Goal: Download file/media

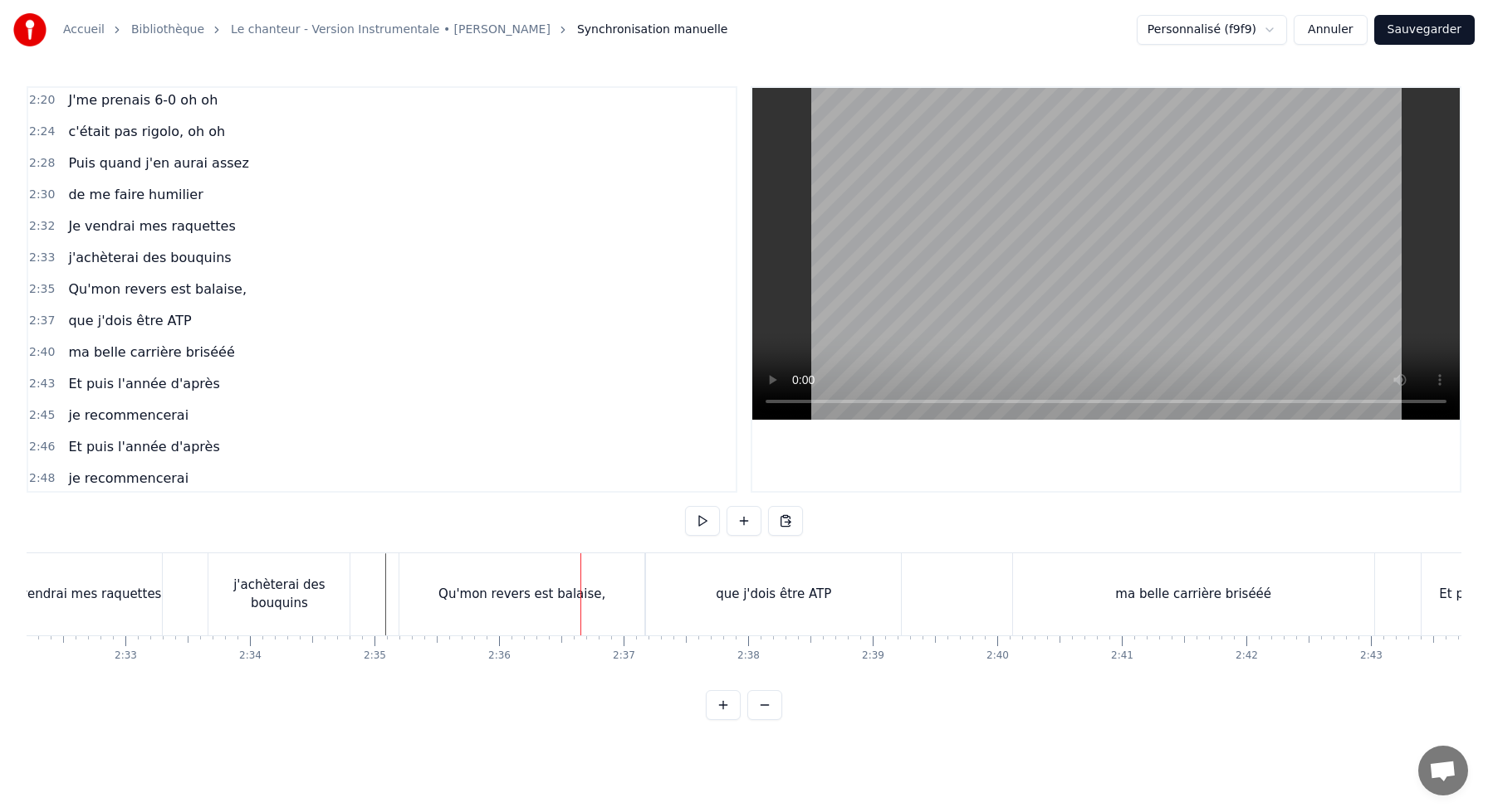
scroll to position [0, 18932]
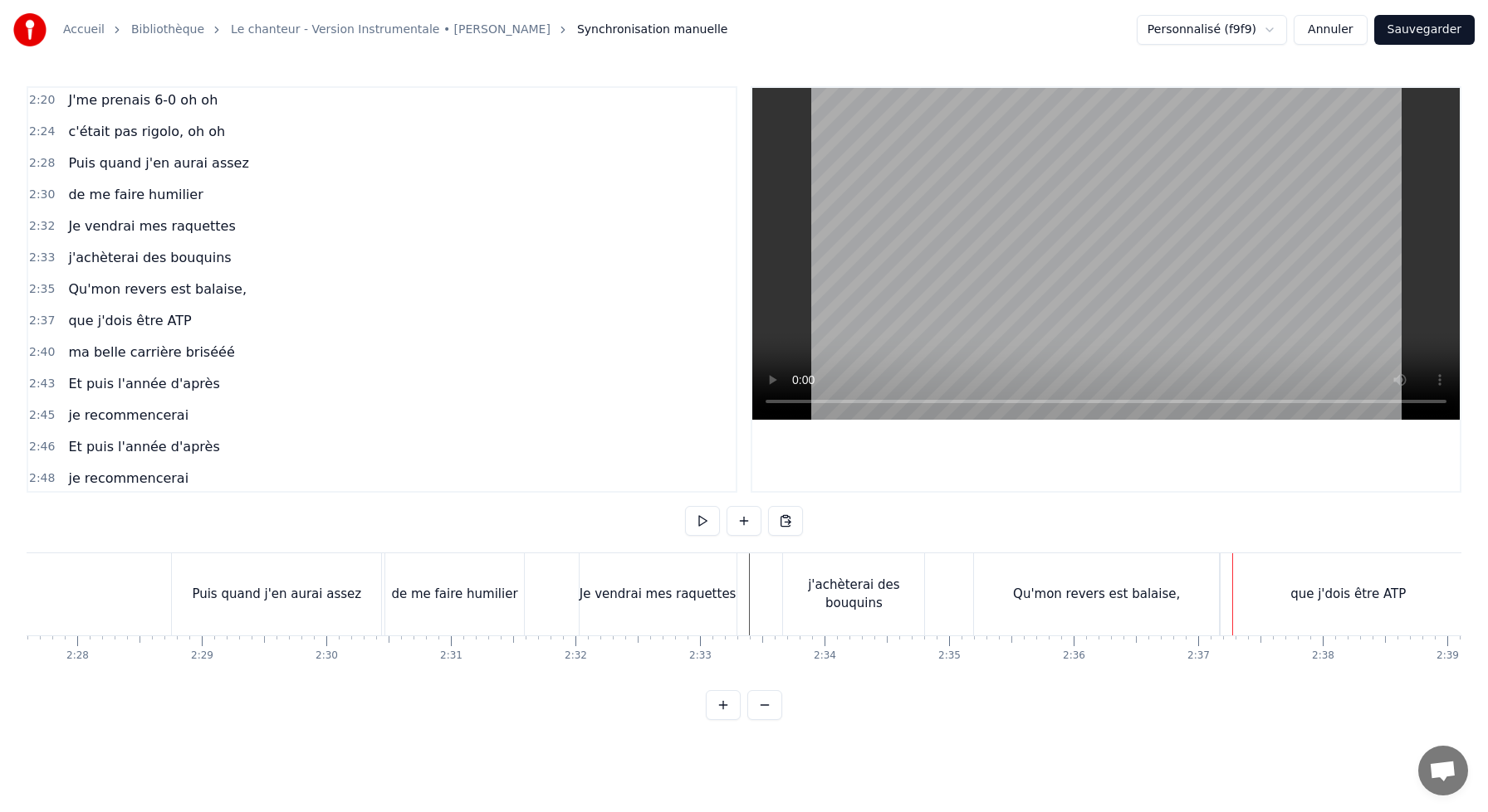
scroll to position [0, 18378]
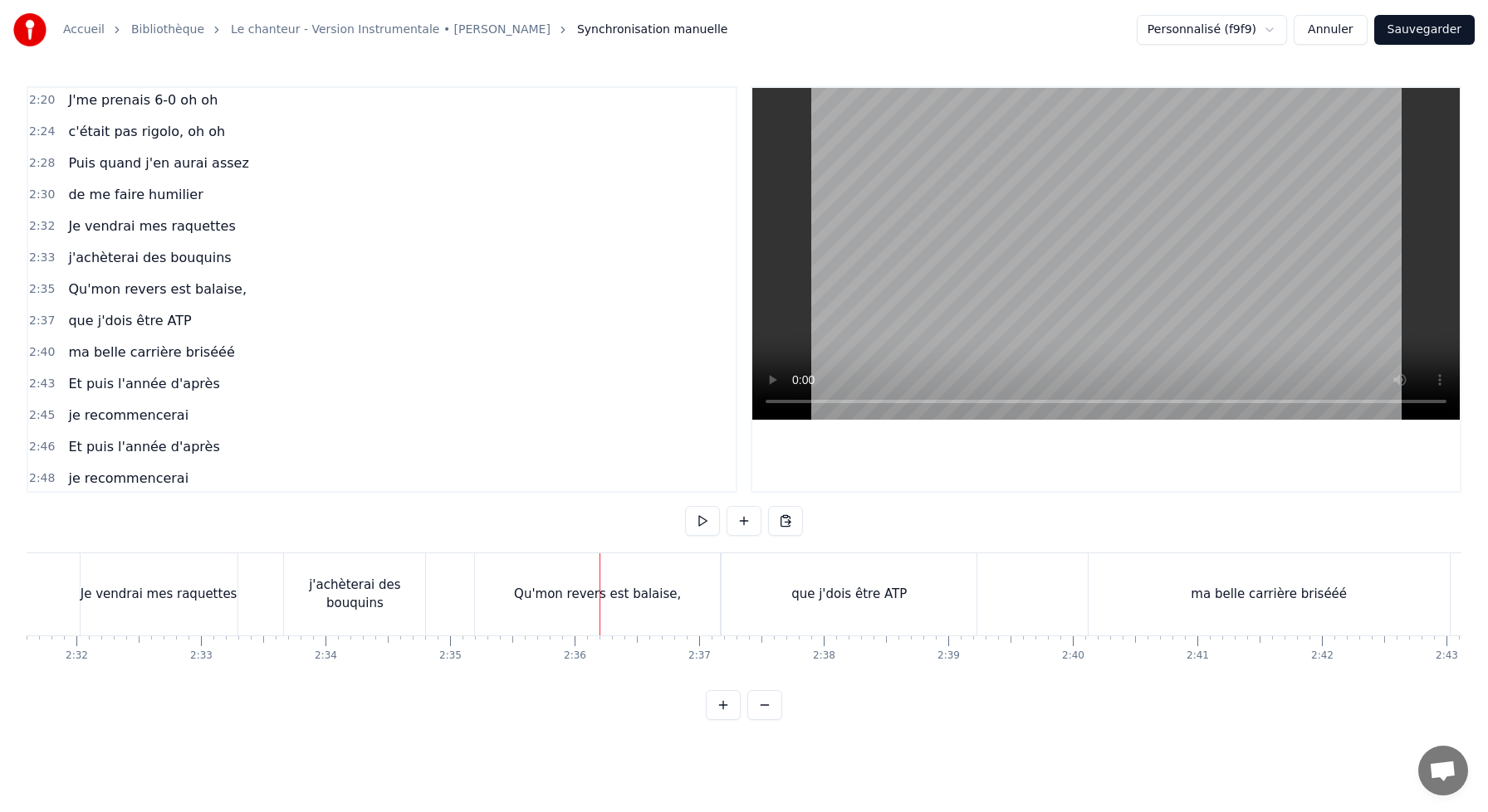
scroll to position [0, 18880]
click at [797, 618] on div "que j'dois être ATP" at bounding box center [848, 595] width 255 height 82
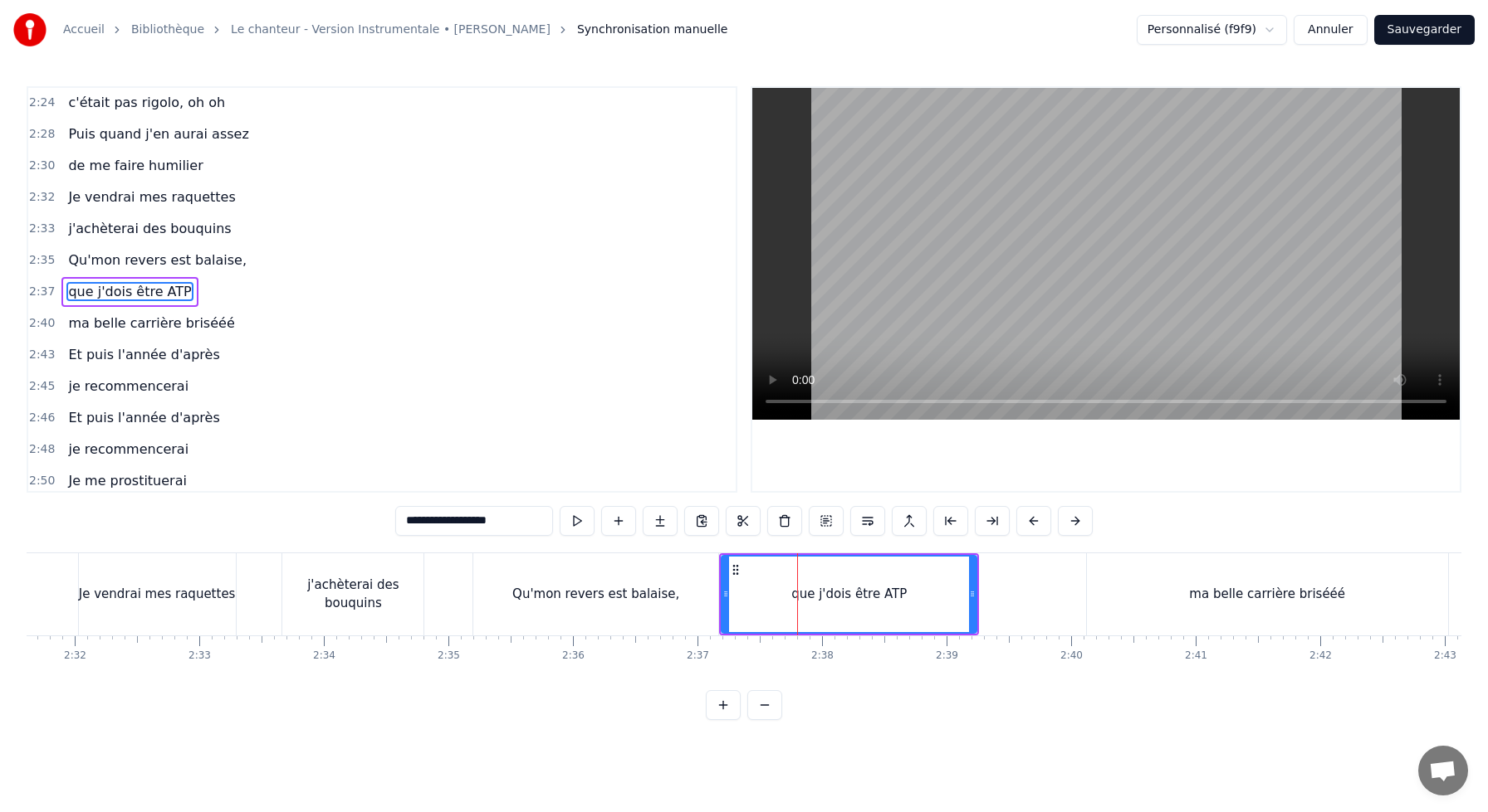
scroll to position [1170, 0]
click at [817, 597] on div "que j'dois être ATP" at bounding box center [849, 594] width 116 height 19
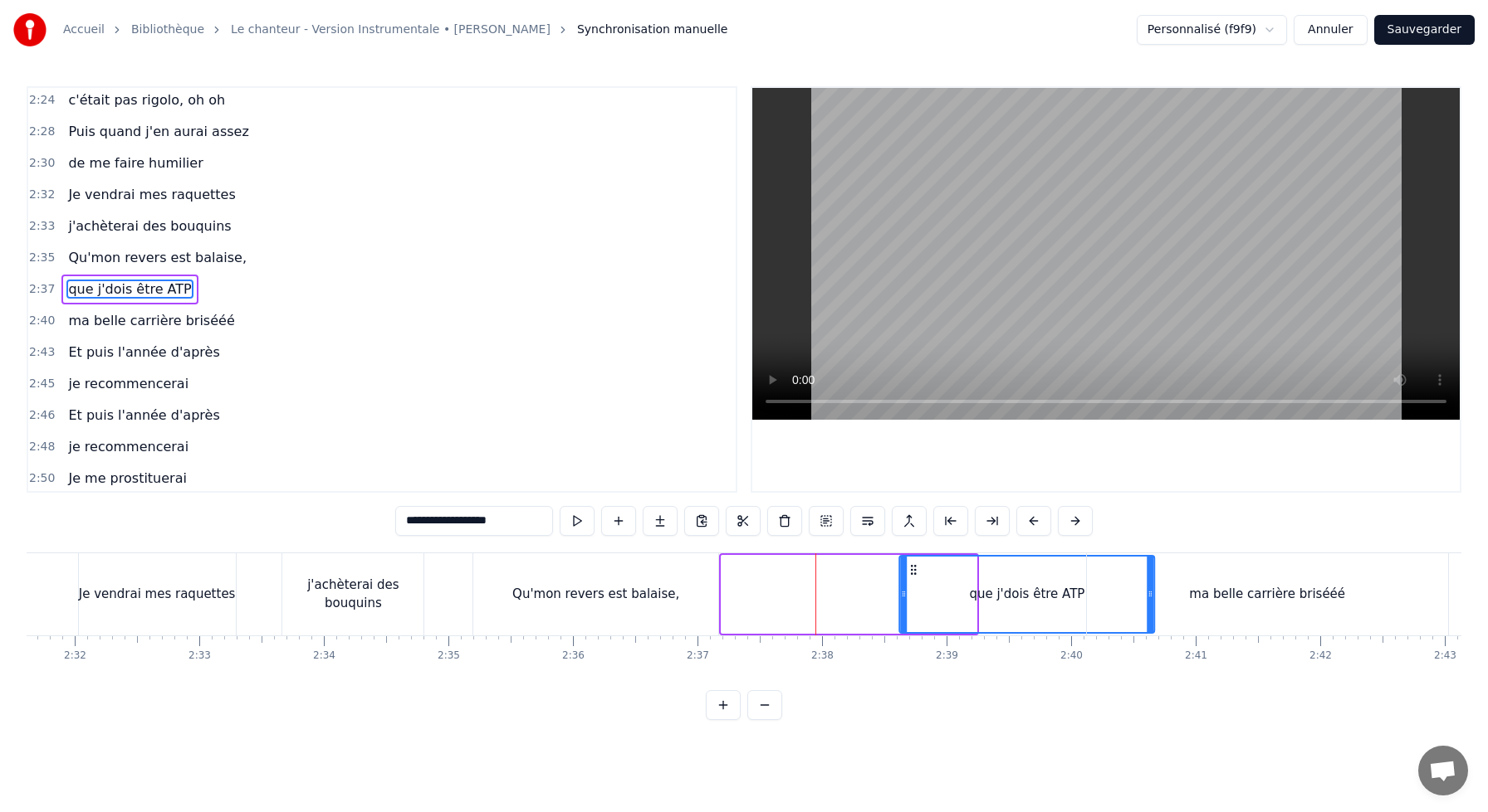
drag, startPoint x: 735, startPoint y: 566, endPoint x: 917, endPoint y: 587, distance: 183.2
click at [917, 587] on div "que j'dois être ATP" at bounding box center [1026, 594] width 253 height 75
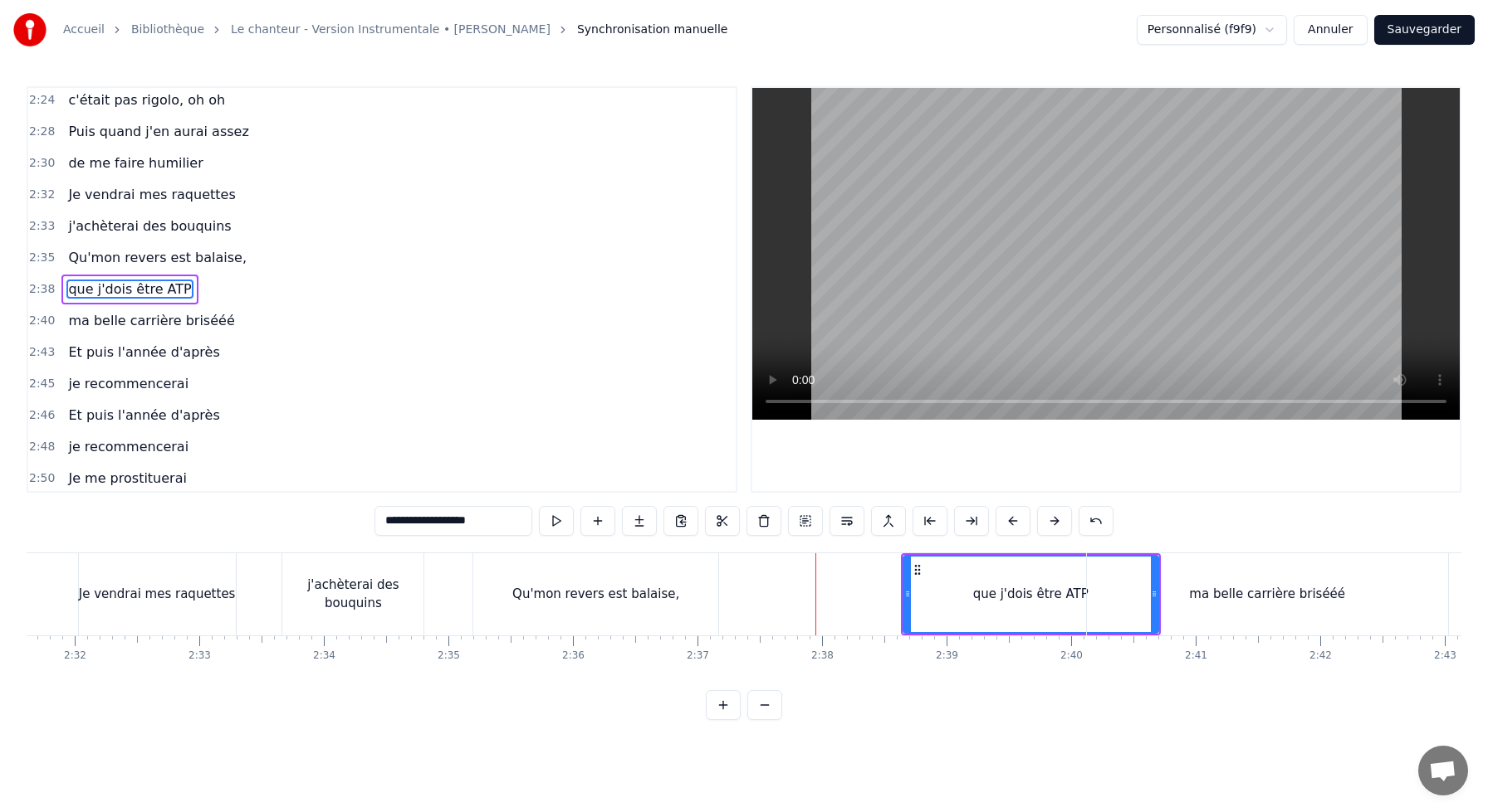
click at [579, 566] on div "Qu'mon revers est balaise," at bounding box center [595, 595] width 245 height 82
type input "**********"
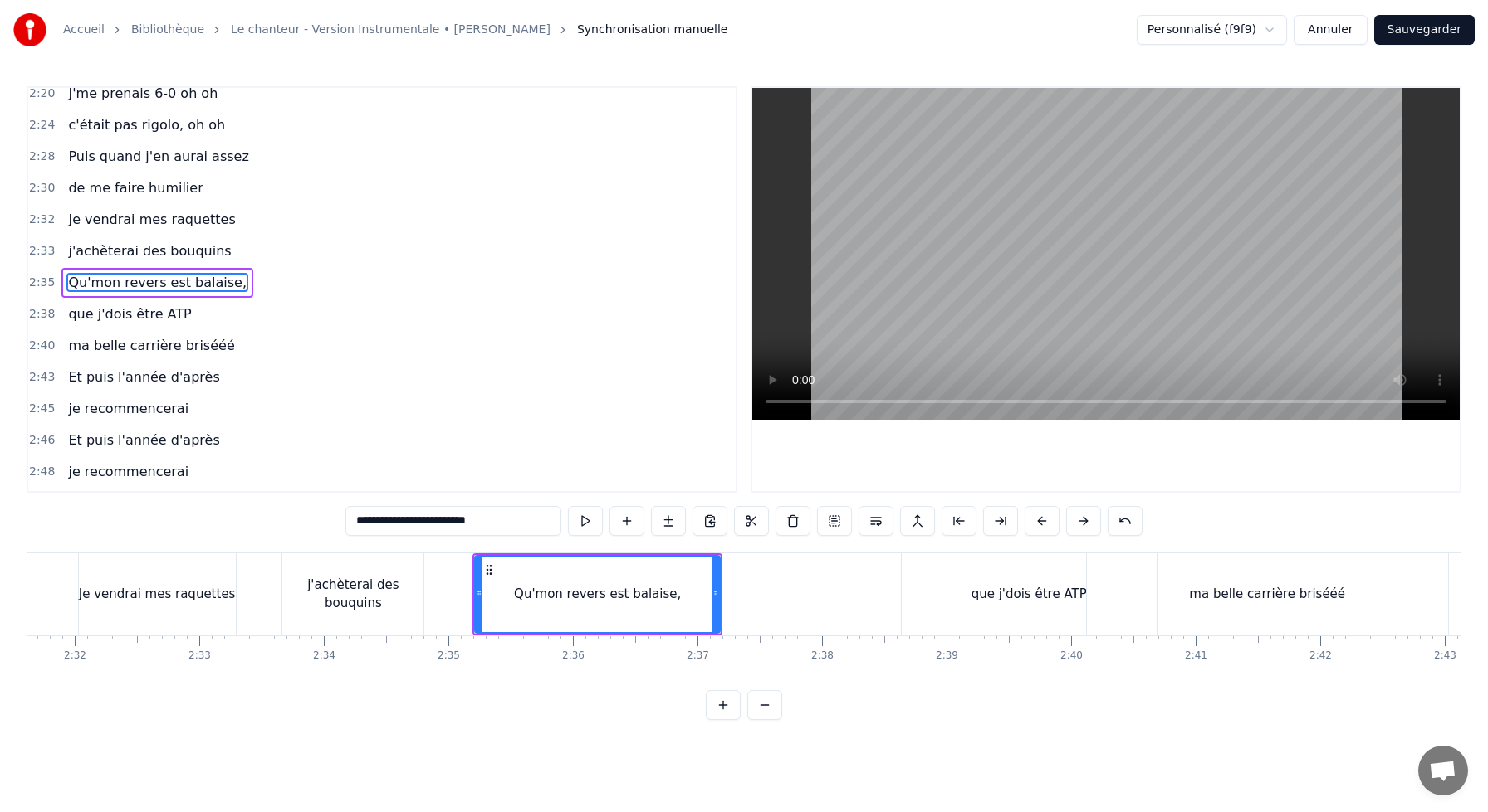
scroll to position [1139, 0]
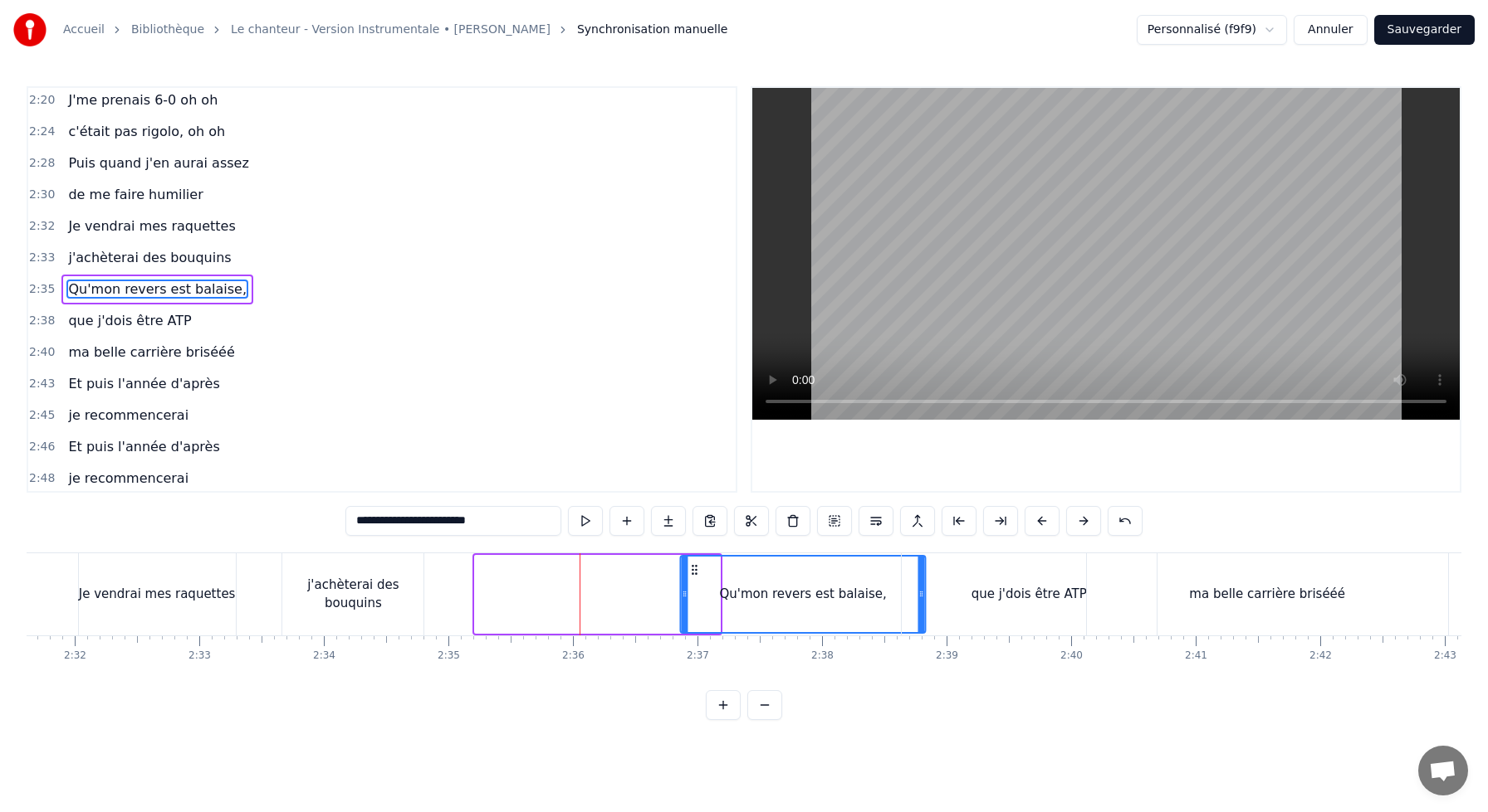
drag, startPoint x: 488, startPoint y: 568, endPoint x: 693, endPoint y: 575, distance: 205.1
click at [693, 575] on icon at bounding box center [695, 570] width 13 height 13
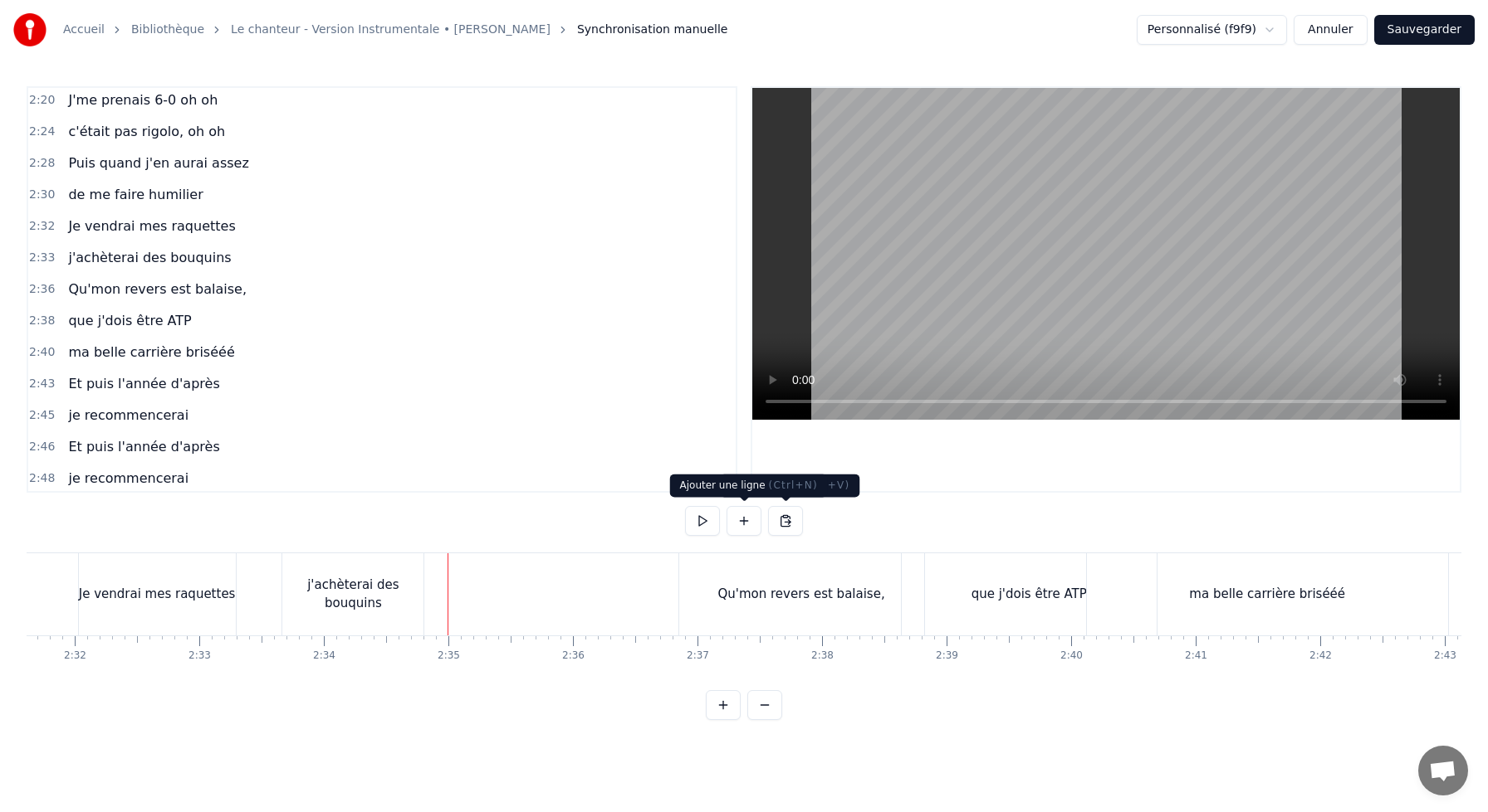
click at [740, 515] on button at bounding box center [744, 521] width 35 height 30
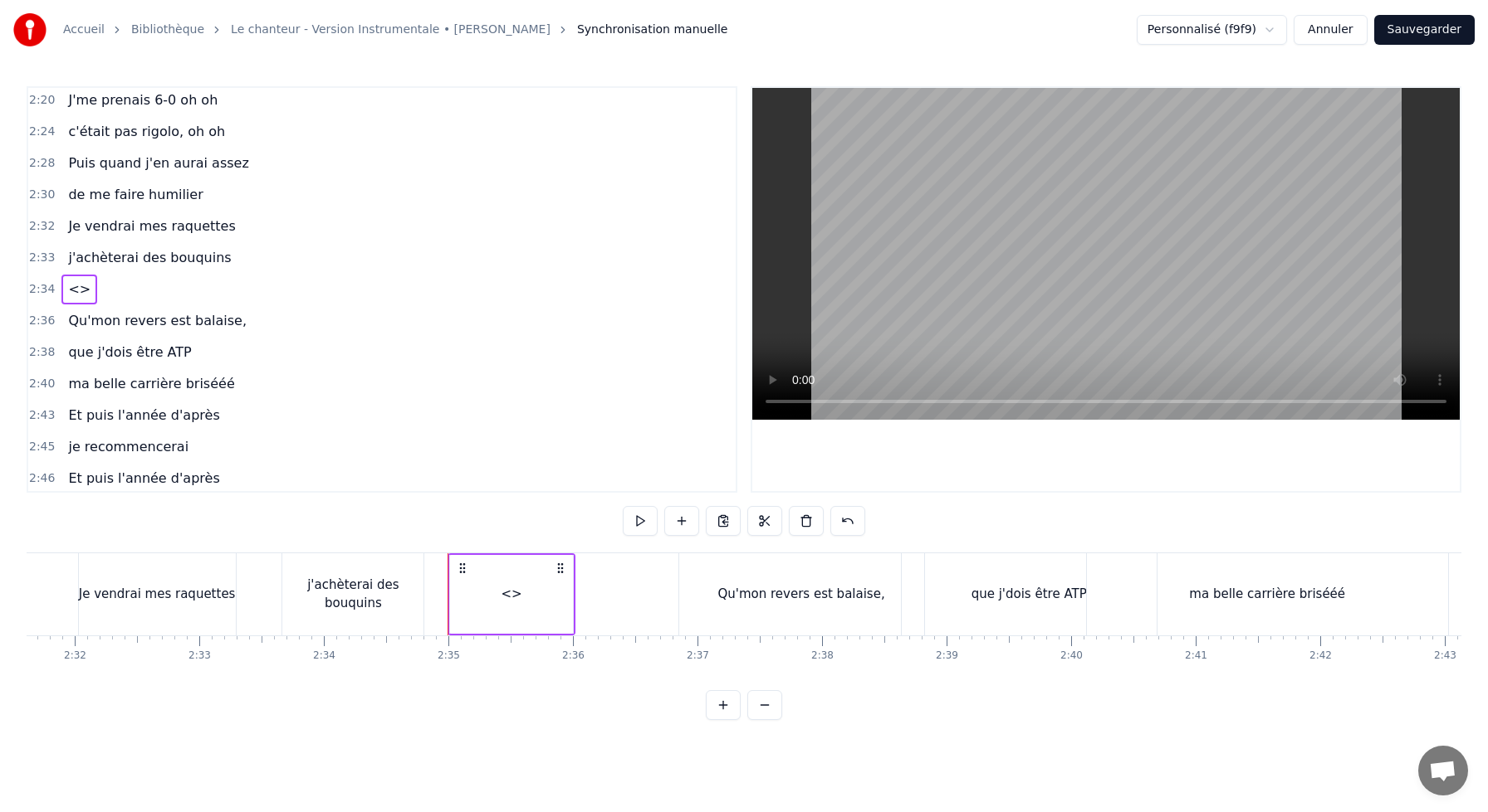
click at [511, 596] on div "<>" at bounding box center [511, 594] width 21 height 19
drag, startPoint x: 443, startPoint y: 521, endPoint x: 288, endPoint y: 507, distance: 155.6
click at [306, 510] on div "0:10 J'me présente, je m'appelle [PERSON_NAME] 0:14 J'voudrais bien réussir ma …" at bounding box center [744, 403] width 1434 height 634
paste input "**********"
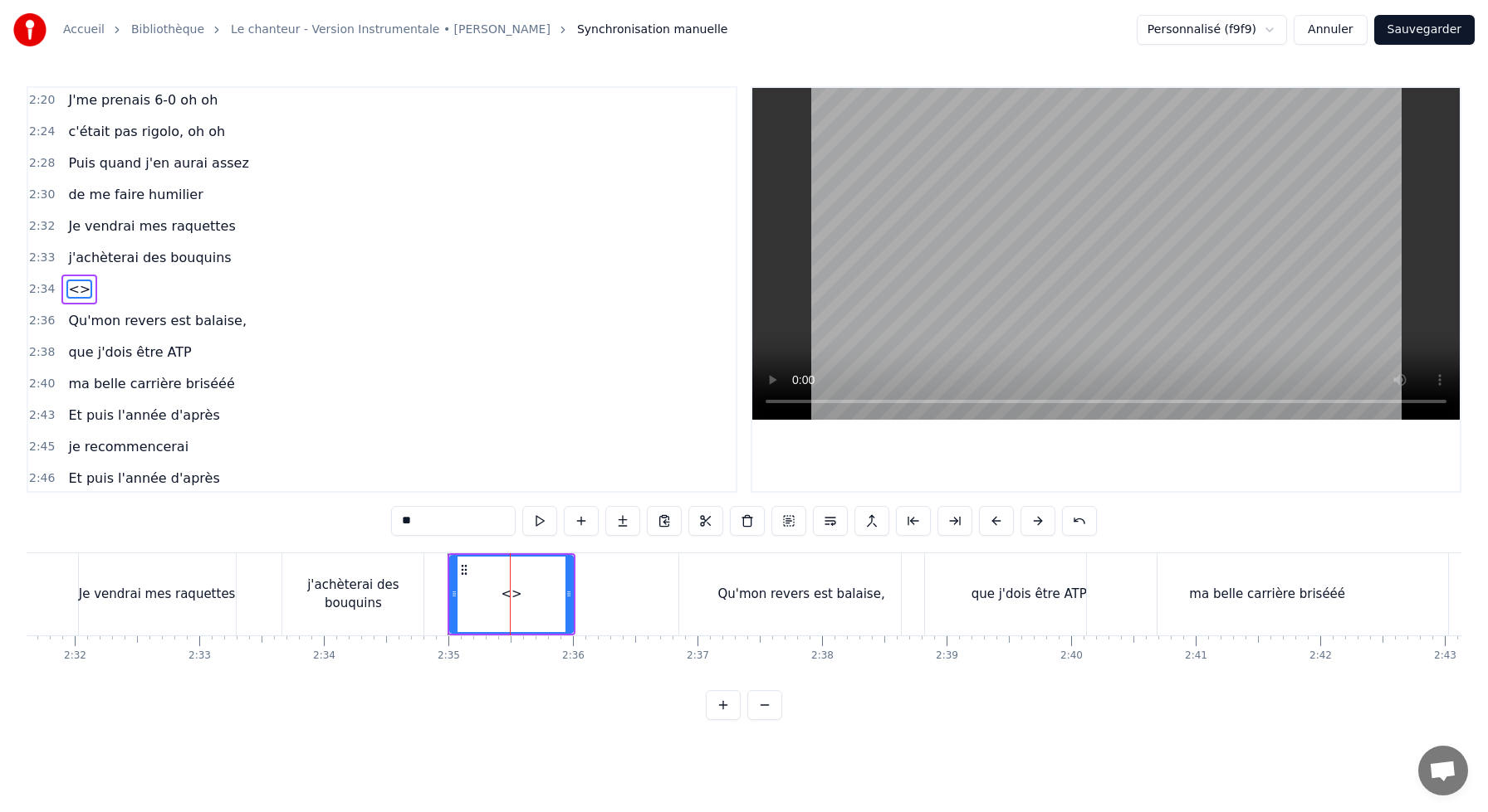
type input "**********"
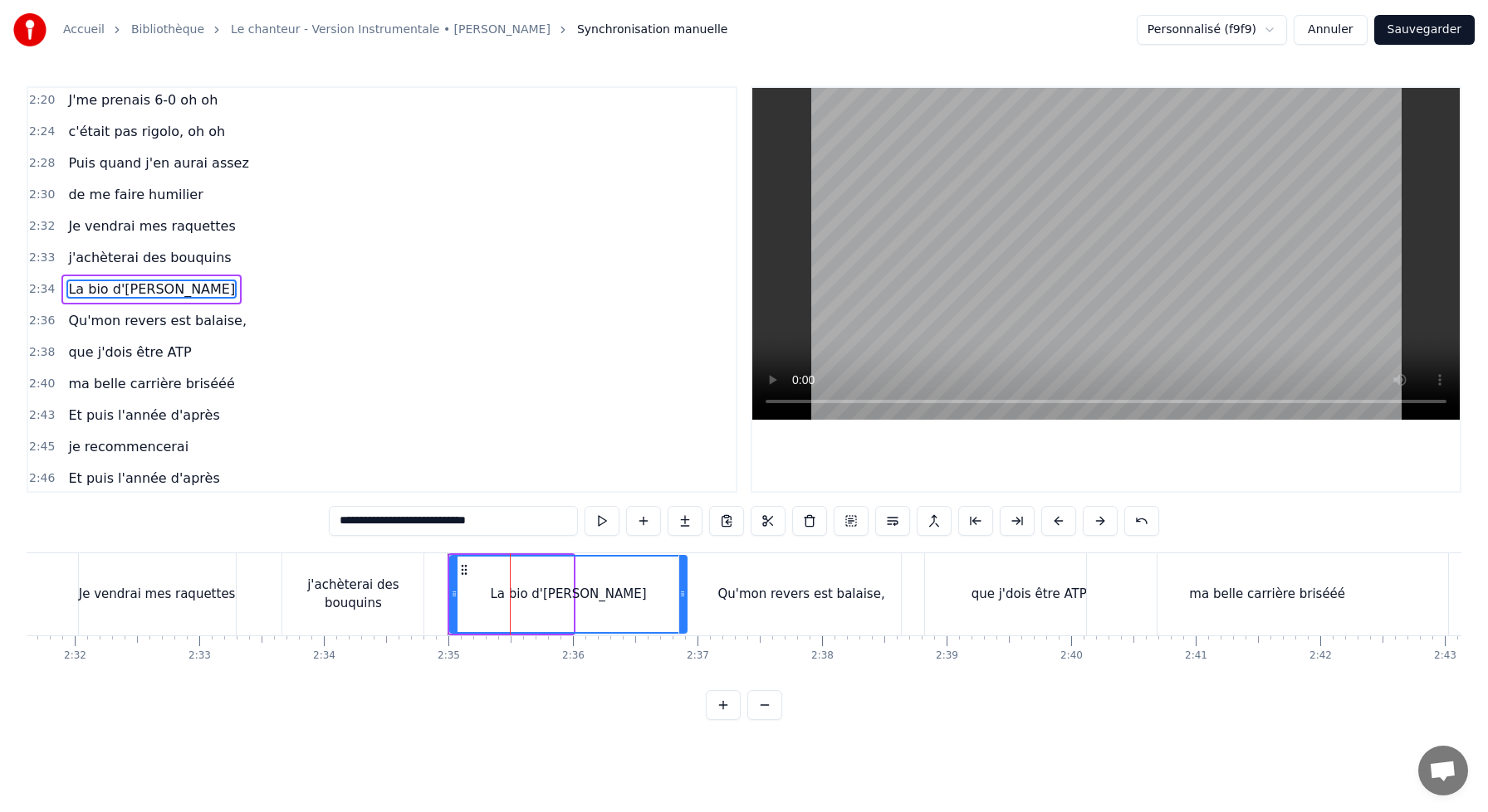
drag, startPoint x: 567, startPoint y: 591, endPoint x: 681, endPoint y: 595, distance: 114.1
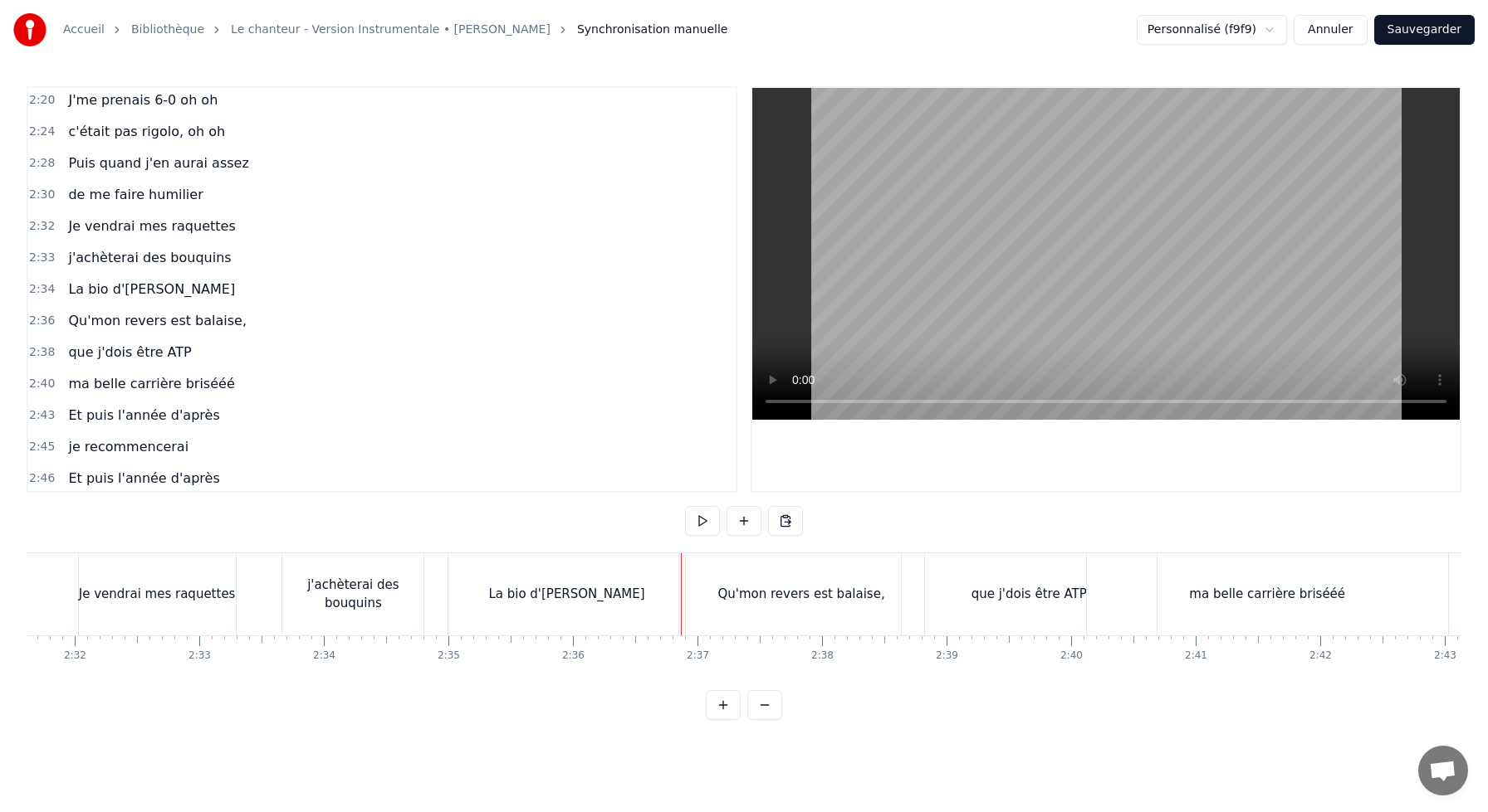
click at [480, 567] on div "La bio d'[PERSON_NAME]" at bounding box center [567, 595] width 236 height 82
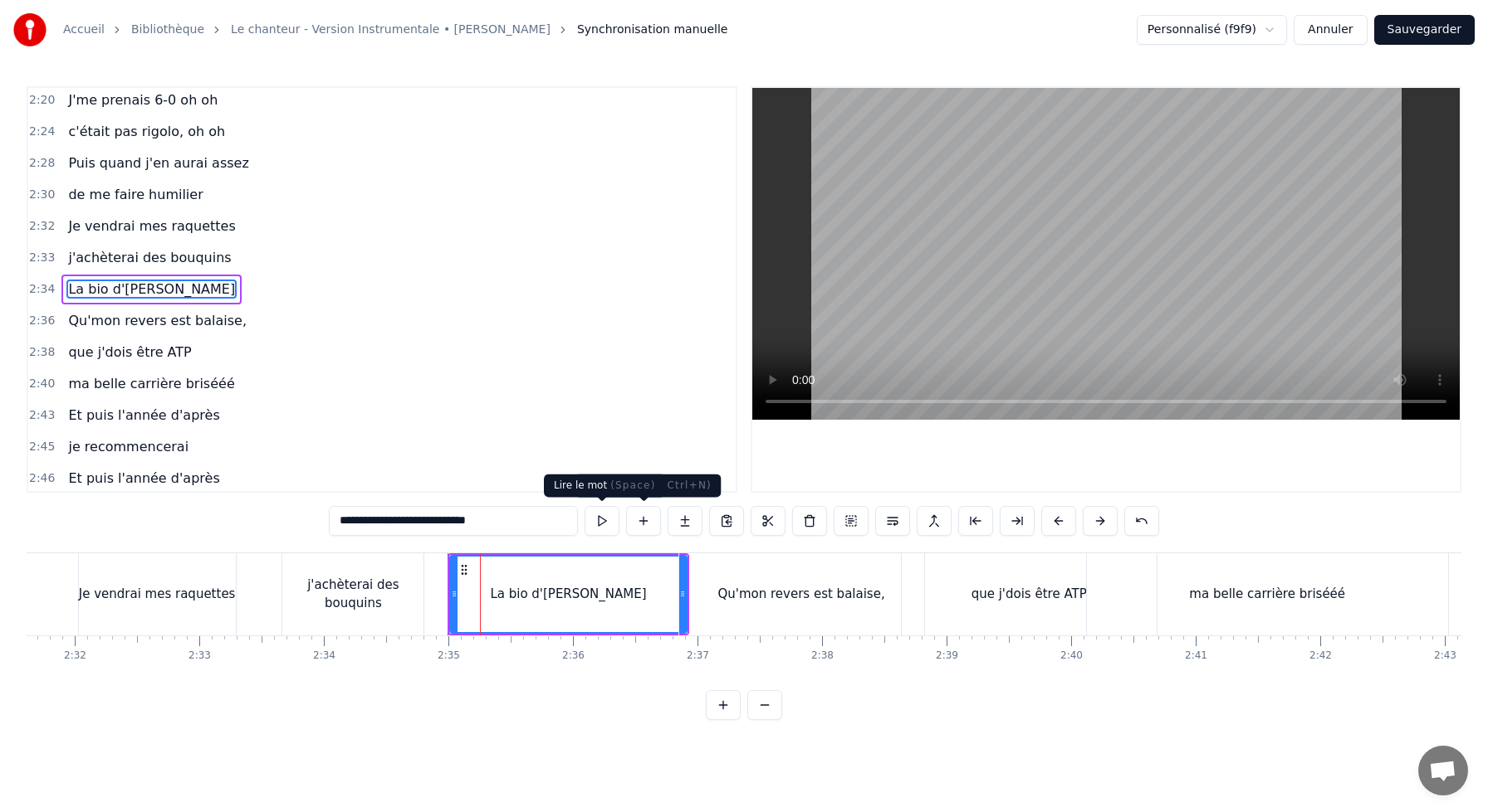
click at [602, 515] on button at bounding box center [602, 521] width 35 height 30
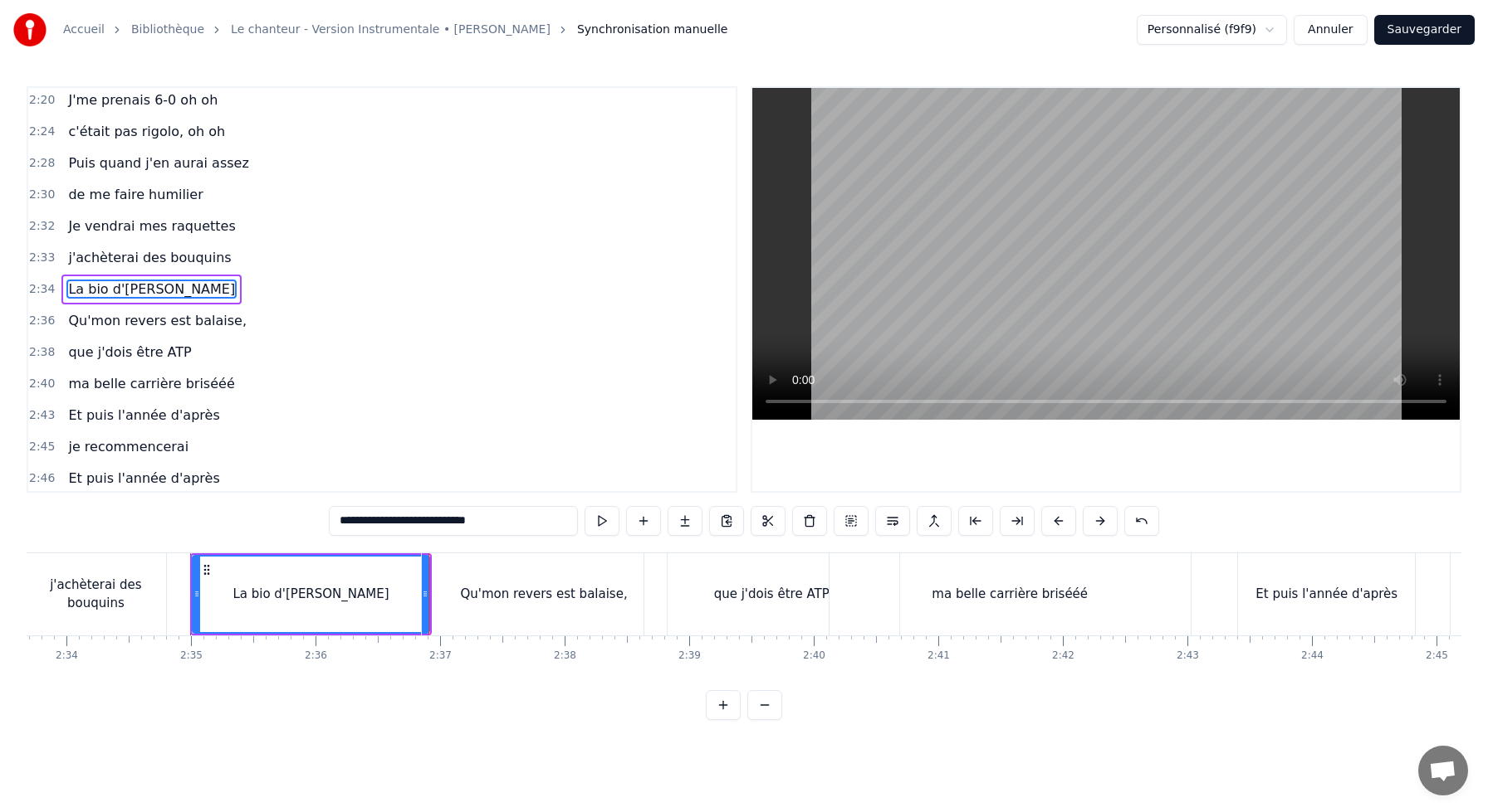
scroll to position [0, 19140]
click at [437, 572] on div "Qu'mon revers est balaise," at bounding box center [540, 595] width 245 height 82
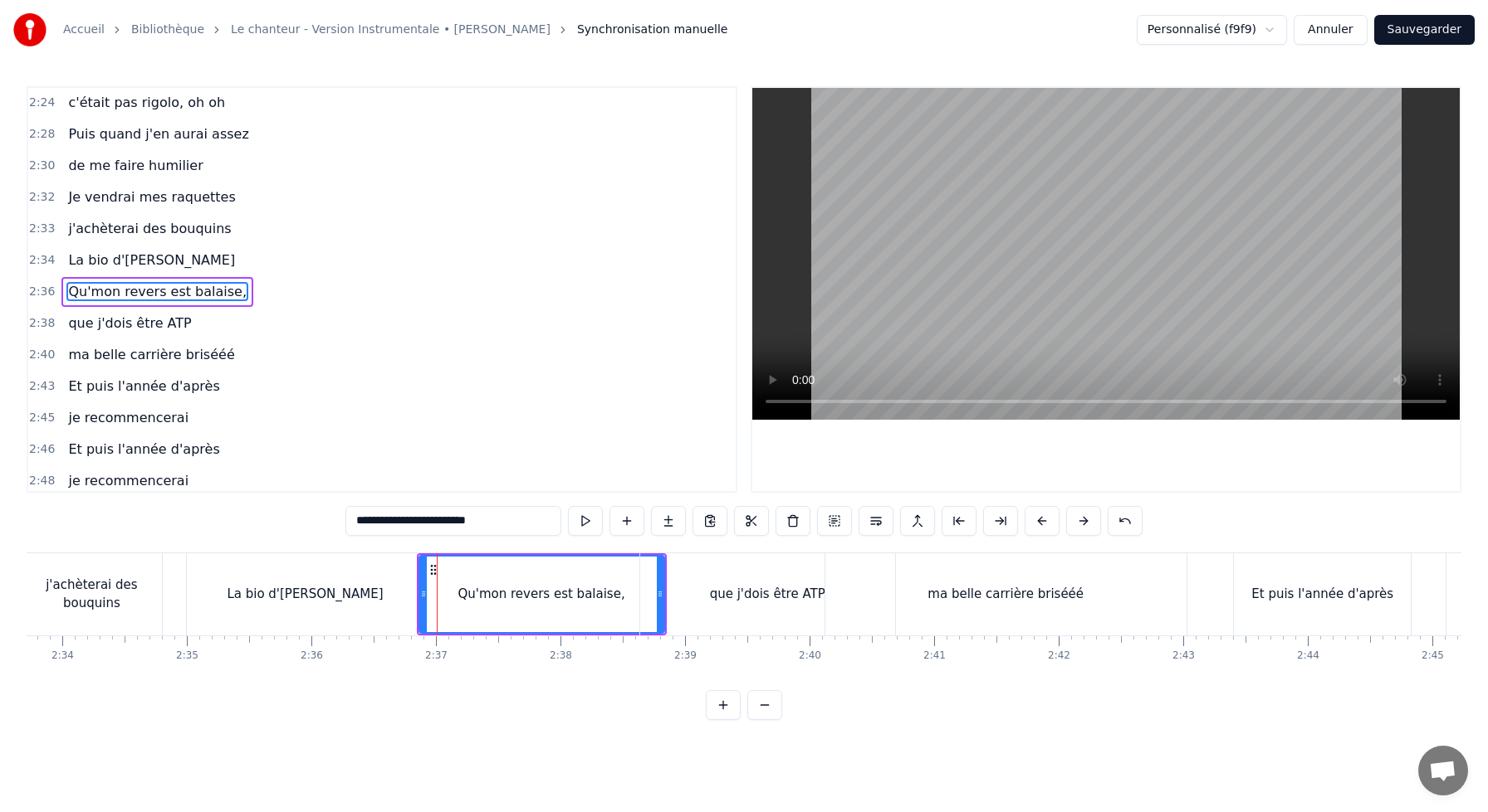
scroll to position [1170, 0]
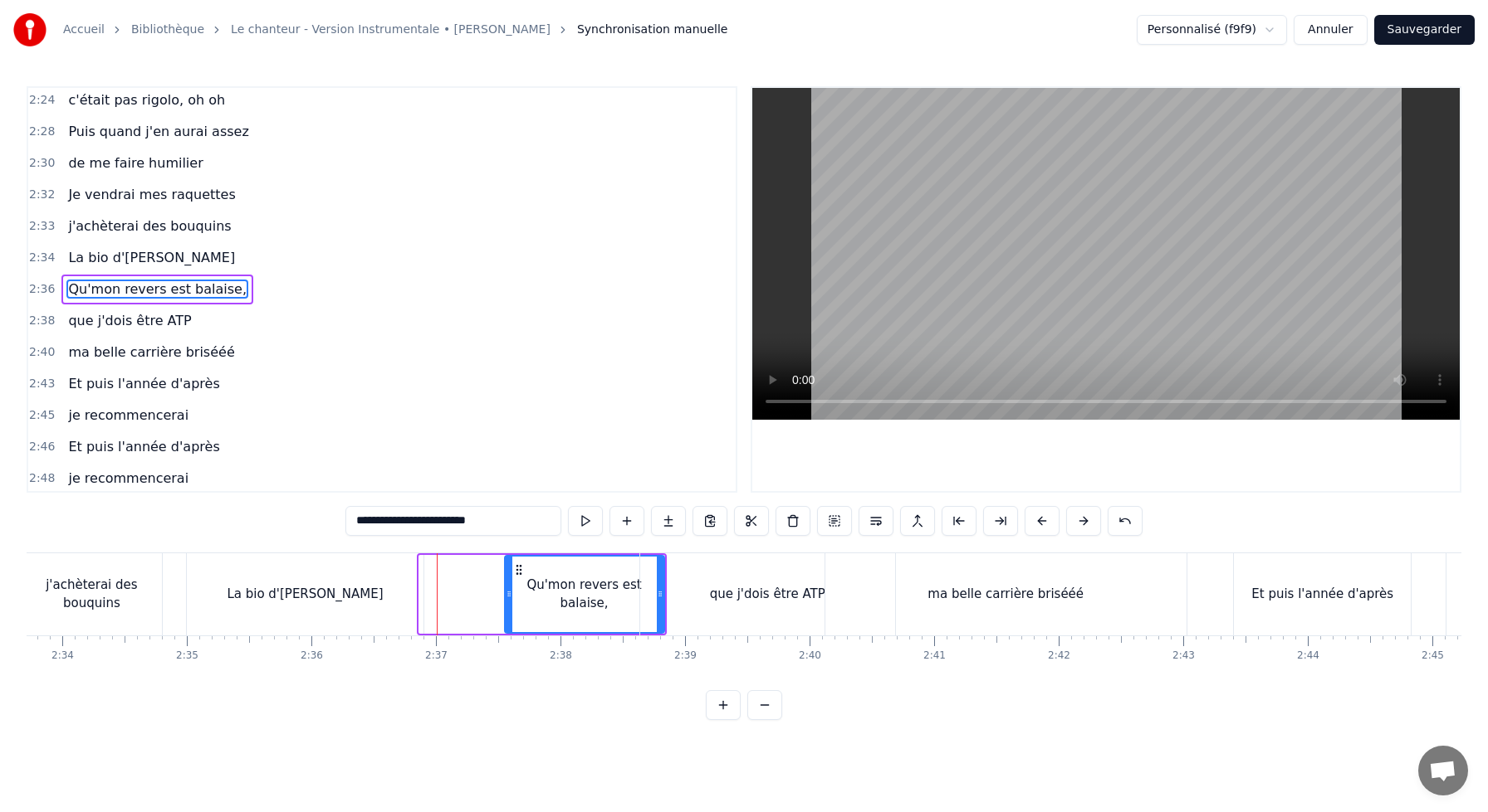
drag, startPoint x: 420, startPoint y: 585, endPoint x: 506, endPoint y: 586, distance: 86.0
click at [506, 586] on div at bounding box center [509, 594] width 7 height 75
click at [383, 600] on div "La bio d'[PERSON_NAME]" at bounding box center [304, 594] width 156 height 19
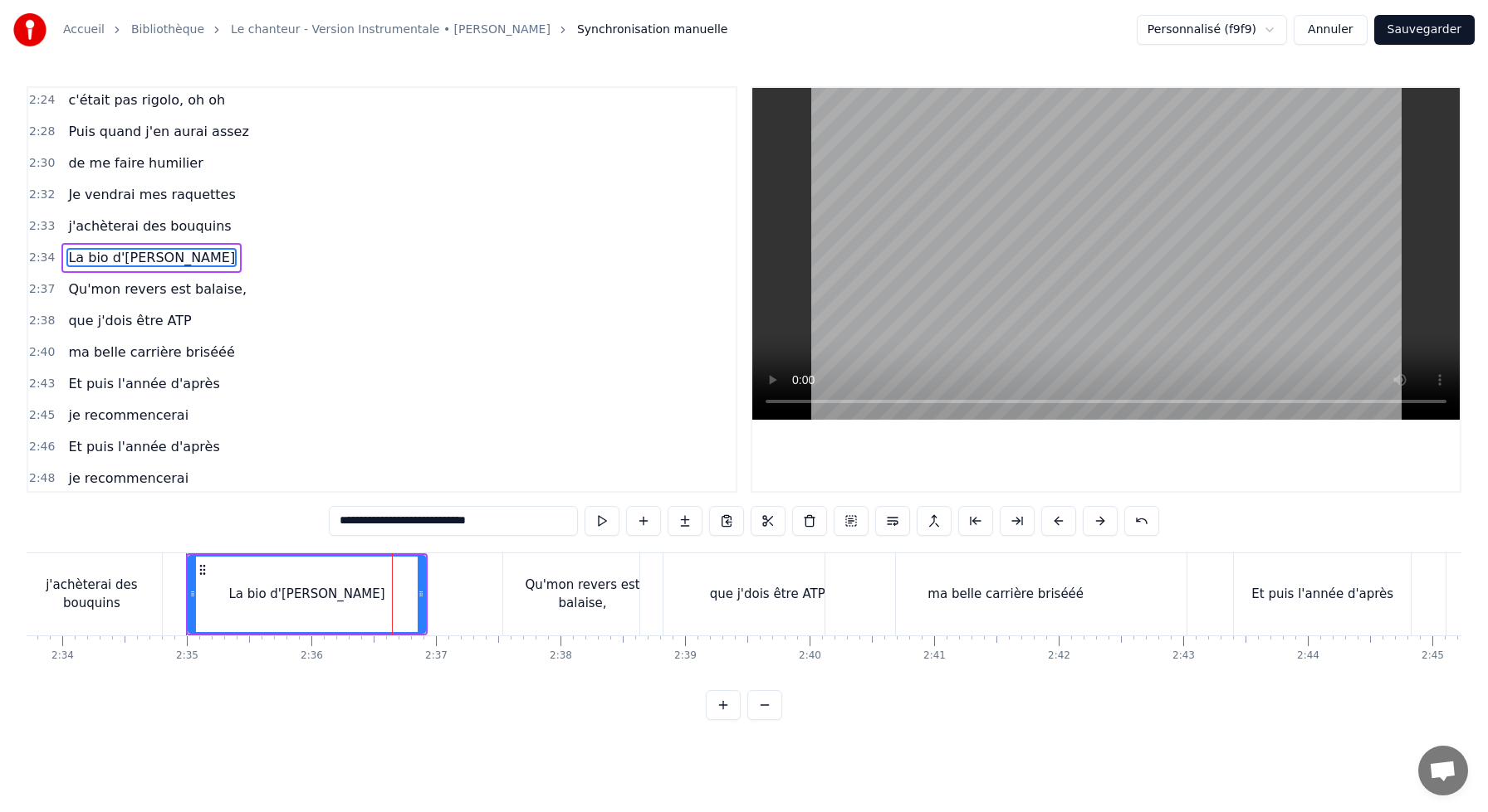
scroll to position [1139, 0]
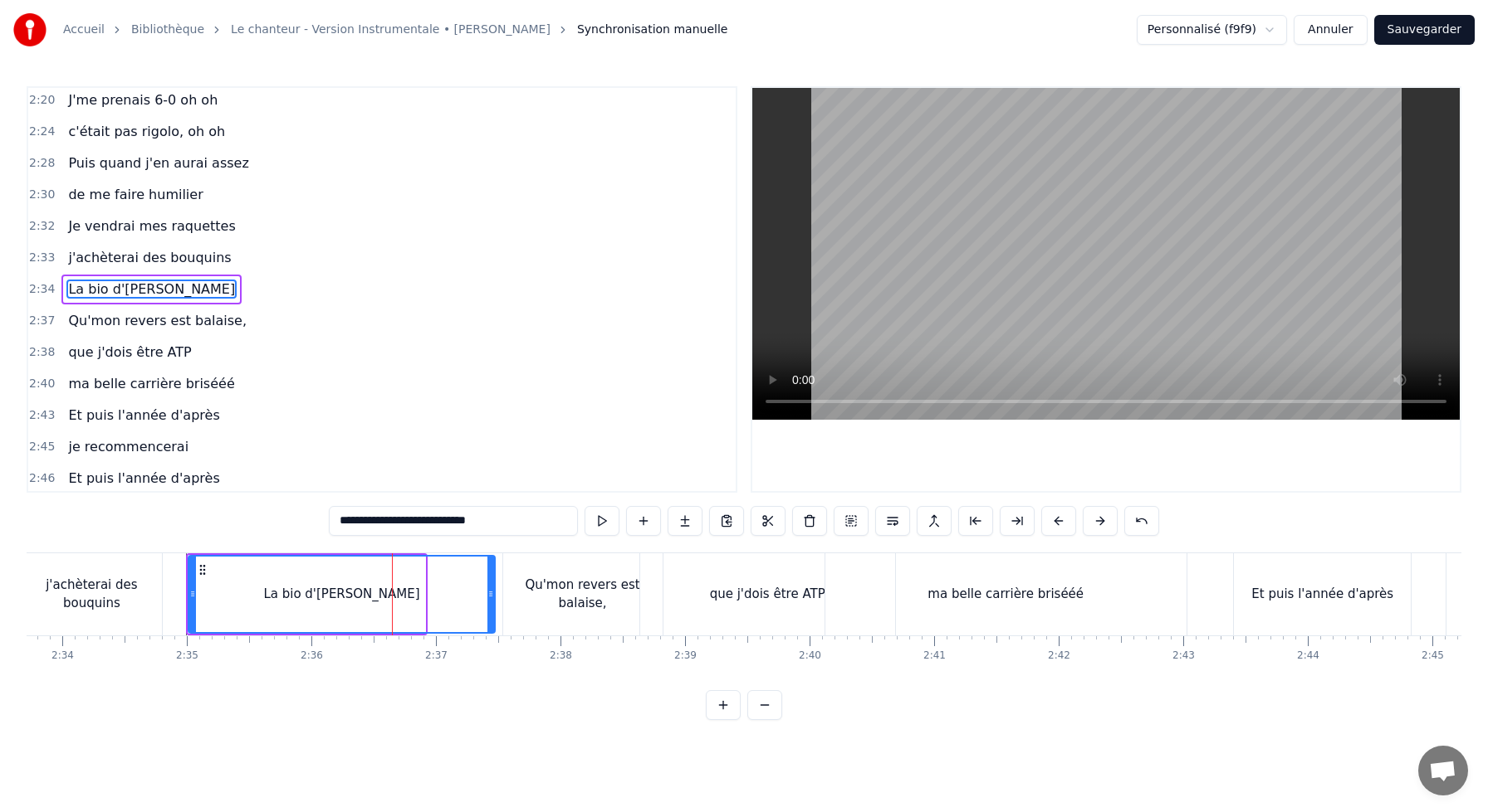
drag, startPoint x: 419, startPoint y: 592, endPoint x: 490, endPoint y: 595, distance: 71.1
click at [490, 598] on icon at bounding box center [490, 594] width 7 height 13
click at [230, 584] on div "La bio d'[PERSON_NAME]" at bounding box center [342, 594] width 305 height 75
click at [515, 570] on div "Qu'mon revers est balaise," at bounding box center [583, 595] width 159 height 82
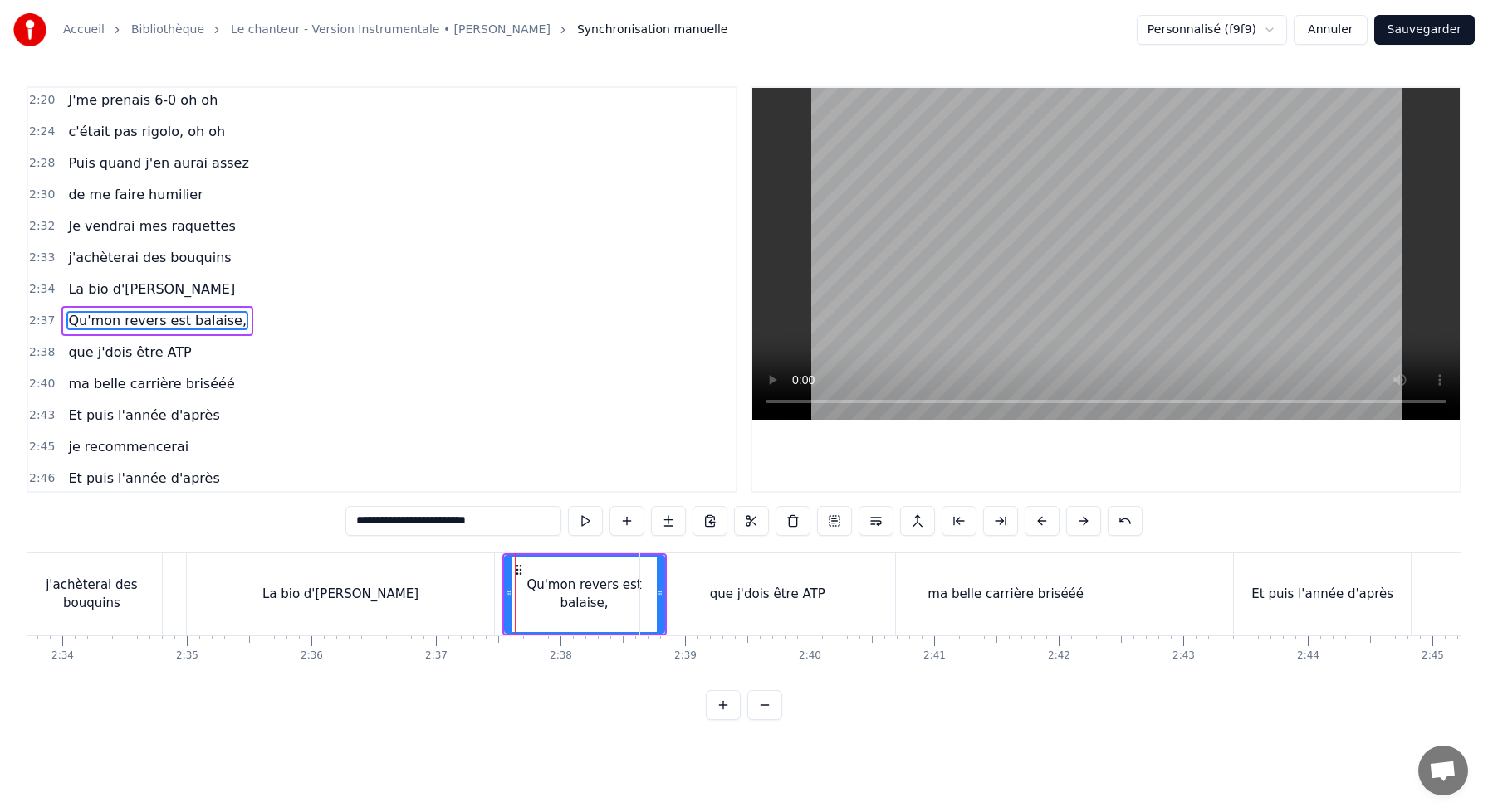
scroll to position [1170, 0]
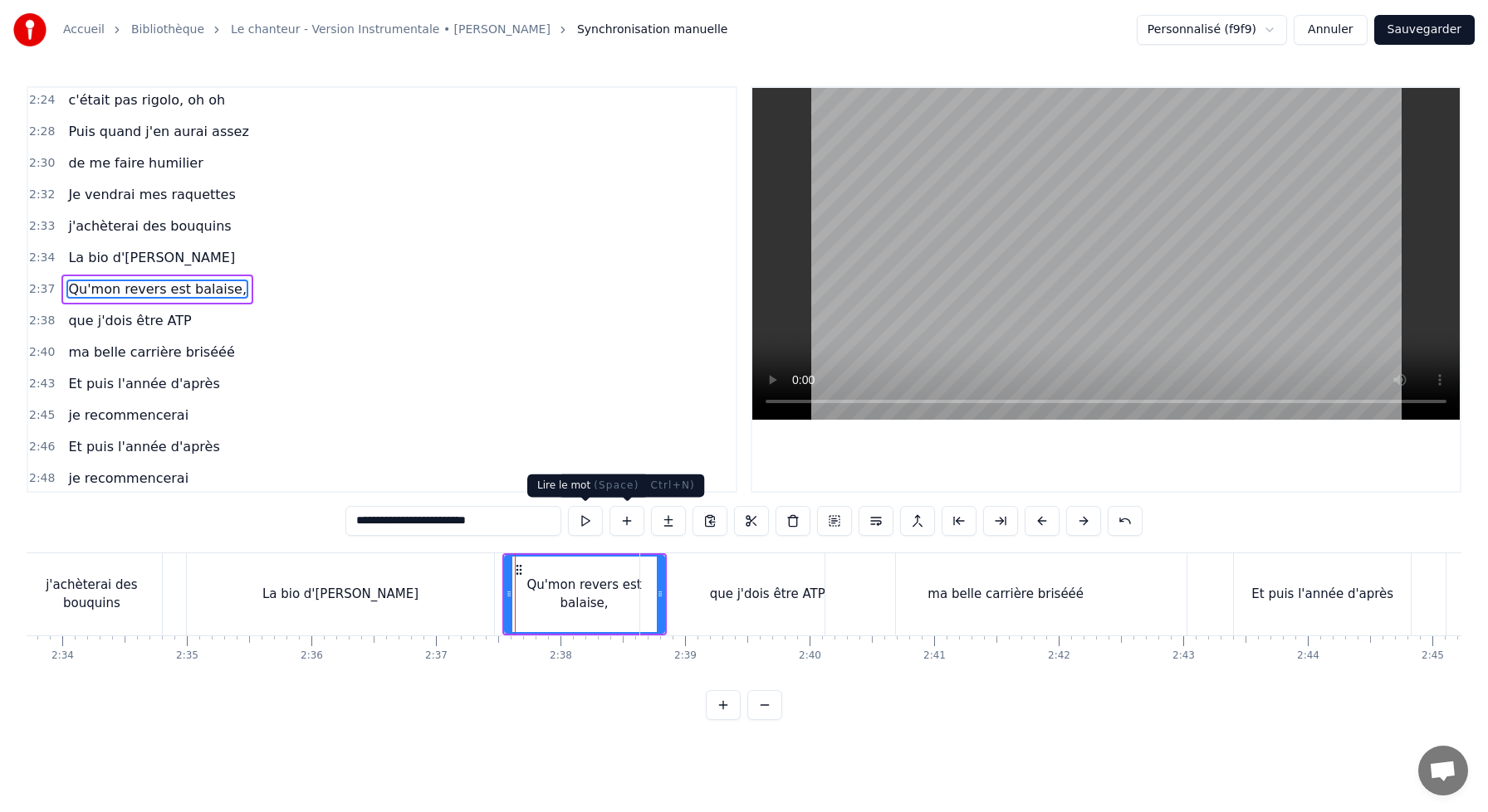
click at [584, 518] on button at bounding box center [585, 521] width 35 height 30
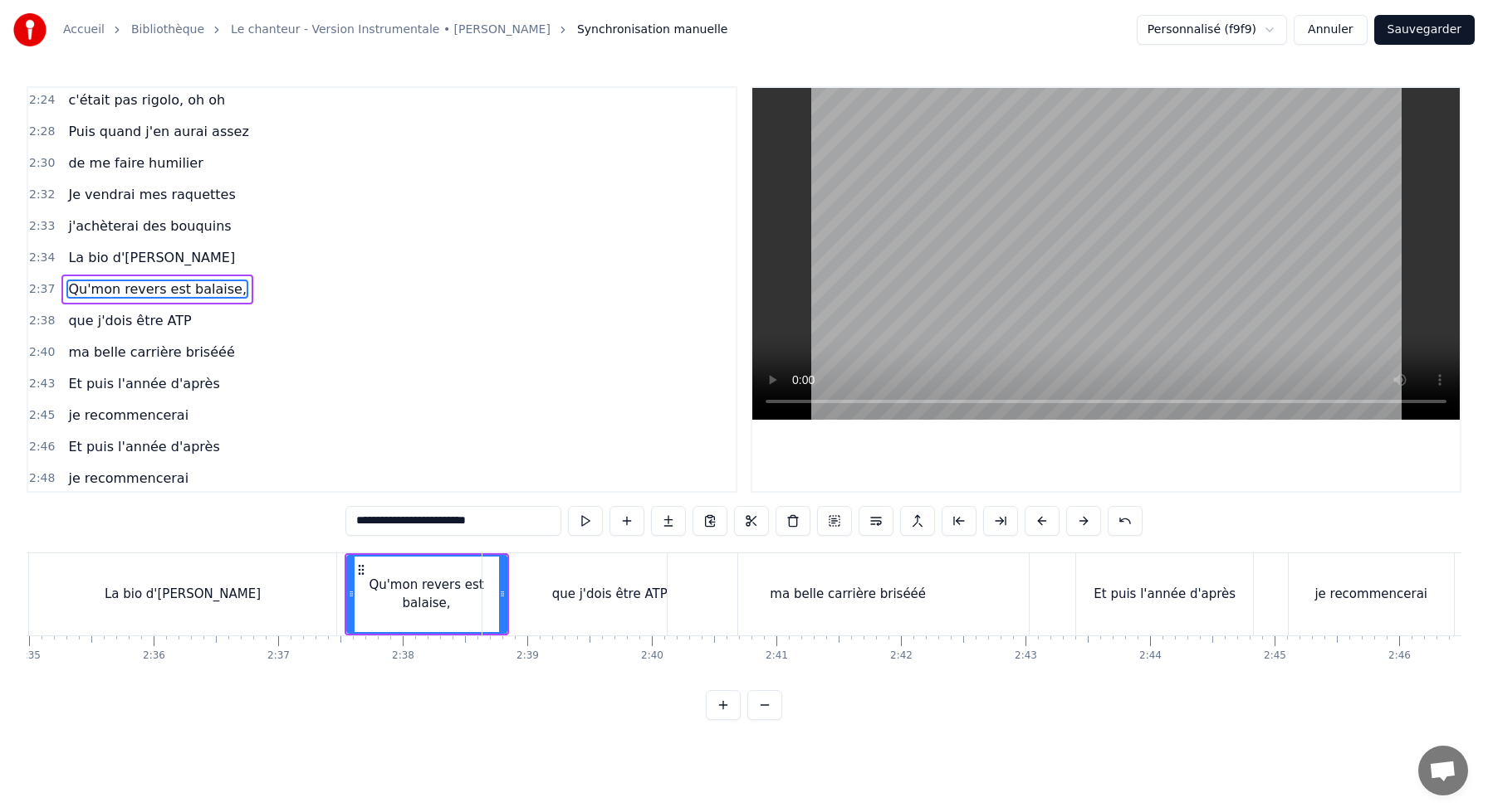
scroll to position [0, 19300]
click at [564, 595] on div "que j'dois être ATP" at bounding box center [609, 594] width 116 height 19
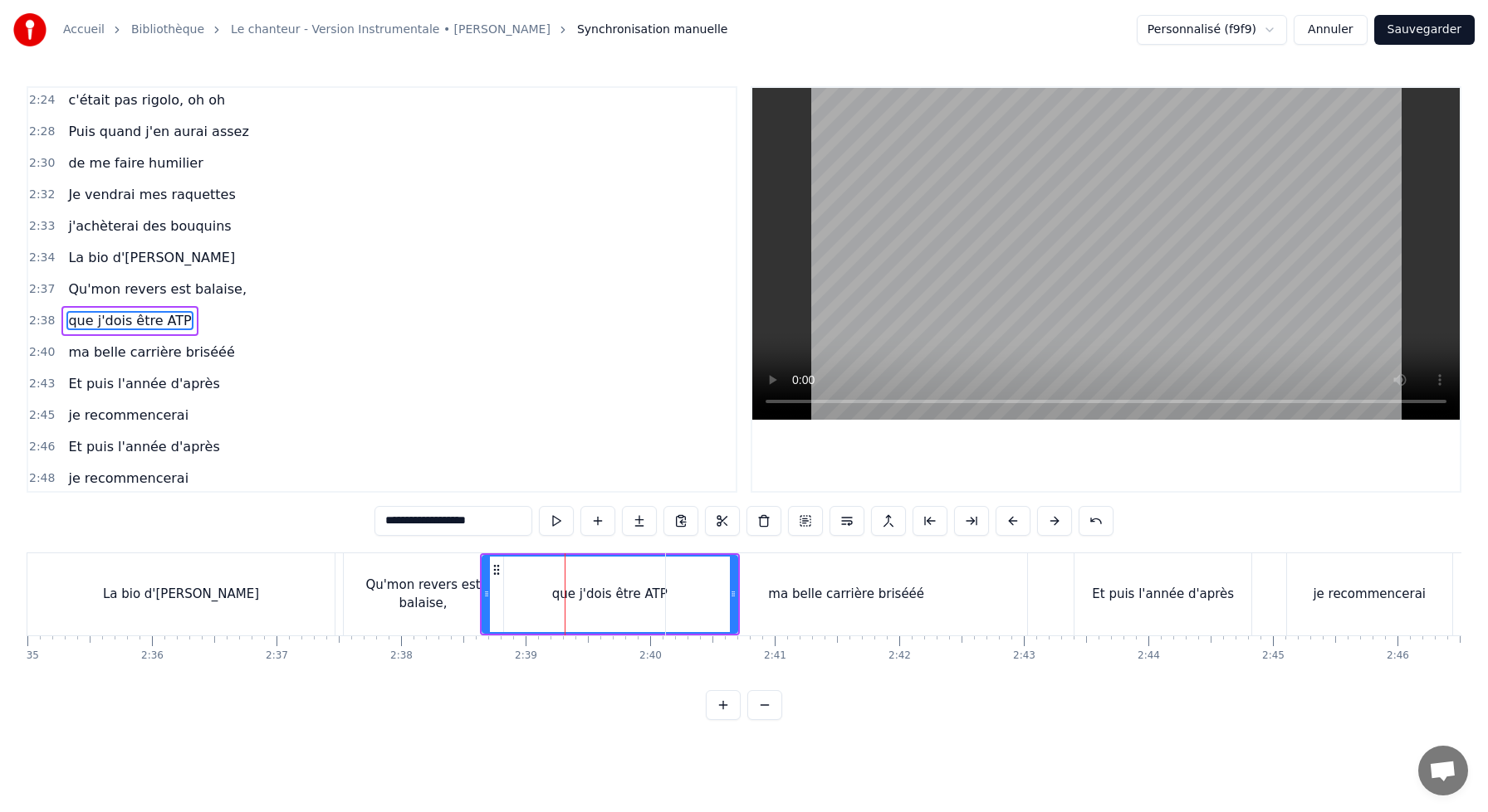
scroll to position [1202, 0]
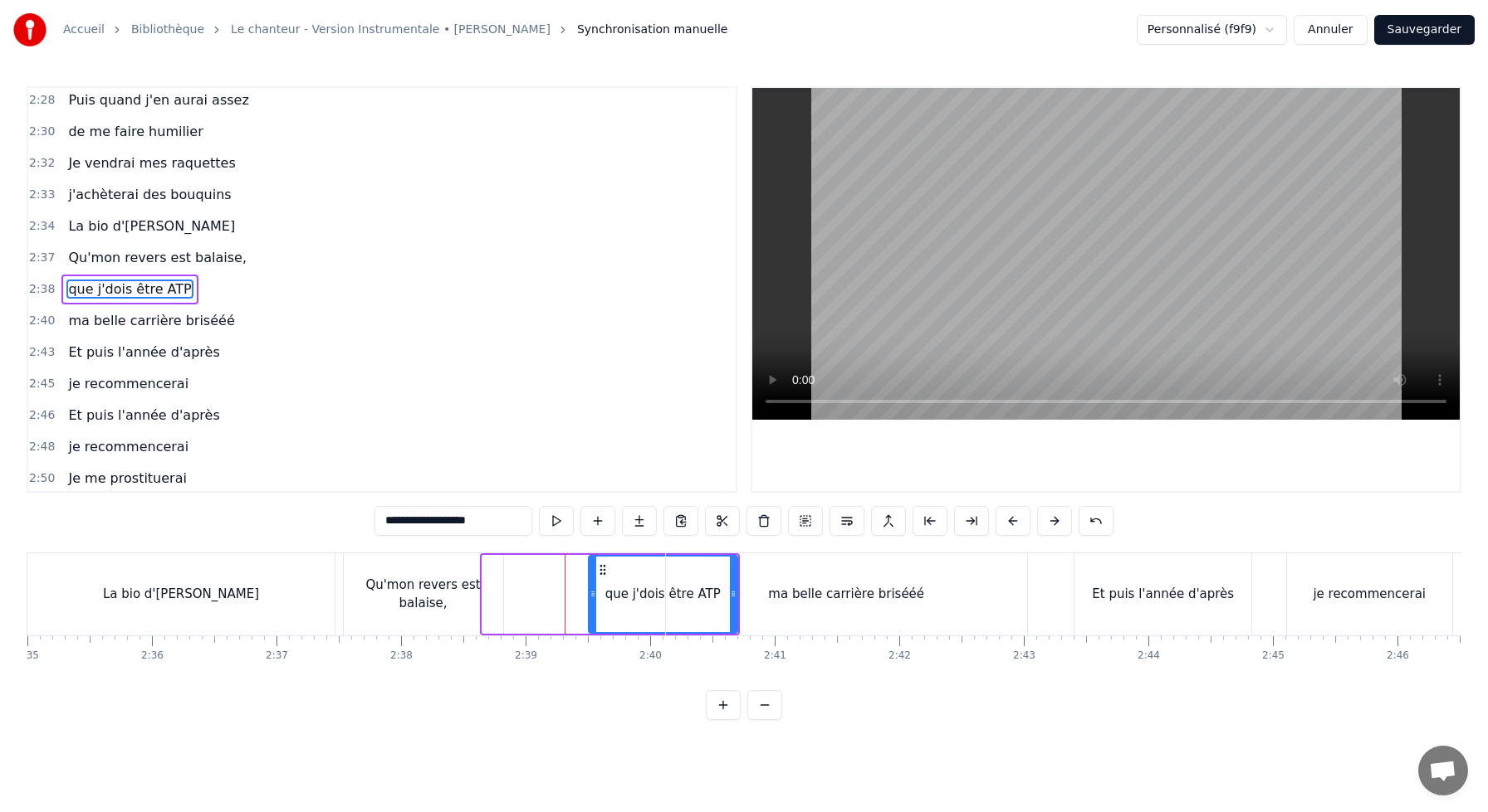
drag, startPoint x: 485, startPoint y: 592, endPoint x: 597, endPoint y: 597, distance: 112.1
click at [596, 597] on icon at bounding box center [593, 594] width 7 height 13
click at [416, 585] on div "Qu'mon revers est balaise," at bounding box center [423, 594] width 159 height 38
type input "**********"
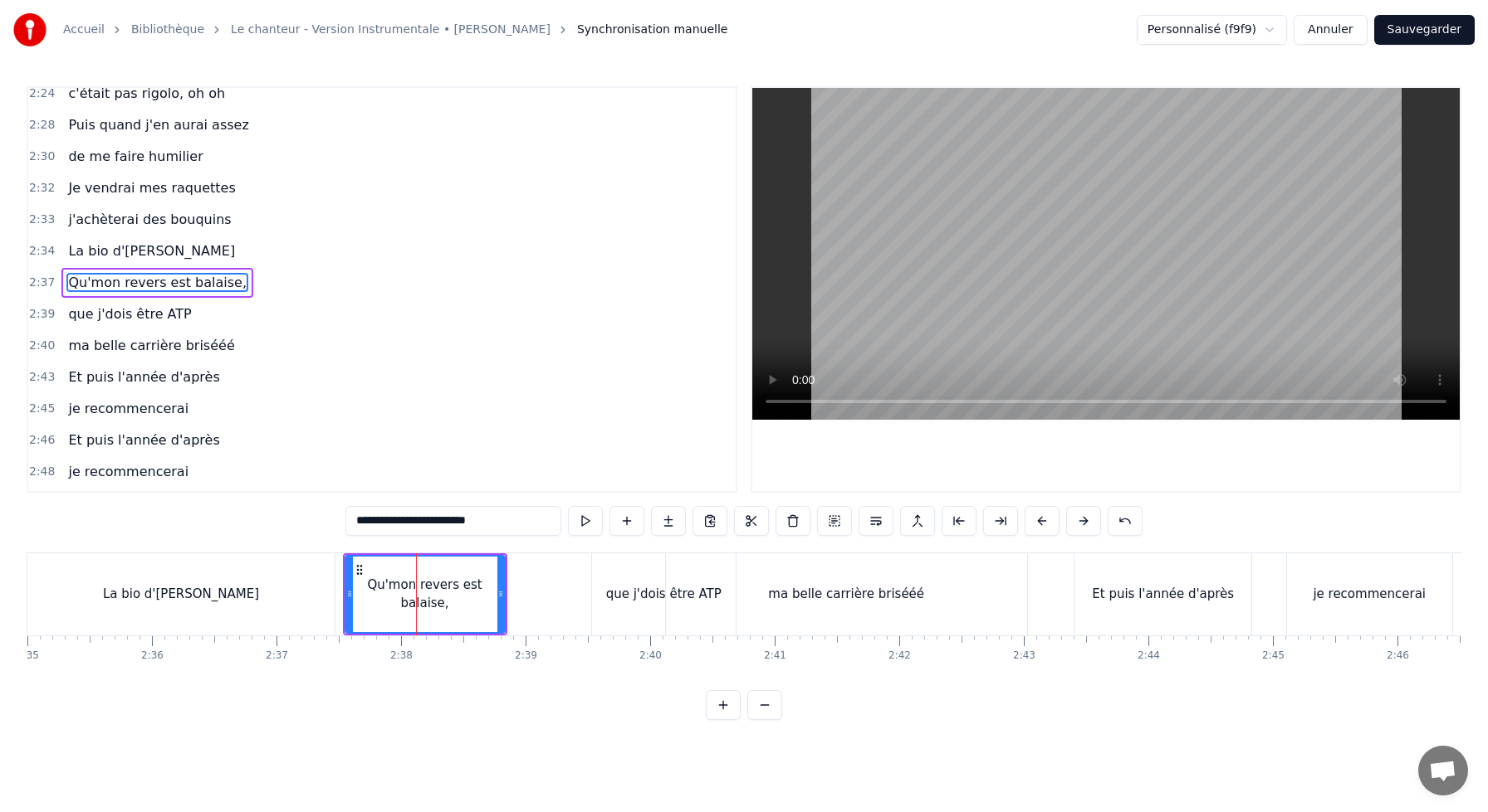
scroll to position [1170, 0]
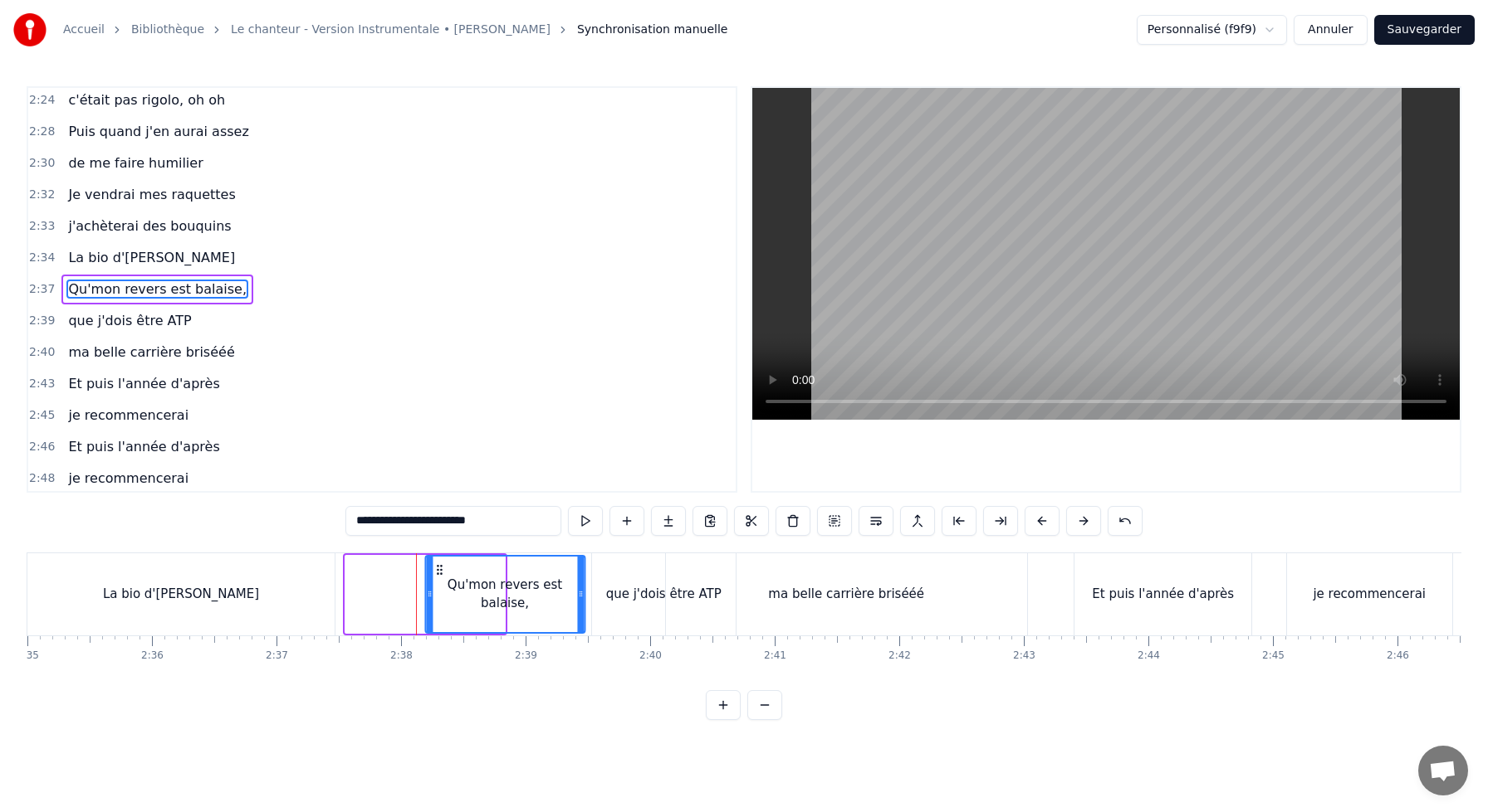
drag, startPoint x: 360, startPoint y: 566, endPoint x: 439, endPoint y: 569, distance: 79.1
click at [439, 569] on icon at bounding box center [439, 570] width 13 height 13
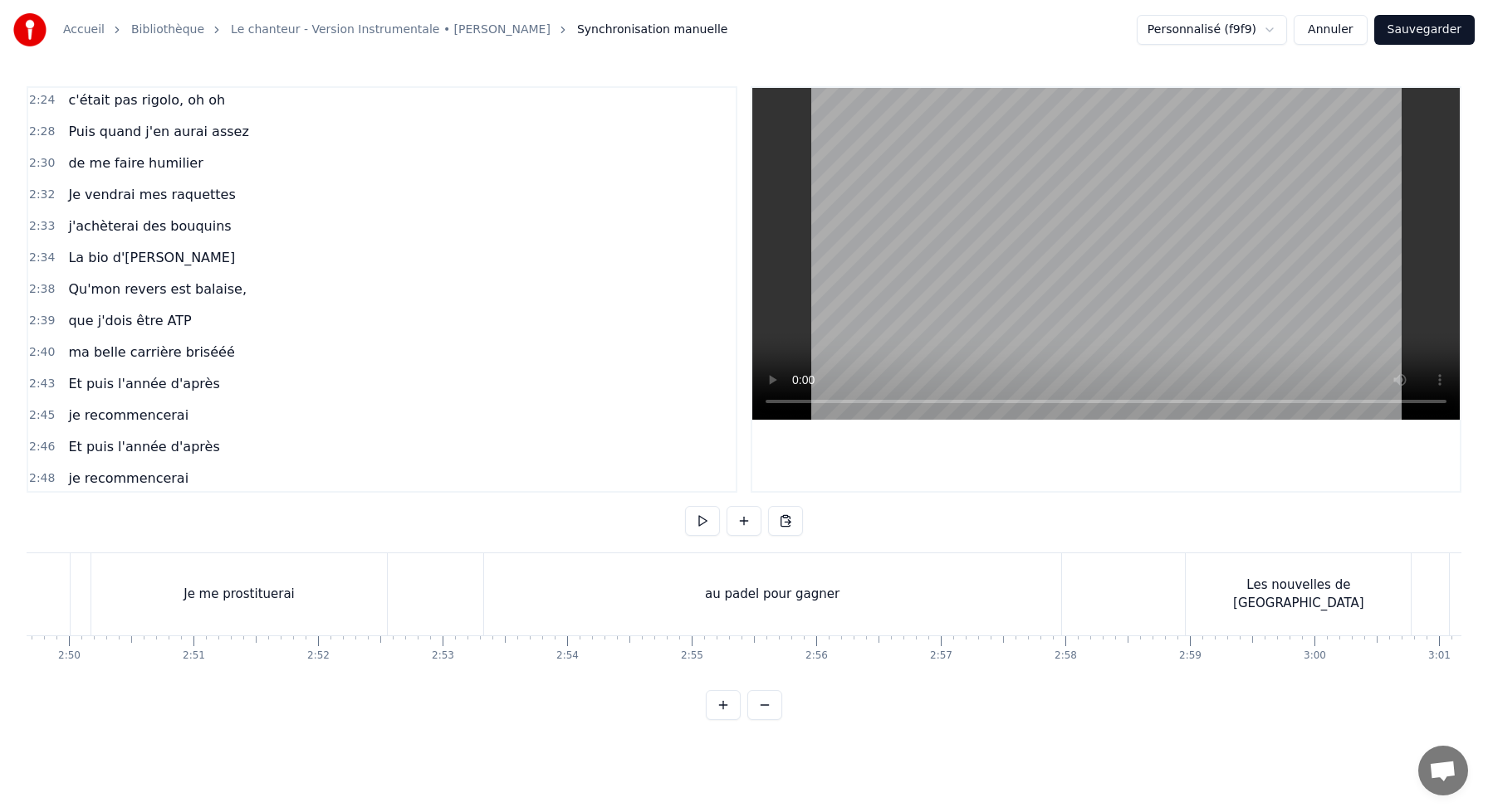
scroll to position [0, 21118]
click at [526, 577] on div "au padel pour gagner" at bounding box center [780, 595] width 577 height 82
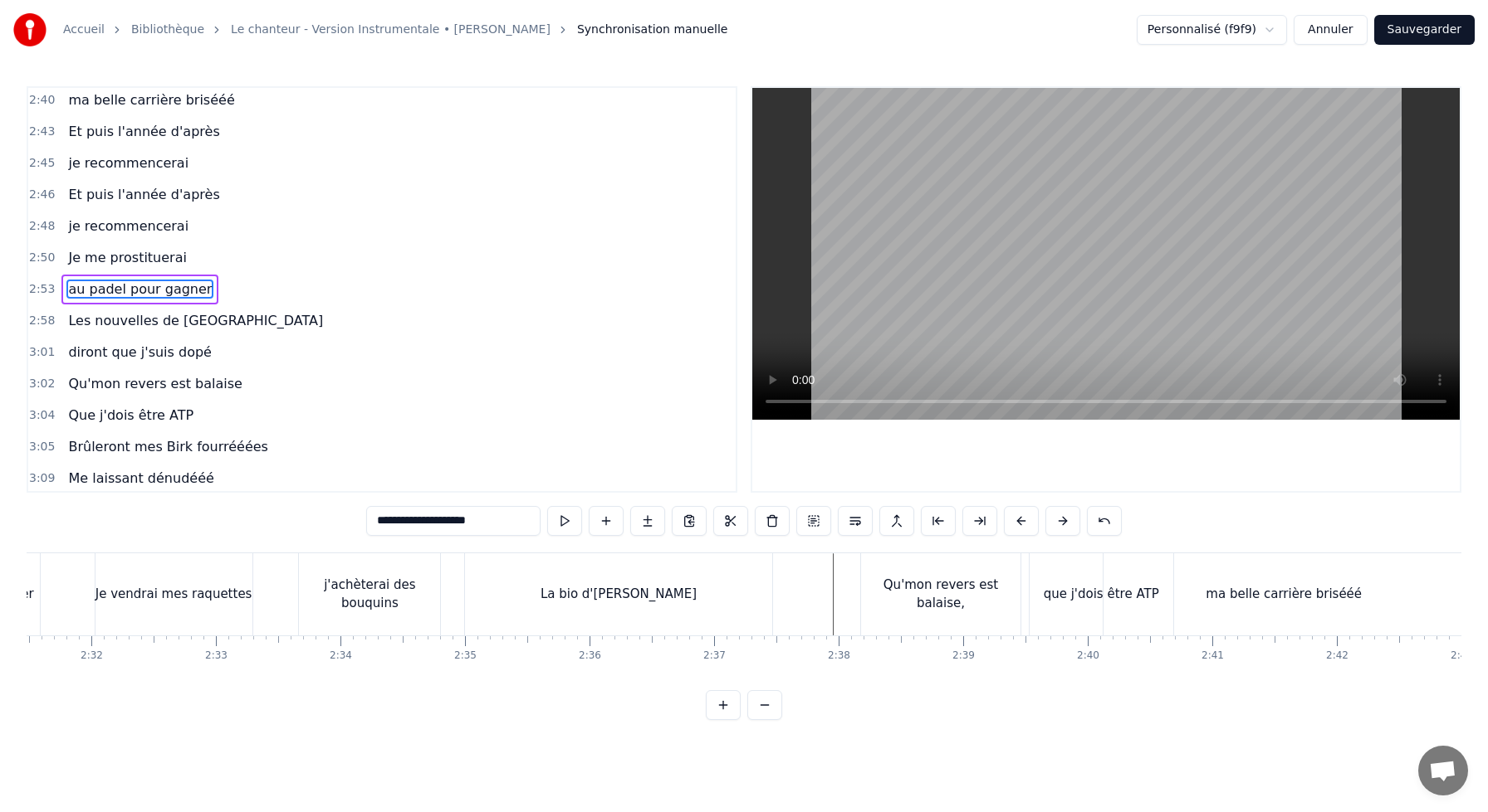
scroll to position [0, 18892]
click at [464, 570] on div "La bio d'[PERSON_NAME]" at bounding box center [588, 595] width 307 height 82
type input "**********"
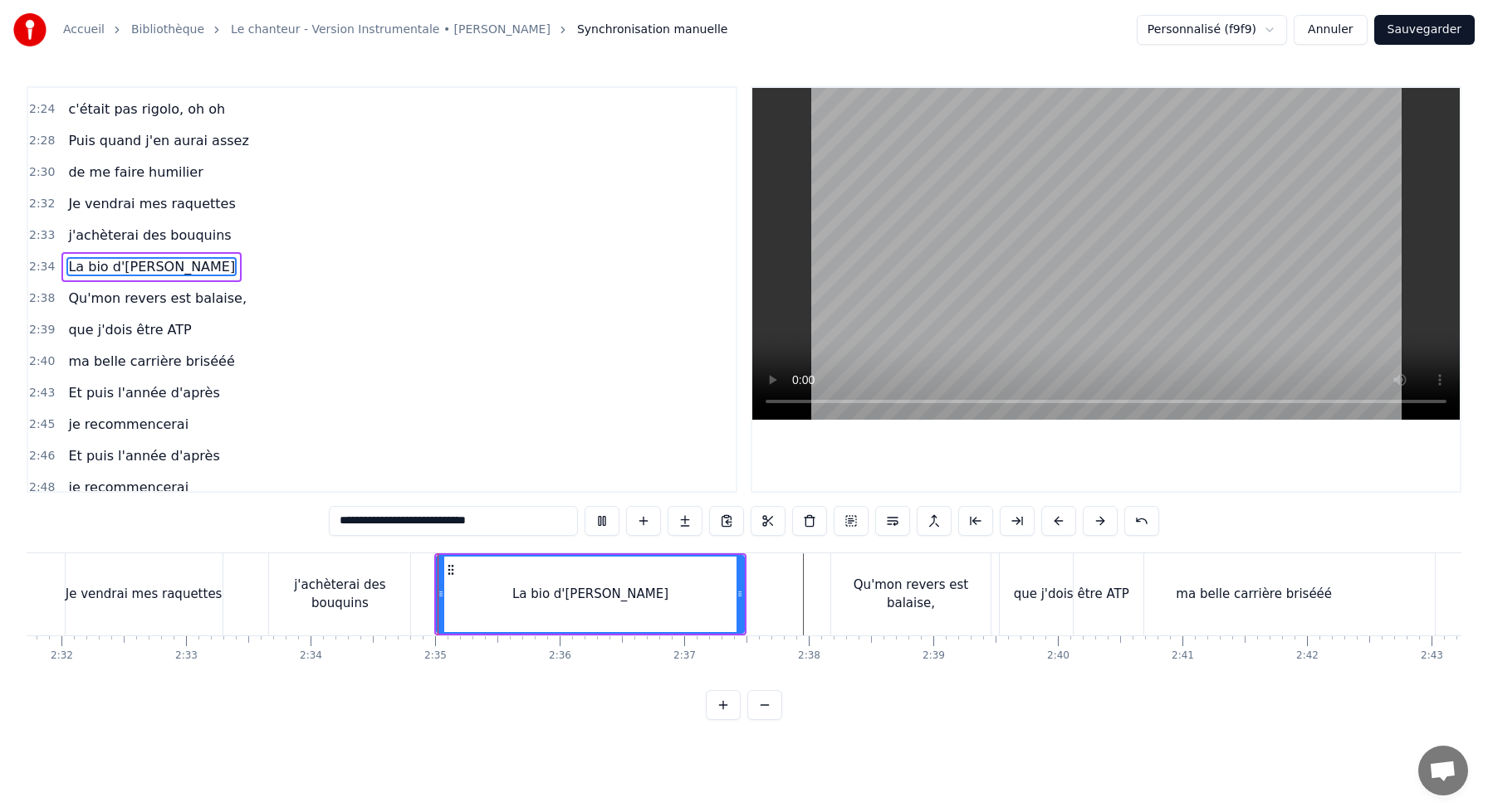
scroll to position [1139, 0]
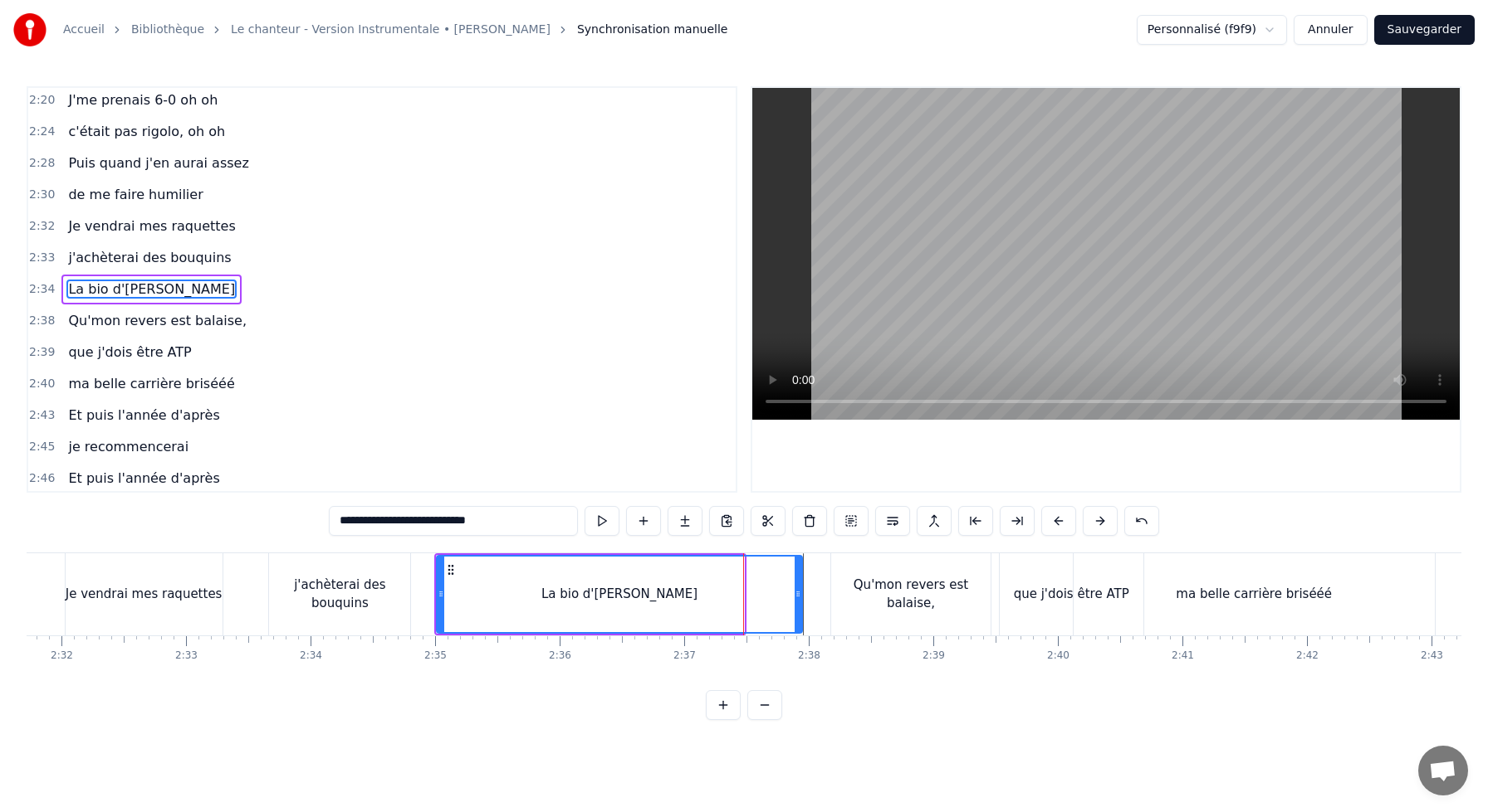
drag, startPoint x: 739, startPoint y: 592, endPoint x: 795, endPoint y: 597, distance: 56.2
click at [797, 597] on icon at bounding box center [798, 594] width 7 height 13
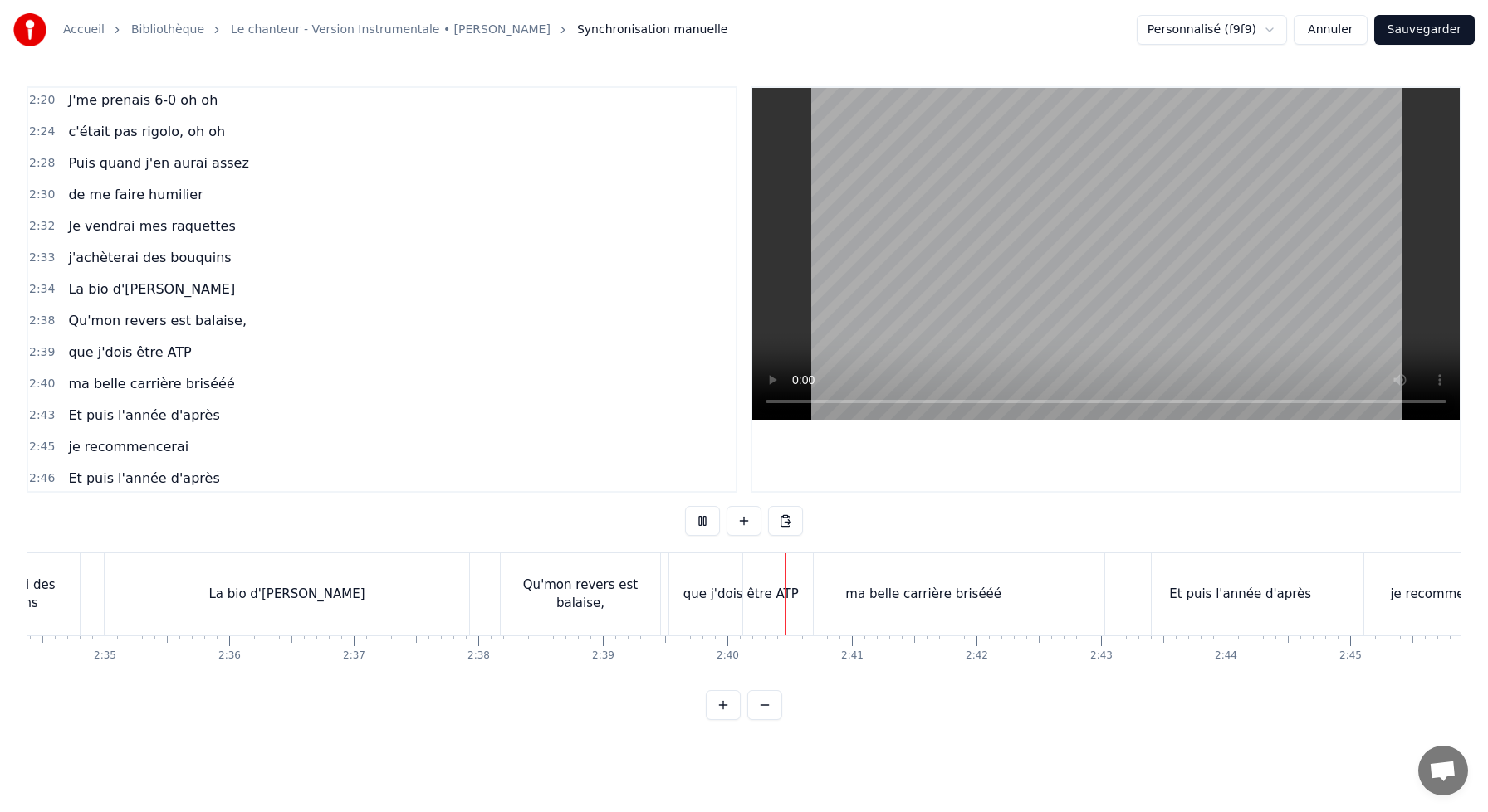
scroll to position [0, 19229]
click at [504, 566] on div "Qu'mon revers est balaise," at bounding box center [573, 595] width 159 height 82
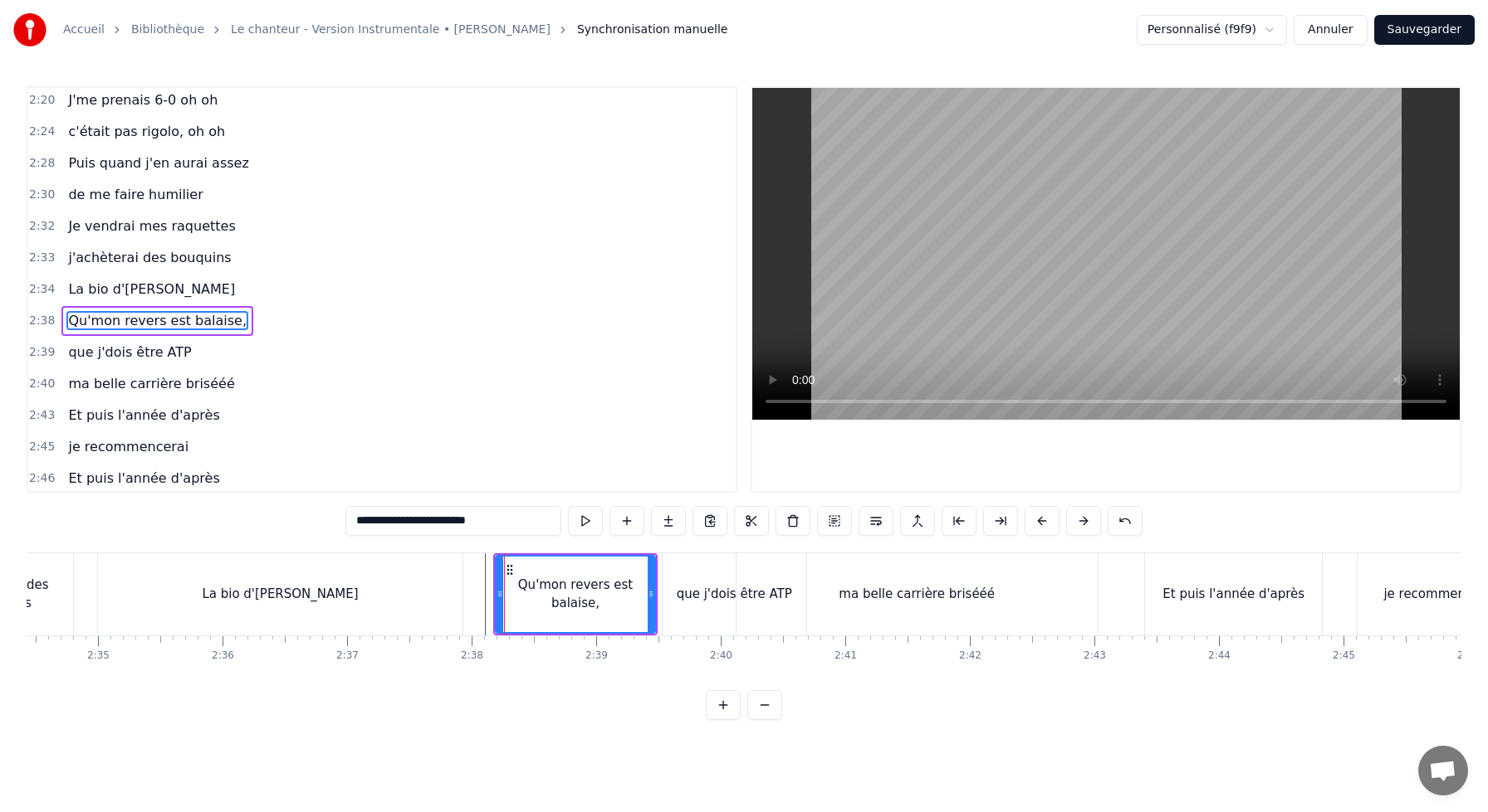
scroll to position [1170, 0]
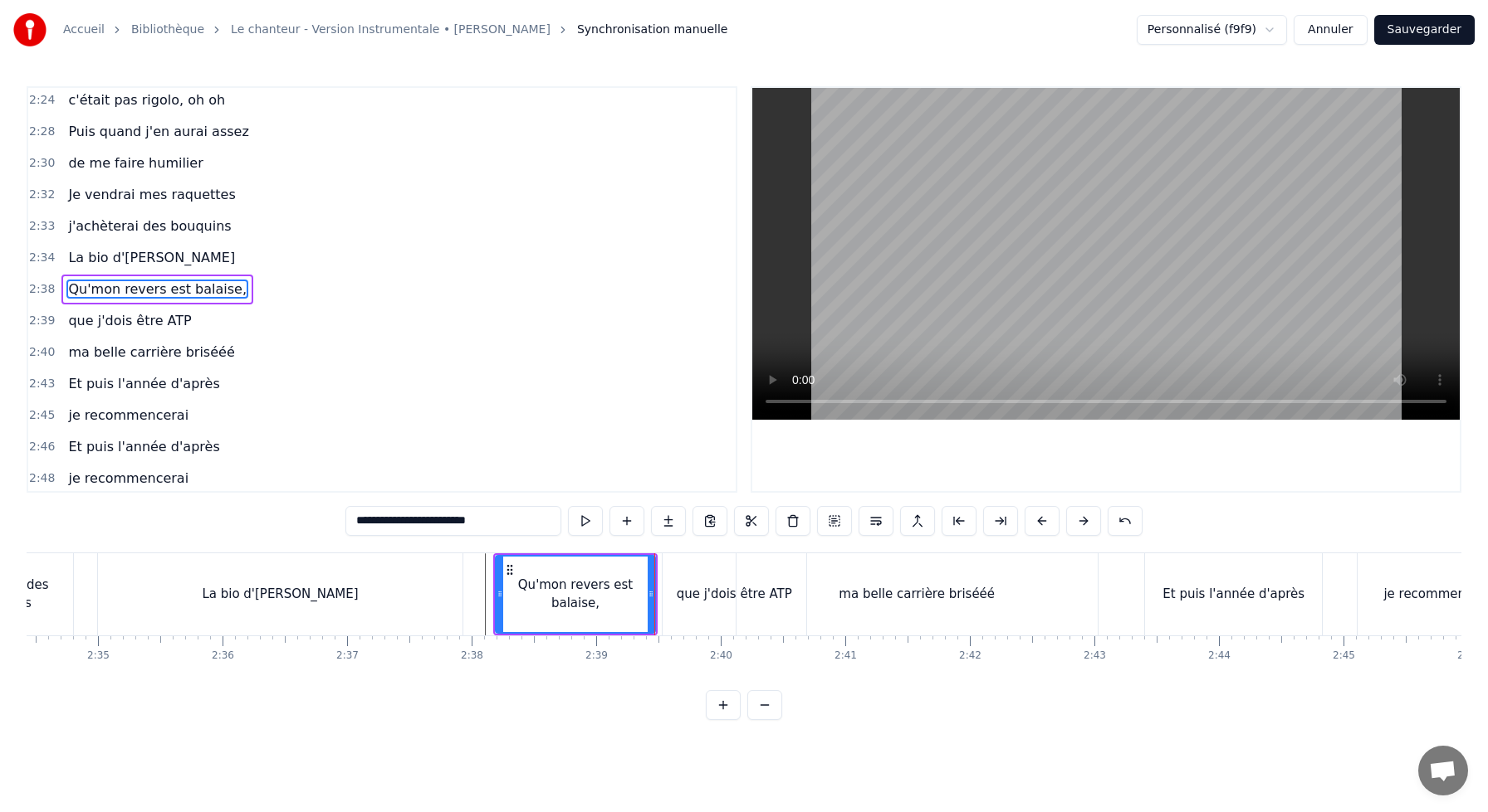
click at [671, 563] on div "que j'dois être ATP" at bounding box center [734, 595] width 143 height 82
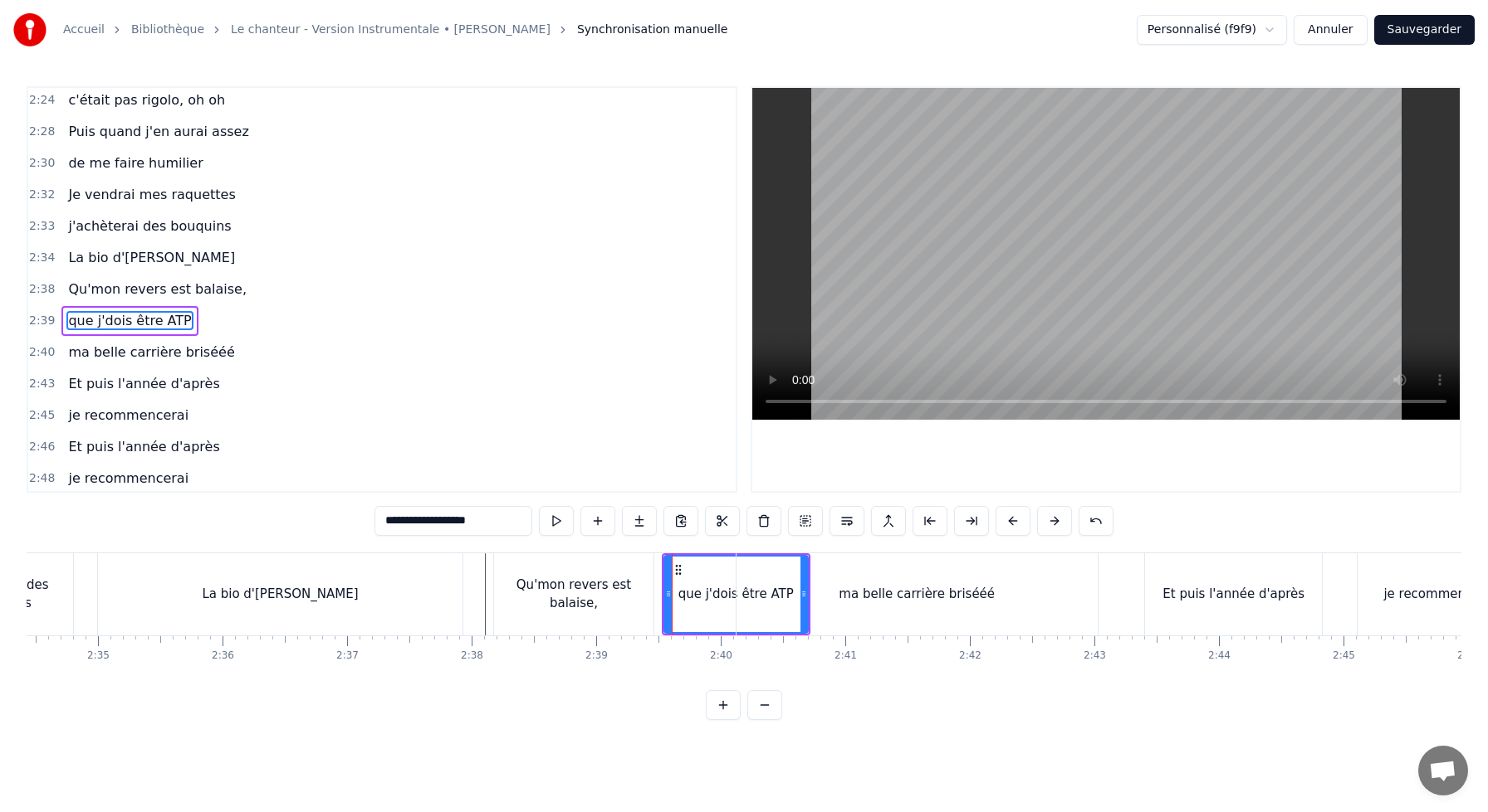
scroll to position [1202, 0]
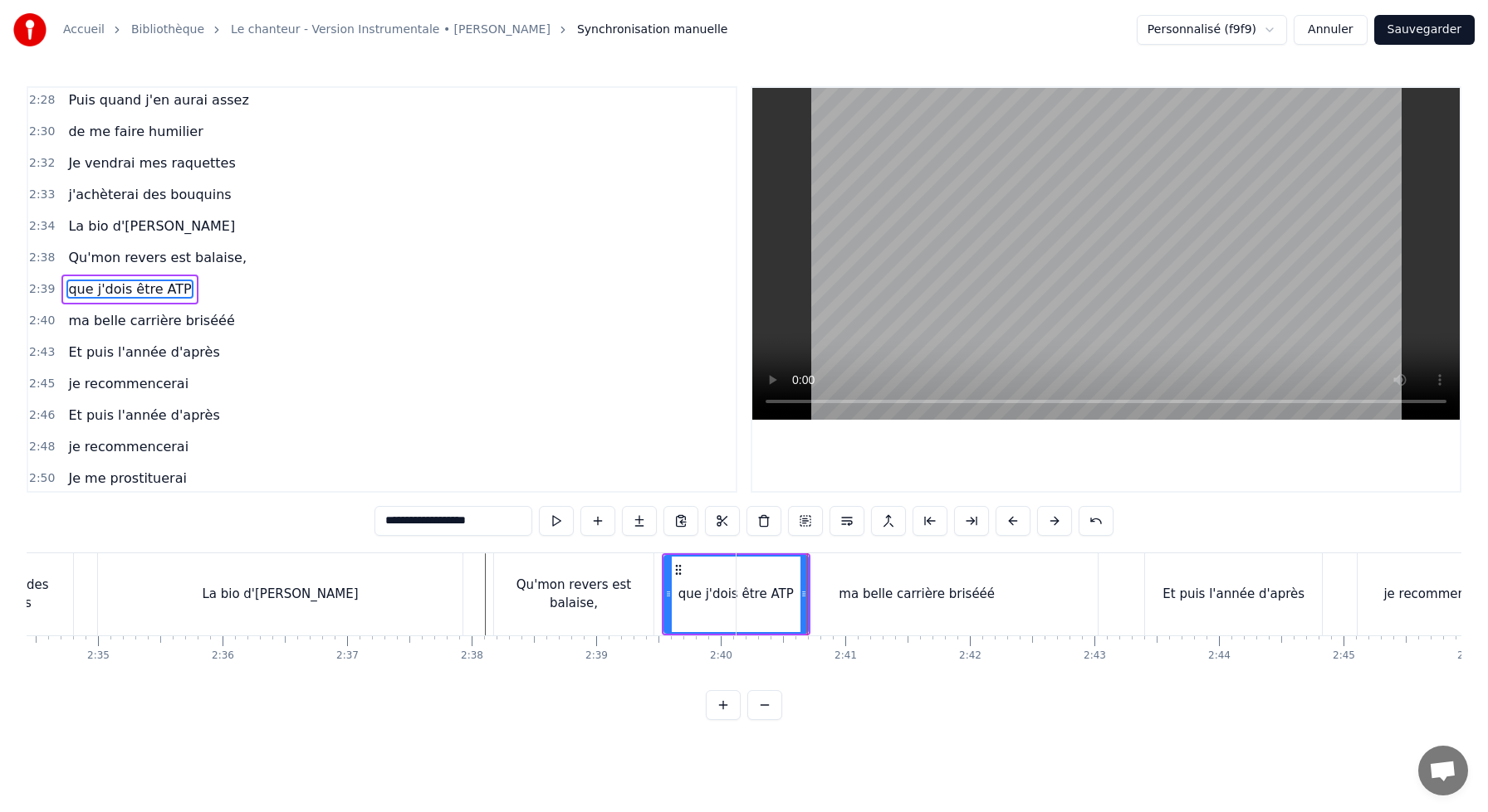
click at [824, 575] on div "ma belle carrière brisééé" at bounding box center [916, 595] width 361 height 82
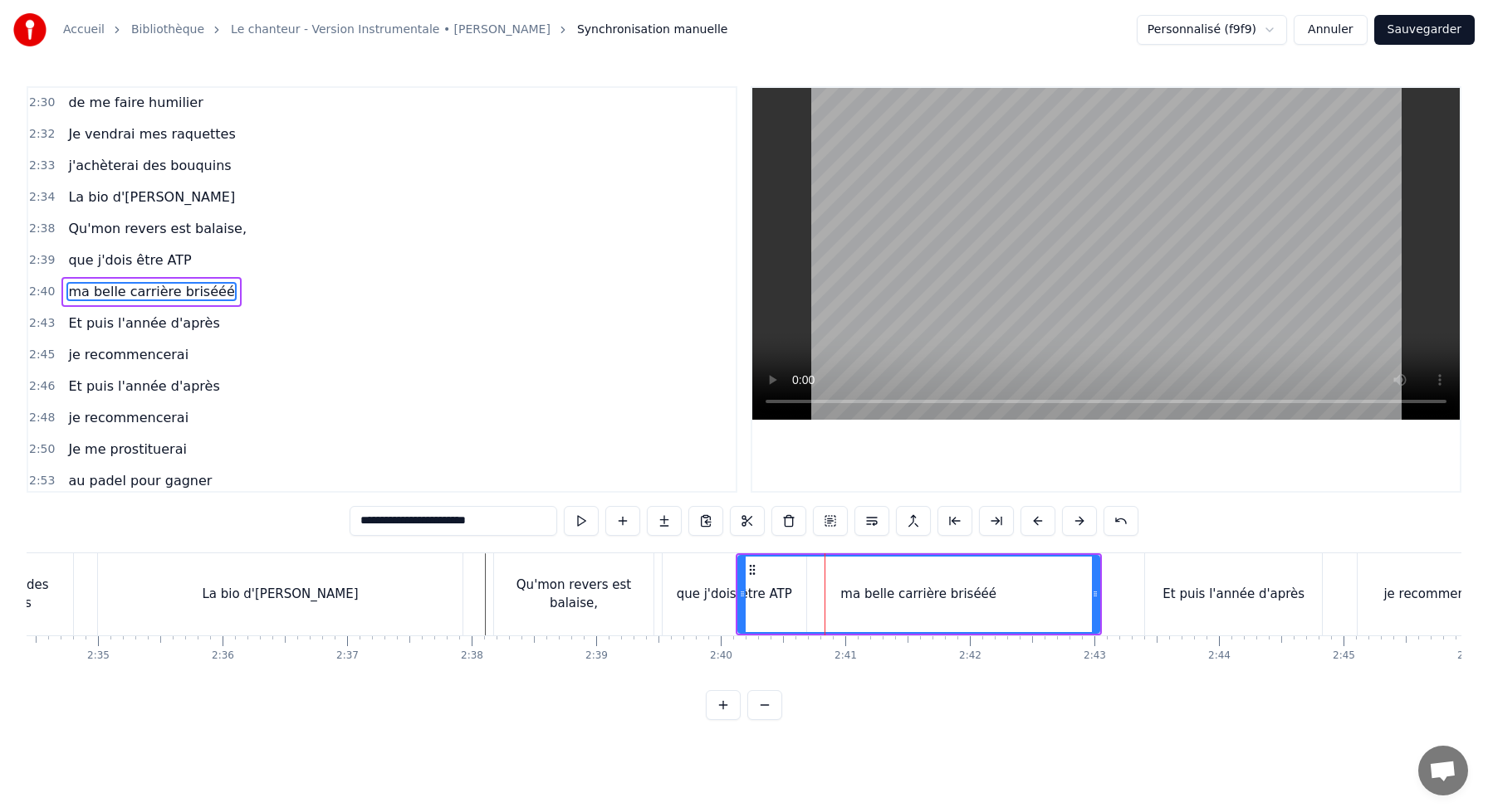
scroll to position [1234, 0]
drag, startPoint x: 739, startPoint y: 588, endPoint x: 824, endPoint y: 592, distance: 85.1
click at [824, 592] on icon at bounding box center [827, 594] width 7 height 13
click at [376, 577] on div "La bio d'[PERSON_NAME]" at bounding box center [280, 595] width 365 height 82
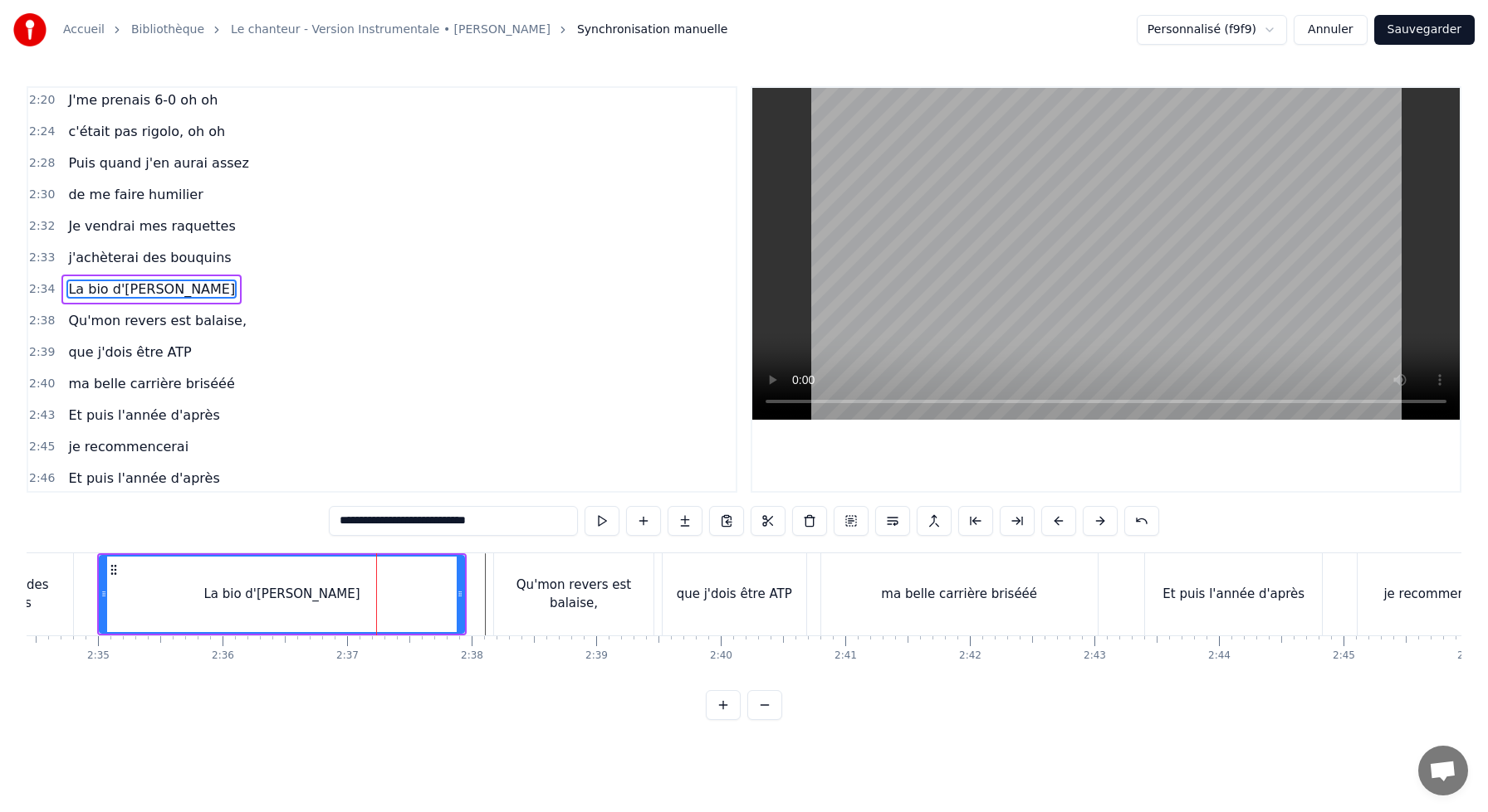
scroll to position [0, 19217]
click at [472, 586] on div at bounding box center [472, 594] width 7 height 75
click at [558, 595] on div "Qu'mon revers est balaise," at bounding box center [586, 594] width 159 height 38
type input "**********"
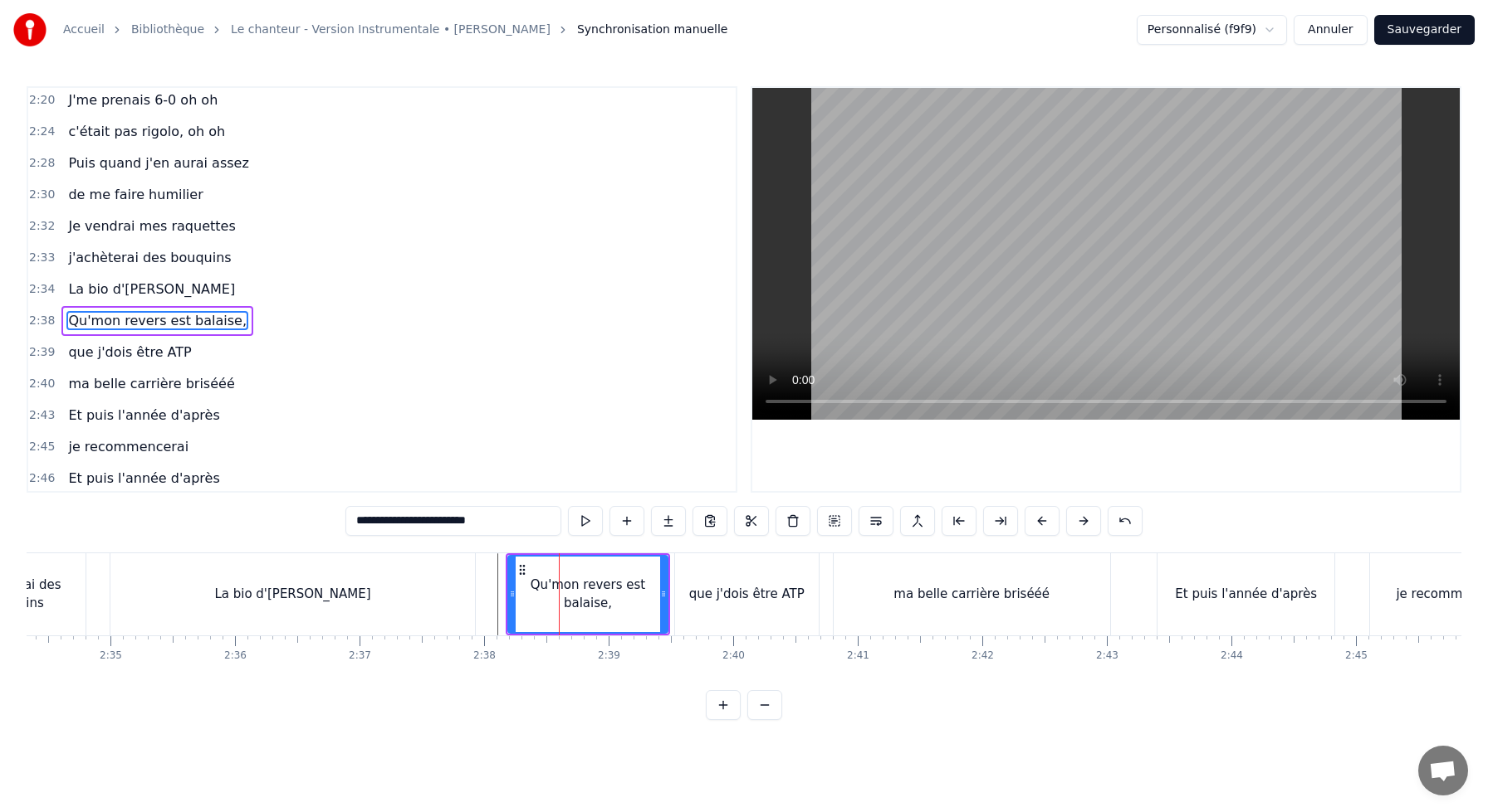
scroll to position [1170, 0]
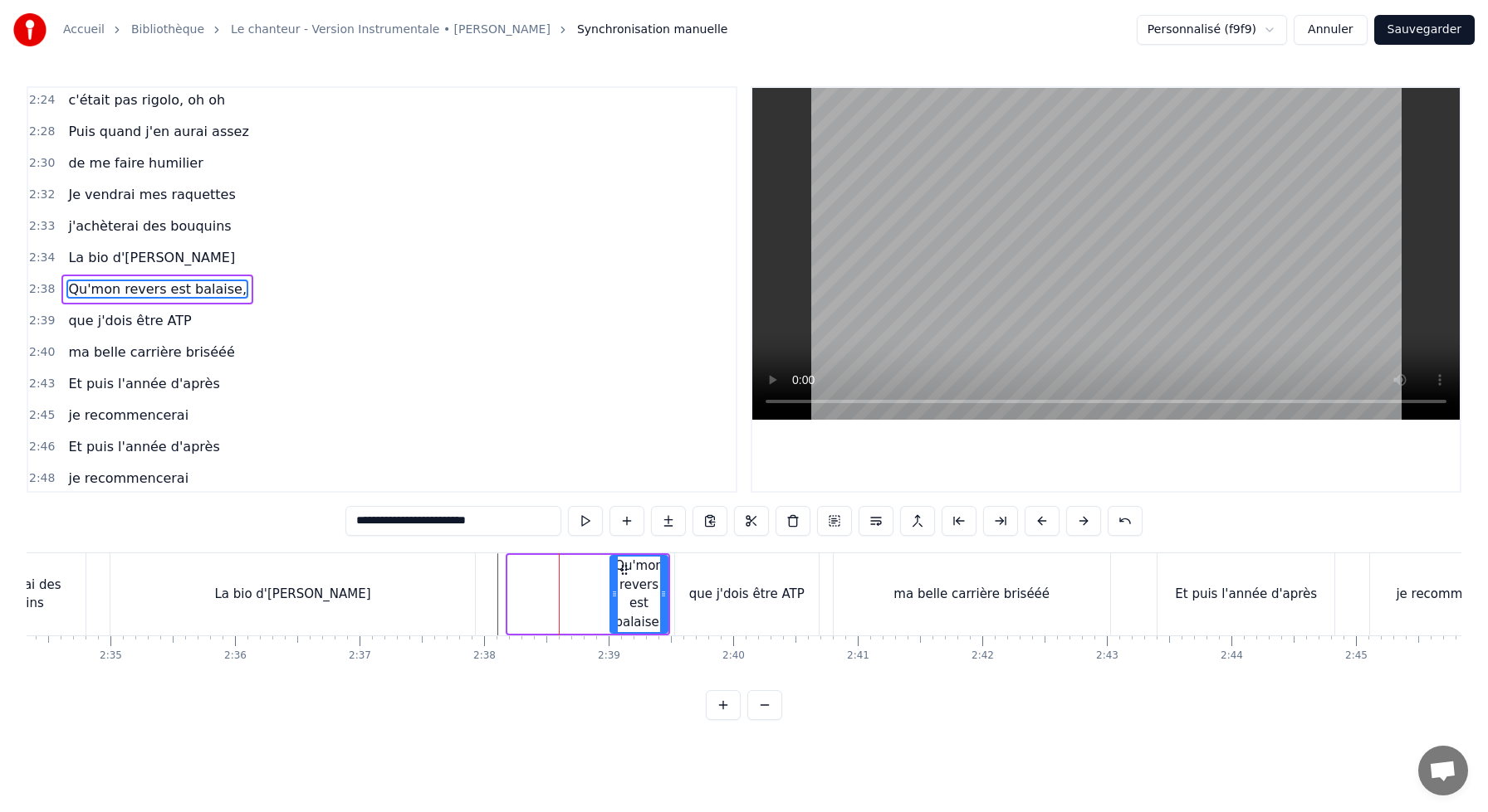
drag, startPoint x: 510, startPoint y: 588, endPoint x: 612, endPoint y: 593, distance: 102.1
click at [612, 593] on icon at bounding box center [614, 594] width 7 height 13
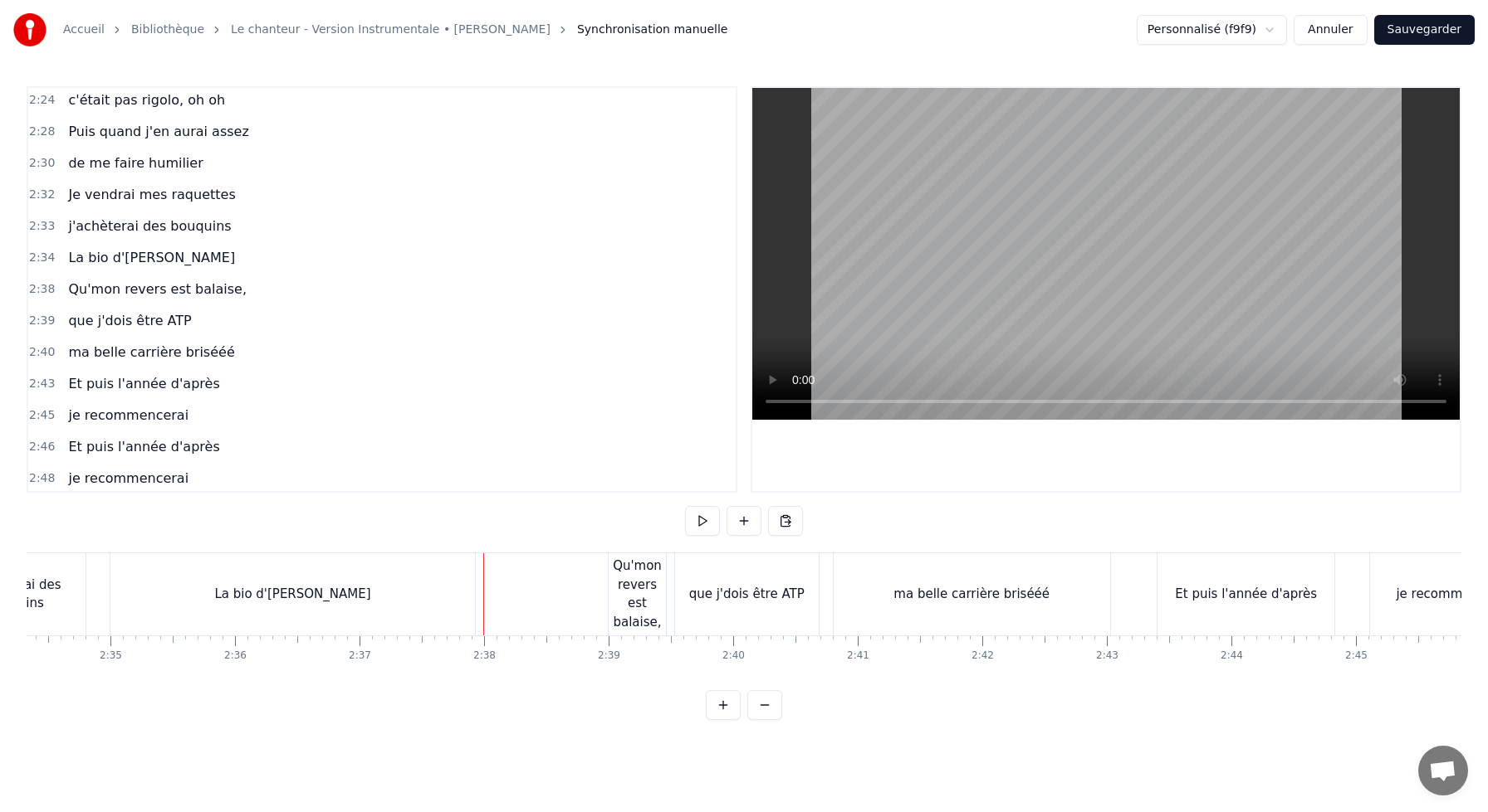
click at [430, 591] on div "La bio d'[PERSON_NAME]" at bounding box center [293, 595] width 365 height 82
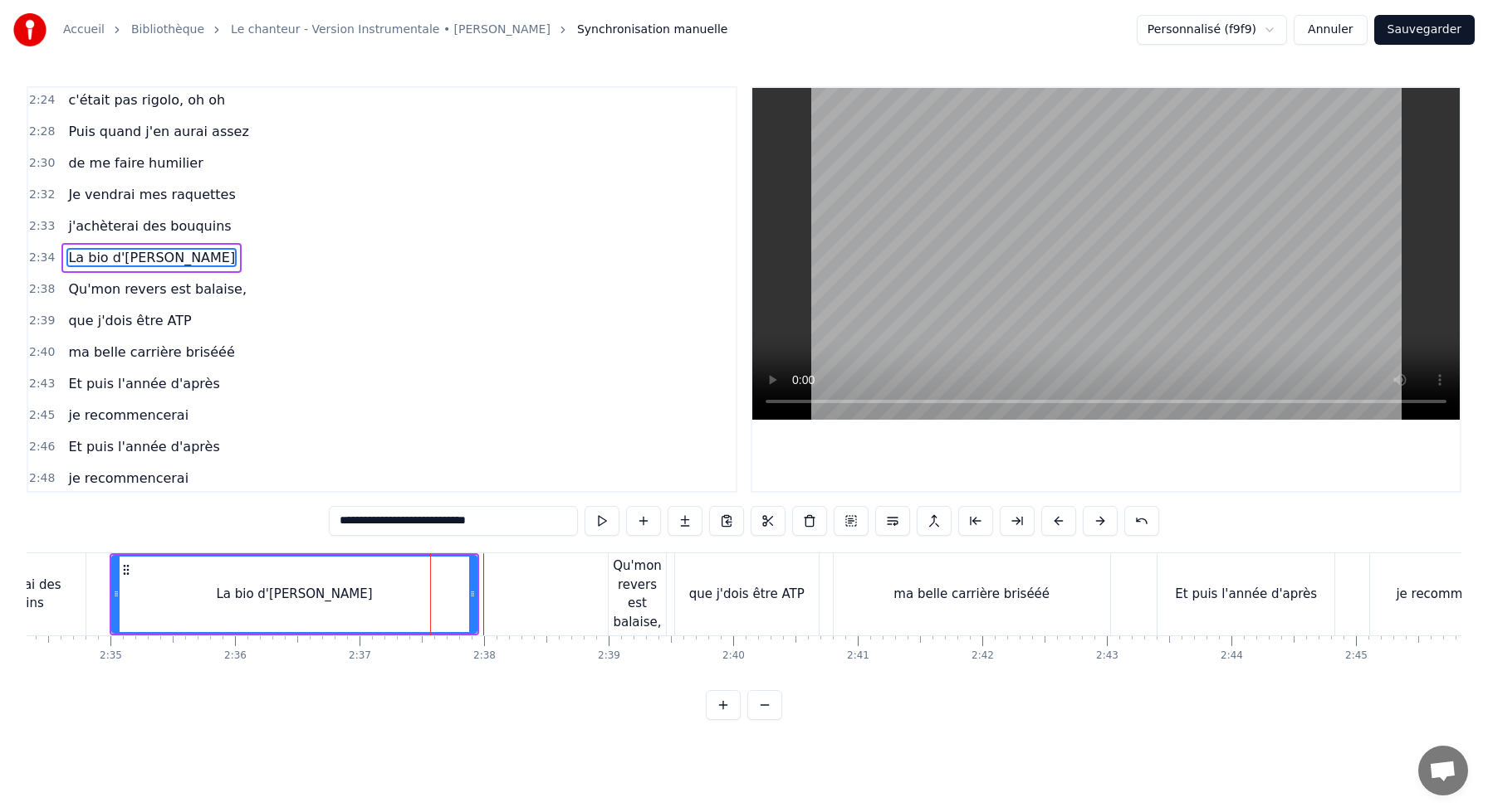
scroll to position [1139, 0]
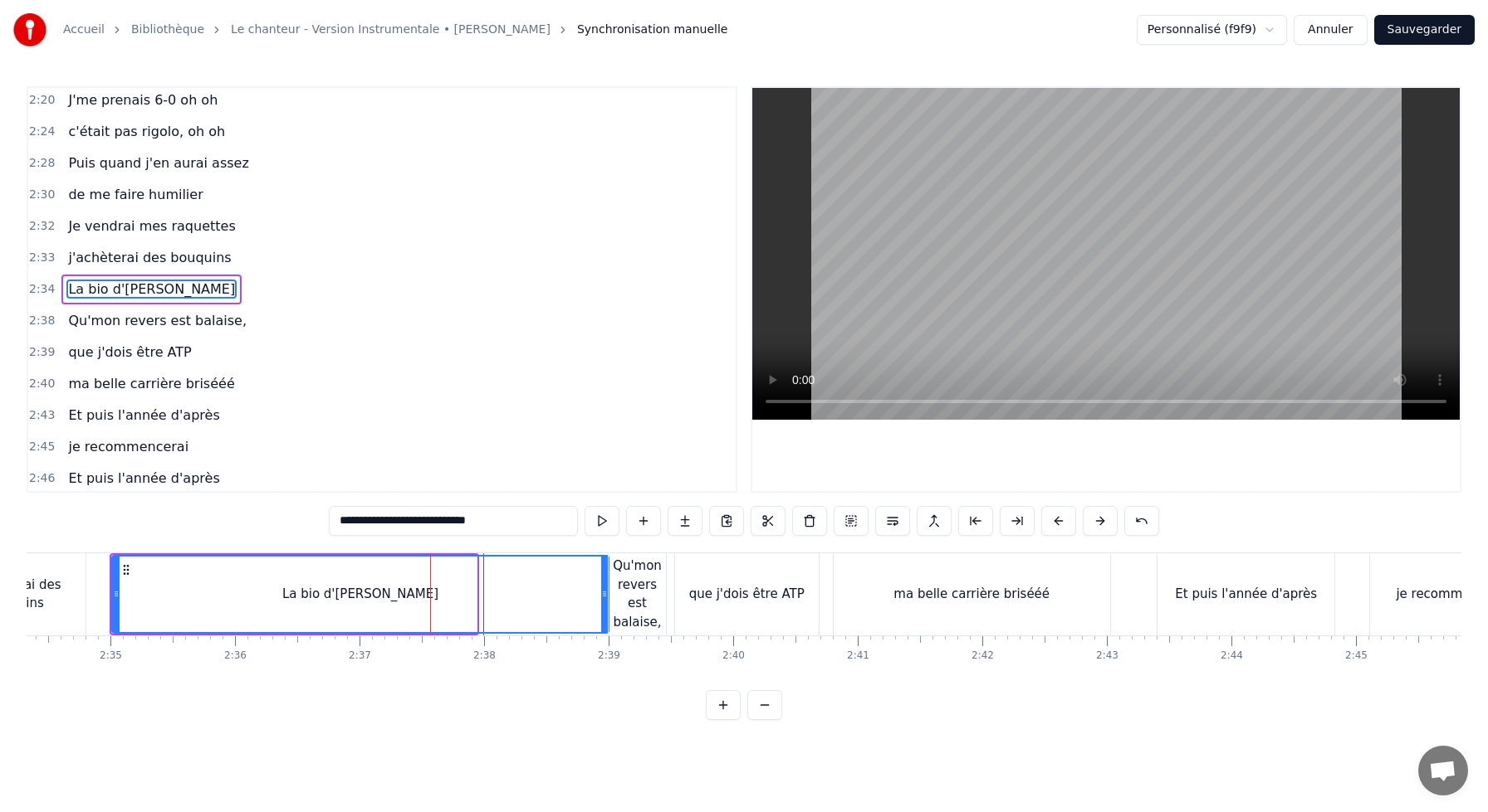
drag, startPoint x: 472, startPoint y: 592, endPoint x: 604, endPoint y: 597, distance: 132.1
click at [604, 597] on icon at bounding box center [604, 594] width 7 height 13
click at [132, 584] on div "La bio d'[PERSON_NAME]" at bounding box center [360, 594] width 494 height 75
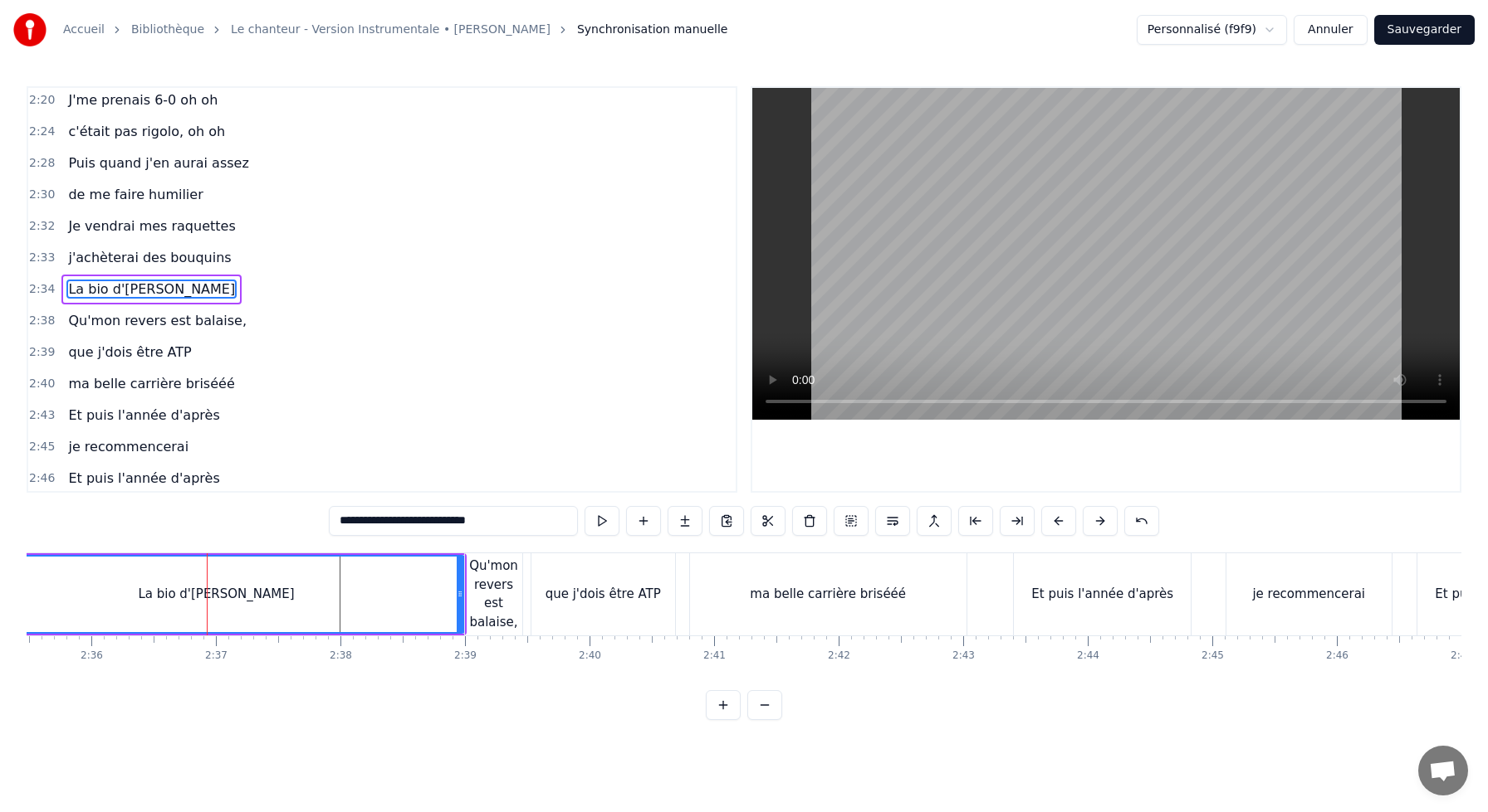
scroll to position [0, 19367]
click at [754, 587] on div "ma belle carrière brisééé" at bounding box center [822, 594] width 156 height 19
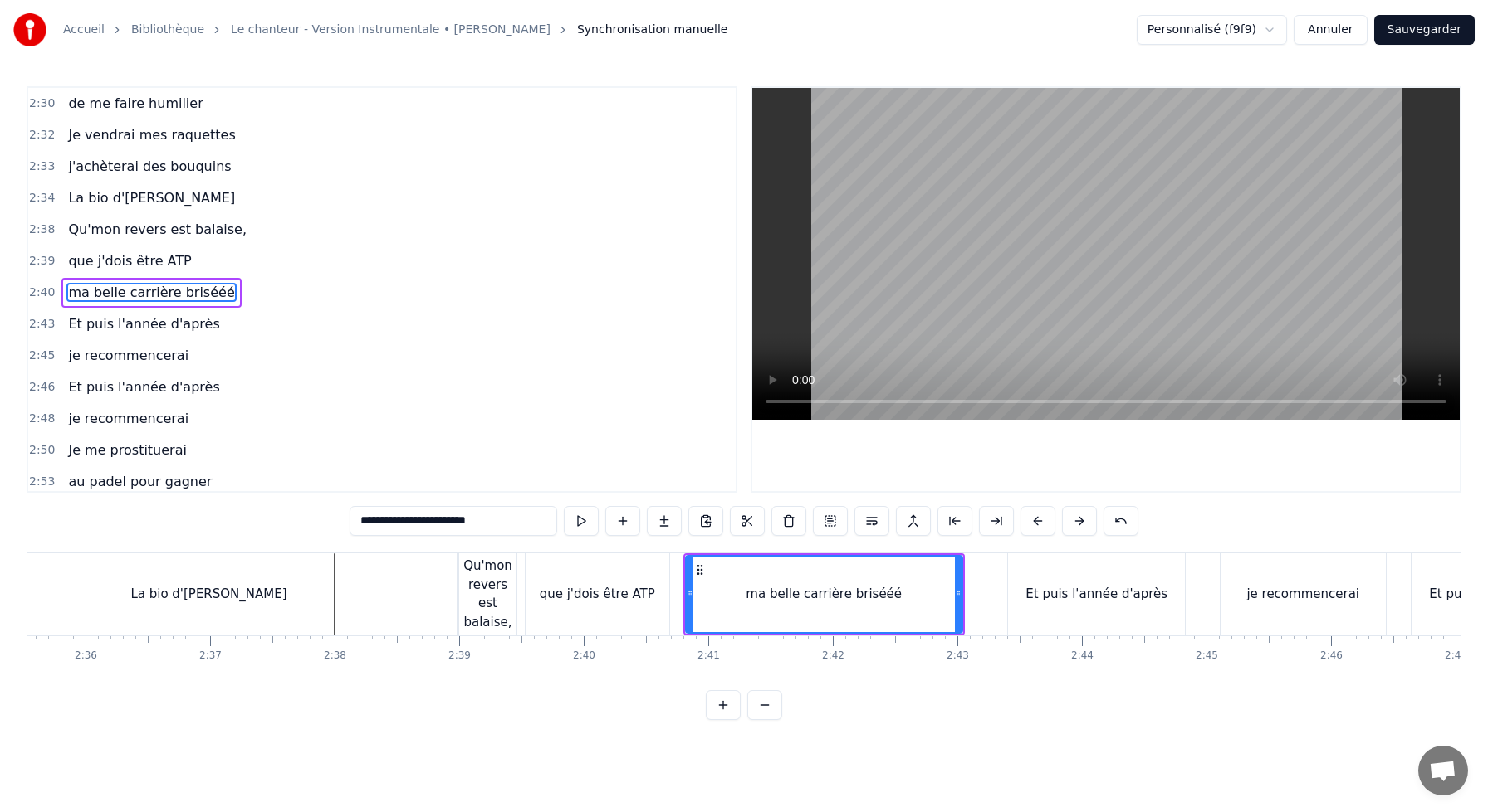
scroll to position [1234, 0]
click at [500, 591] on div "Qu'mon revers est balaise," at bounding box center [488, 593] width 57 height 75
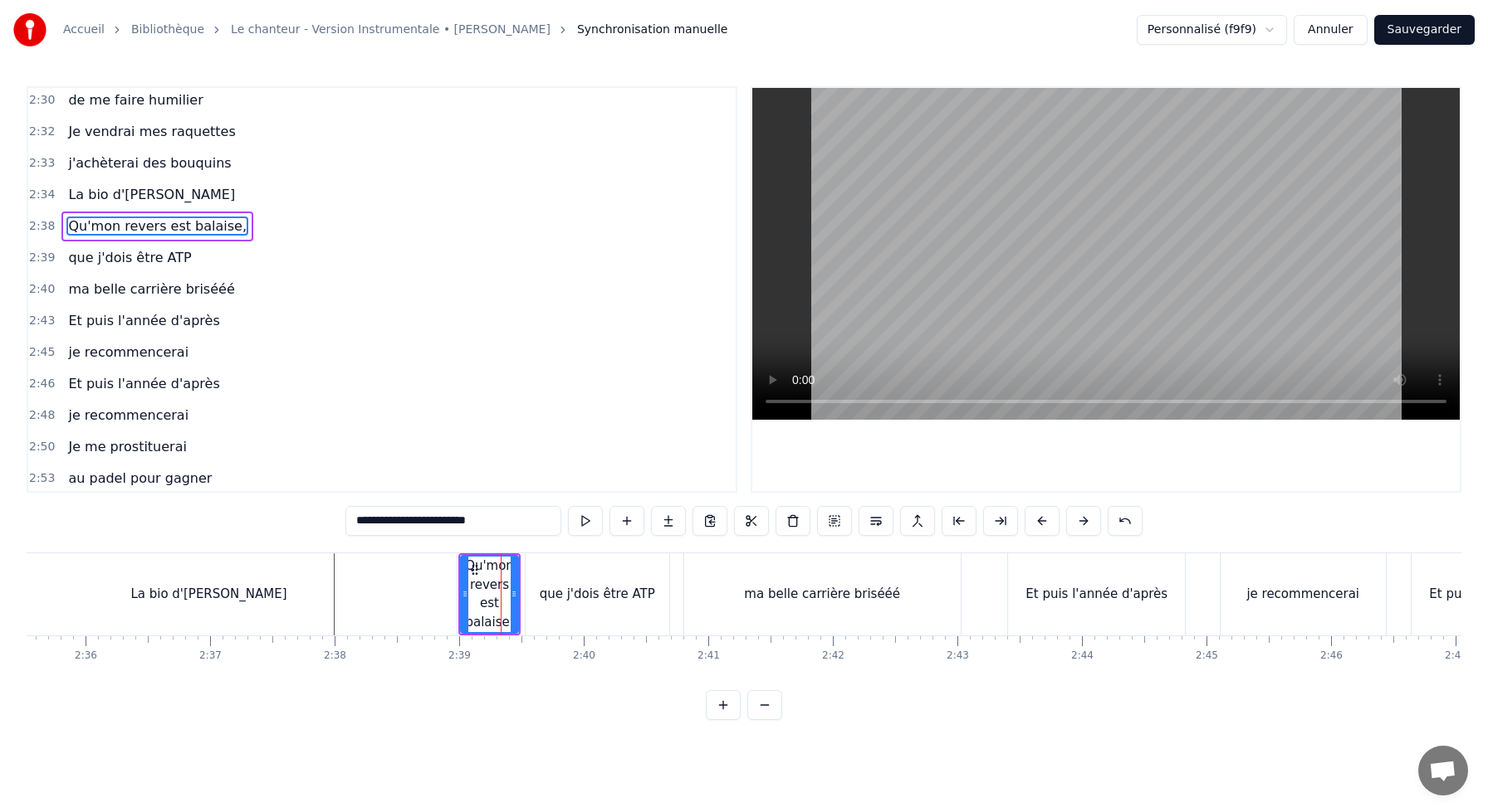
scroll to position [1170, 0]
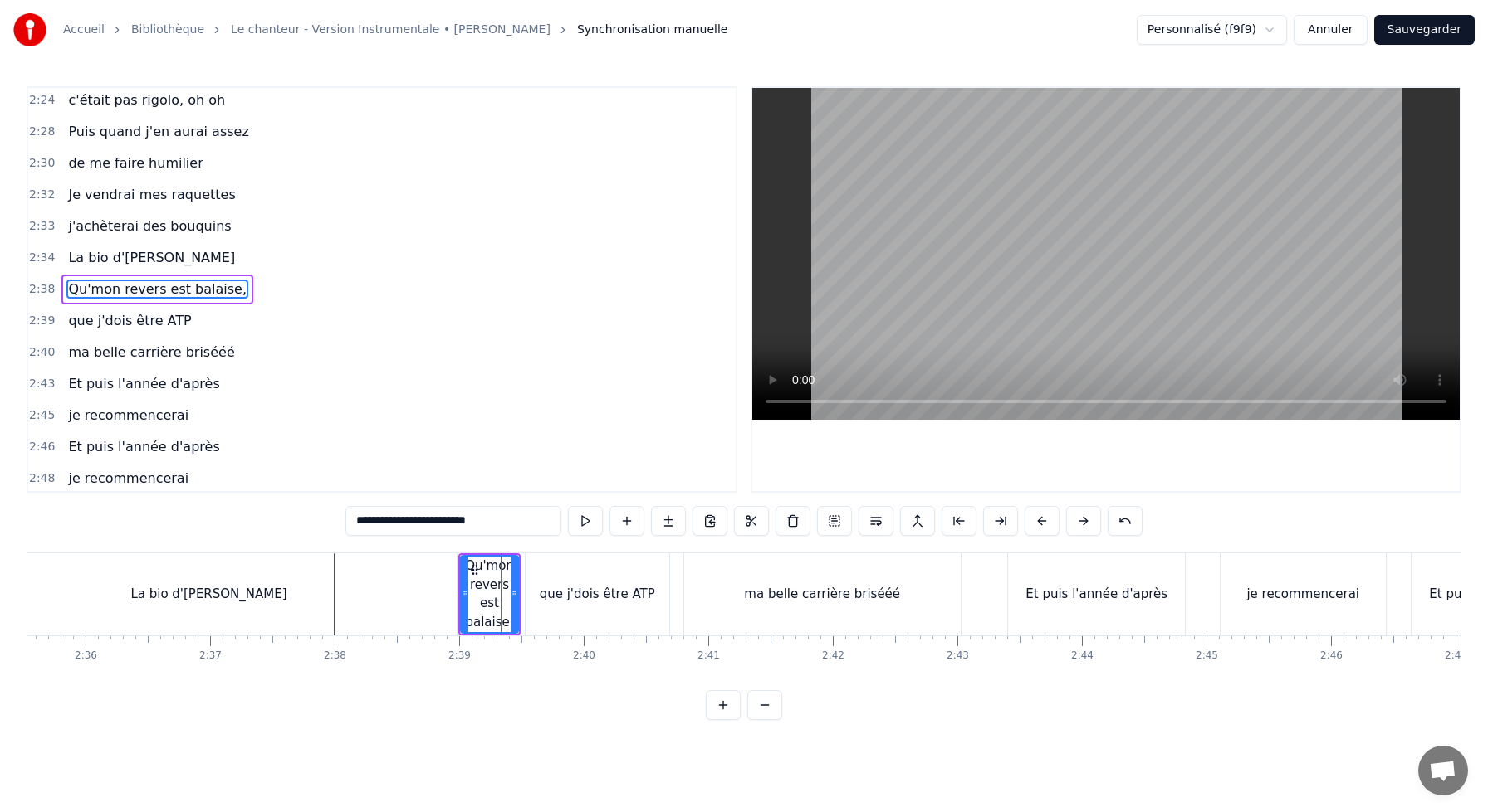
click at [545, 587] on div "que j'dois être ATP" at bounding box center [598, 594] width 116 height 19
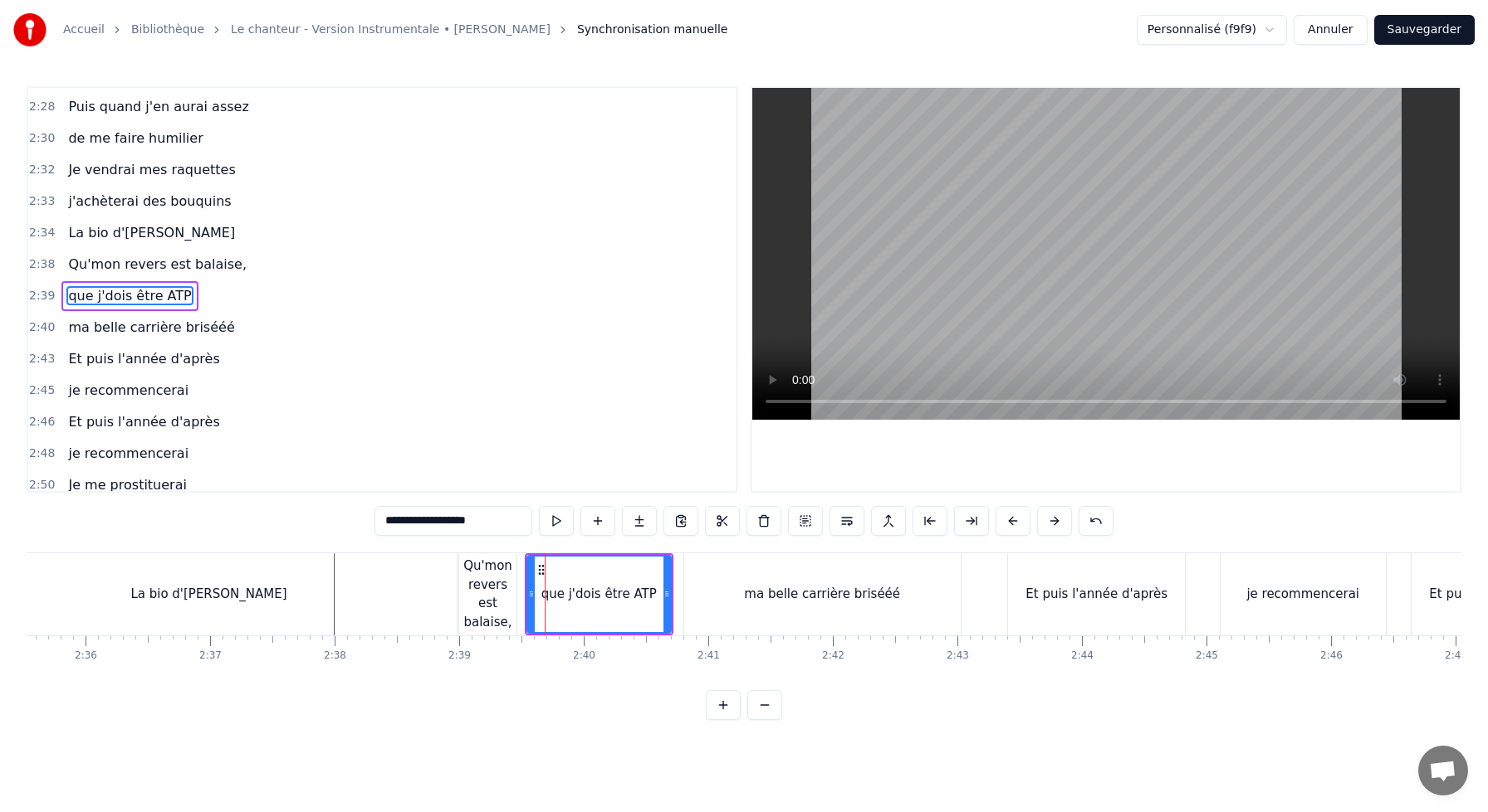
scroll to position [1202, 0]
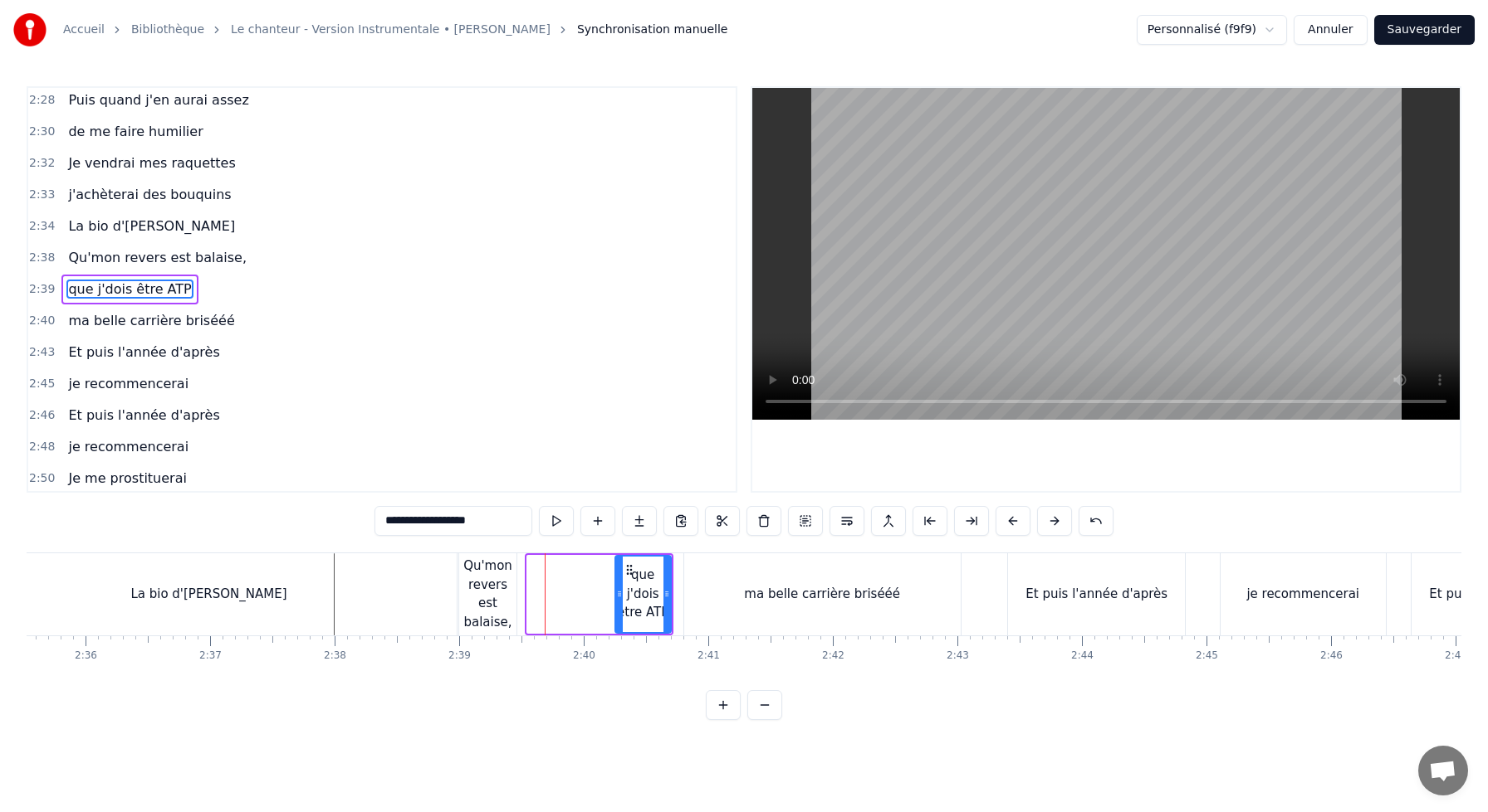
drag, startPoint x: 529, startPoint y: 592, endPoint x: 617, endPoint y: 591, distance: 88.0
click at [617, 591] on icon at bounding box center [620, 594] width 7 height 13
click at [474, 568] on div "Qu'mon revers est balaise," at bounding box center [488, 593] width 57 height 75
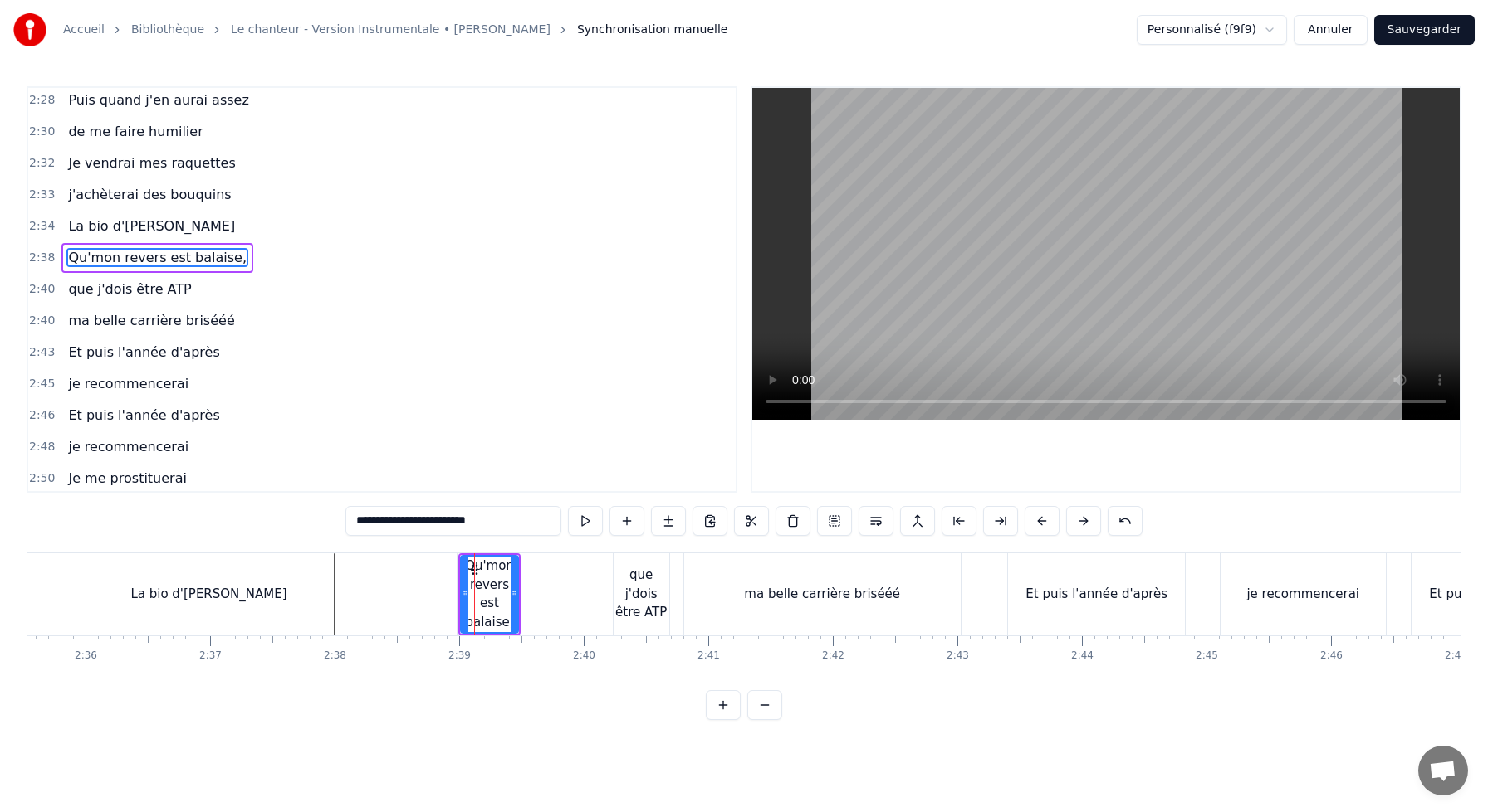
scroll to position [1170, 0]
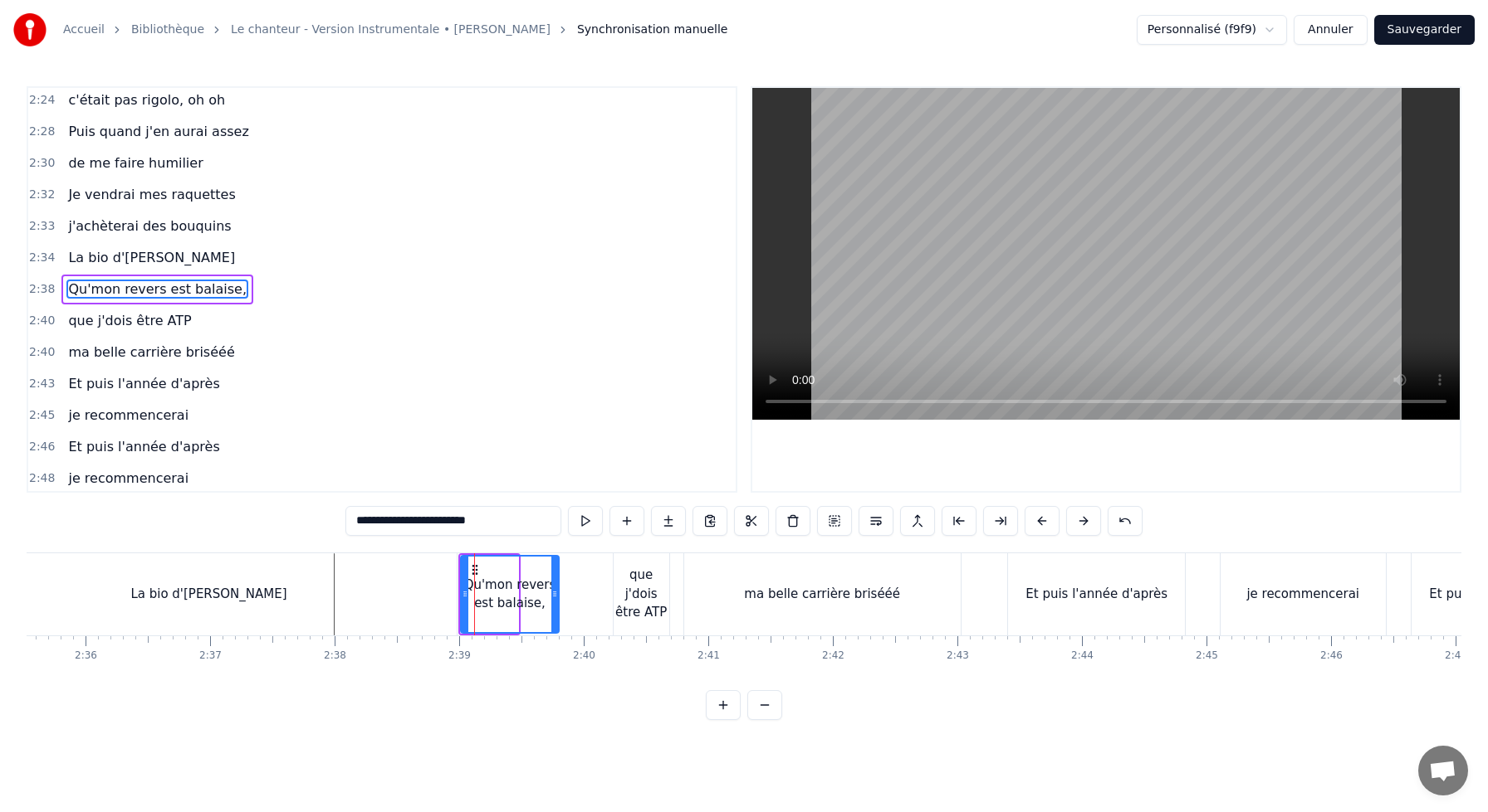
drag, startPoint x: 515, startPoint y: 588, endPoint x: 559, endPoint y: 587, distance: 44.0
click at [557, 587] on icon at bounding box center [555, 594] width 7 height 13
drag, startPoint x: 473, startPoint y: 567, endPoint x: 522, endPoint y: 570, distance: 49.1
click at [522, 570] on icon at bounding box center [524, 570] width 13 height 13
click at [713, 596] on div "ma belle carrière brisééé" at bounding box center [822, 595] width 277 height 82
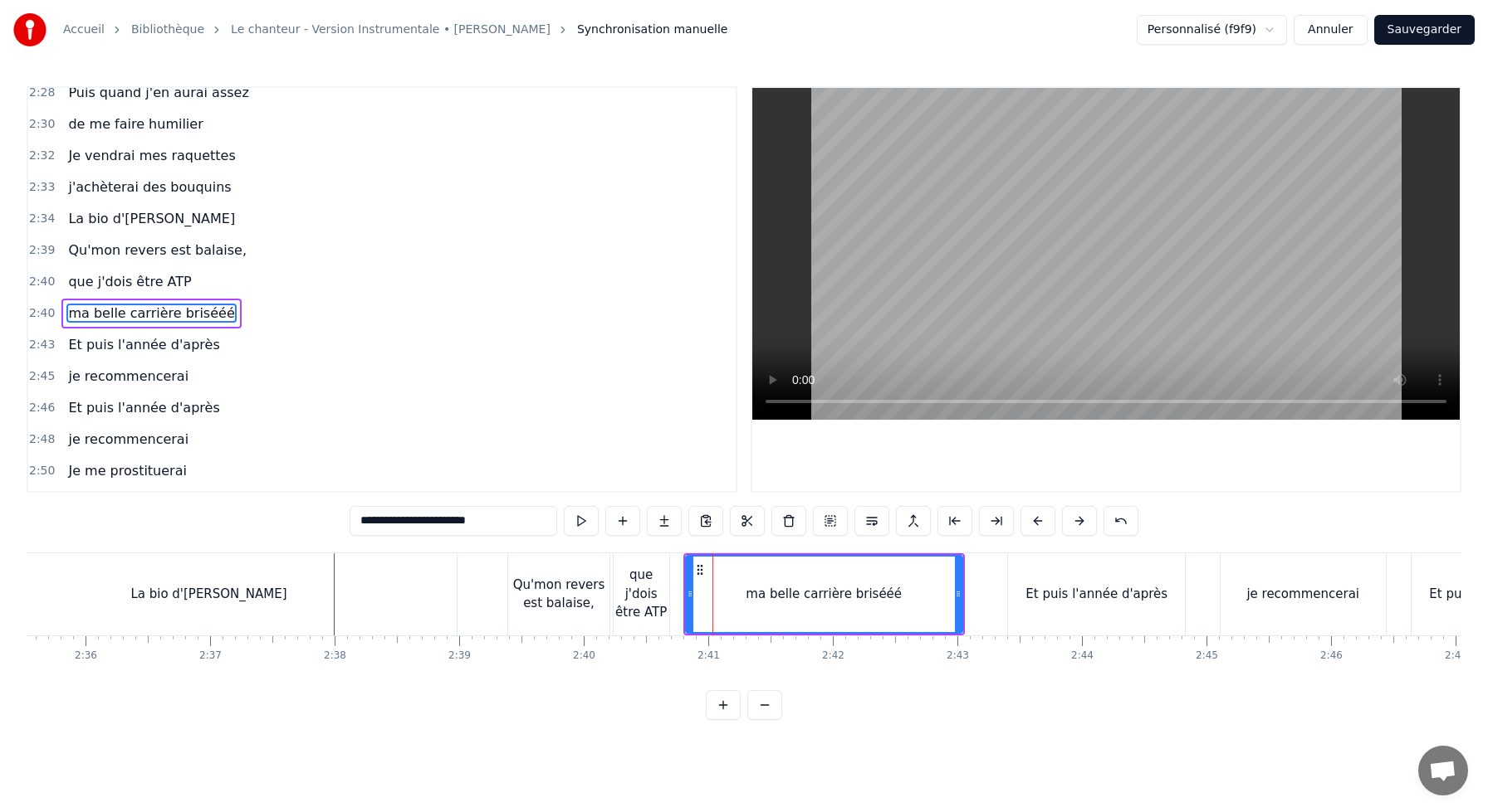
scroll to position [1234, 0]
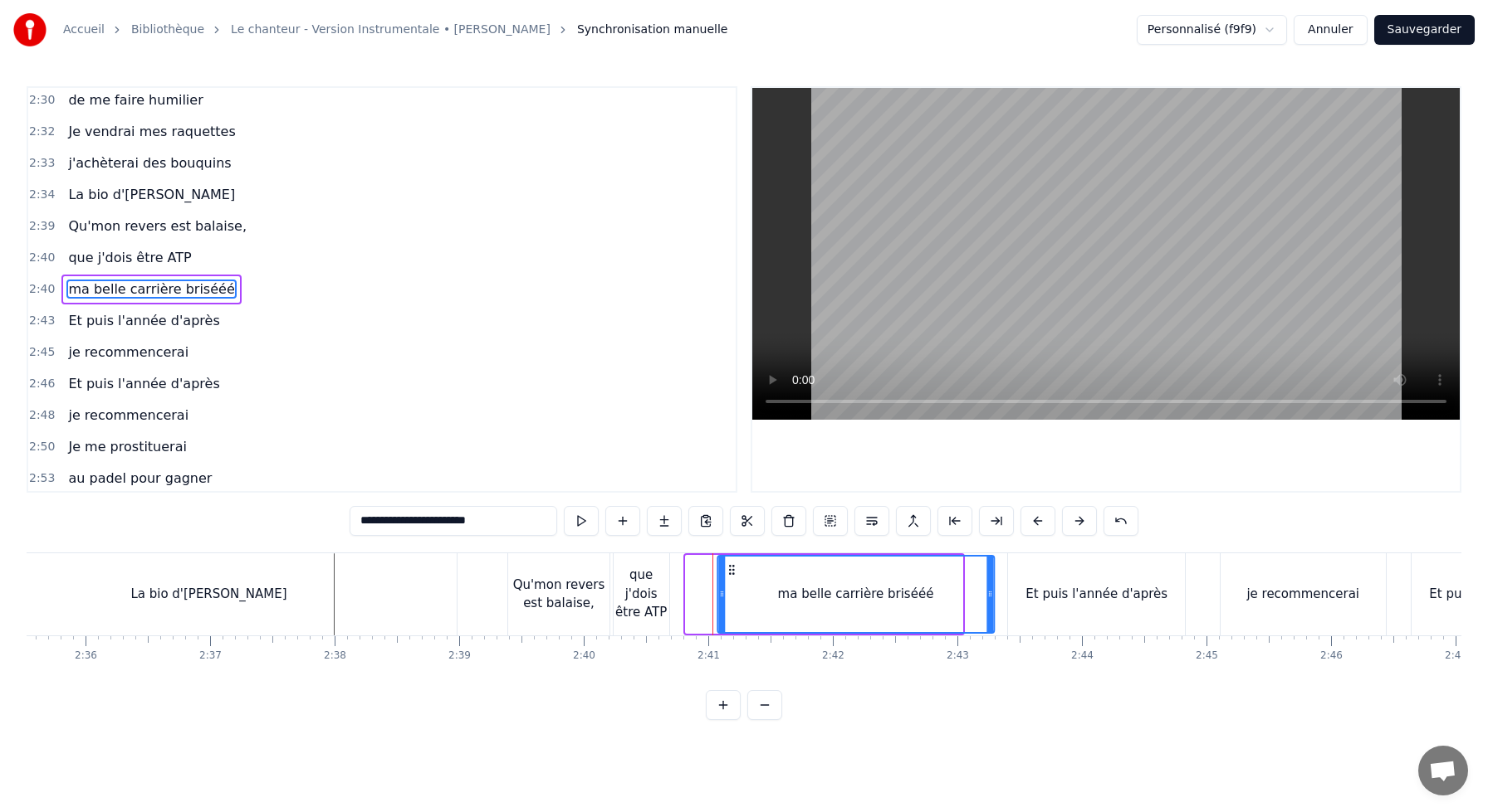
drag, startPoint x: 700, startPoint y: 568, endPoint x: 731, endPoint y: 603, distance: 46.8
click at [731, 603] on div "ma belle carrière brisééé" at bounding box center [856, 594] width 275 height 75
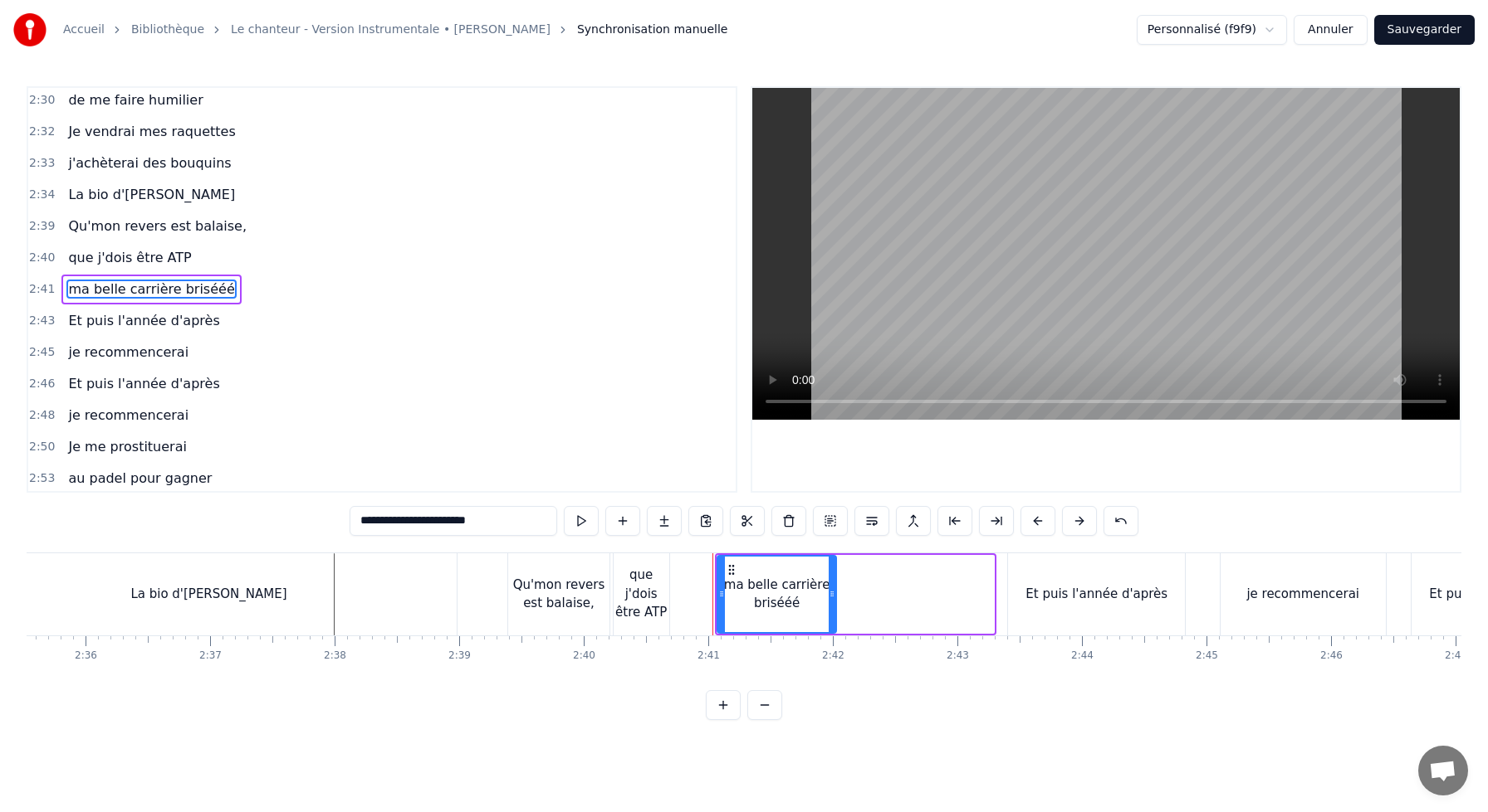
drag, startPoint x: 990, startPoint y: 596, endPoint x: 832, endPoint y: 595, distance: 158.0
click at [832, 595] on icon at bounding box center [832, 594] width 7 height 13
click at [638, 572] on div "que j'dois être ATP" at bounding box center [641, 593] width 55 height 56
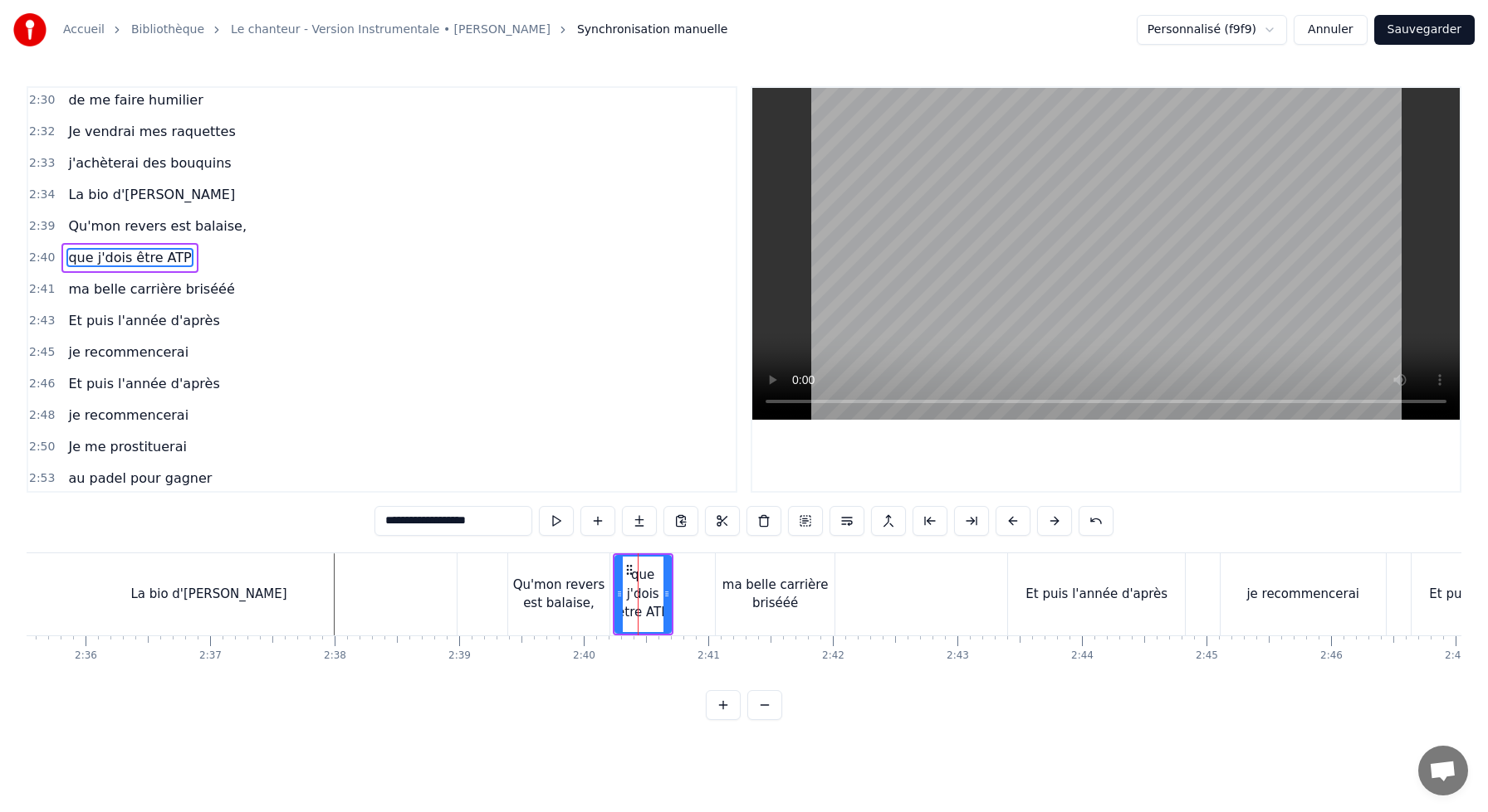
scroll to position [1202, 0]
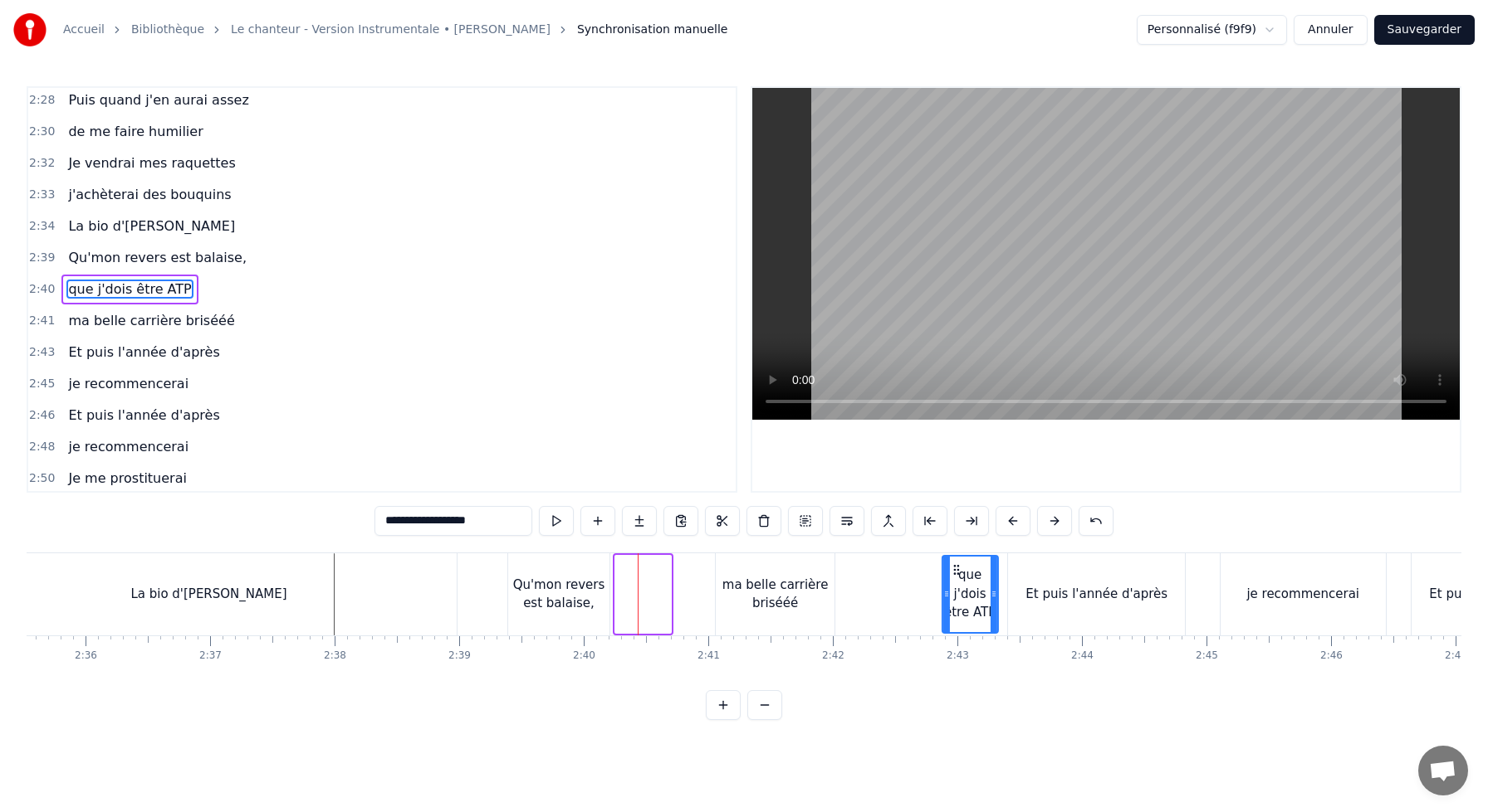
drag, startPoint x: 627, startPoint y: 567, endPoint x: 977, endPoint y: 582, distance: 350.3
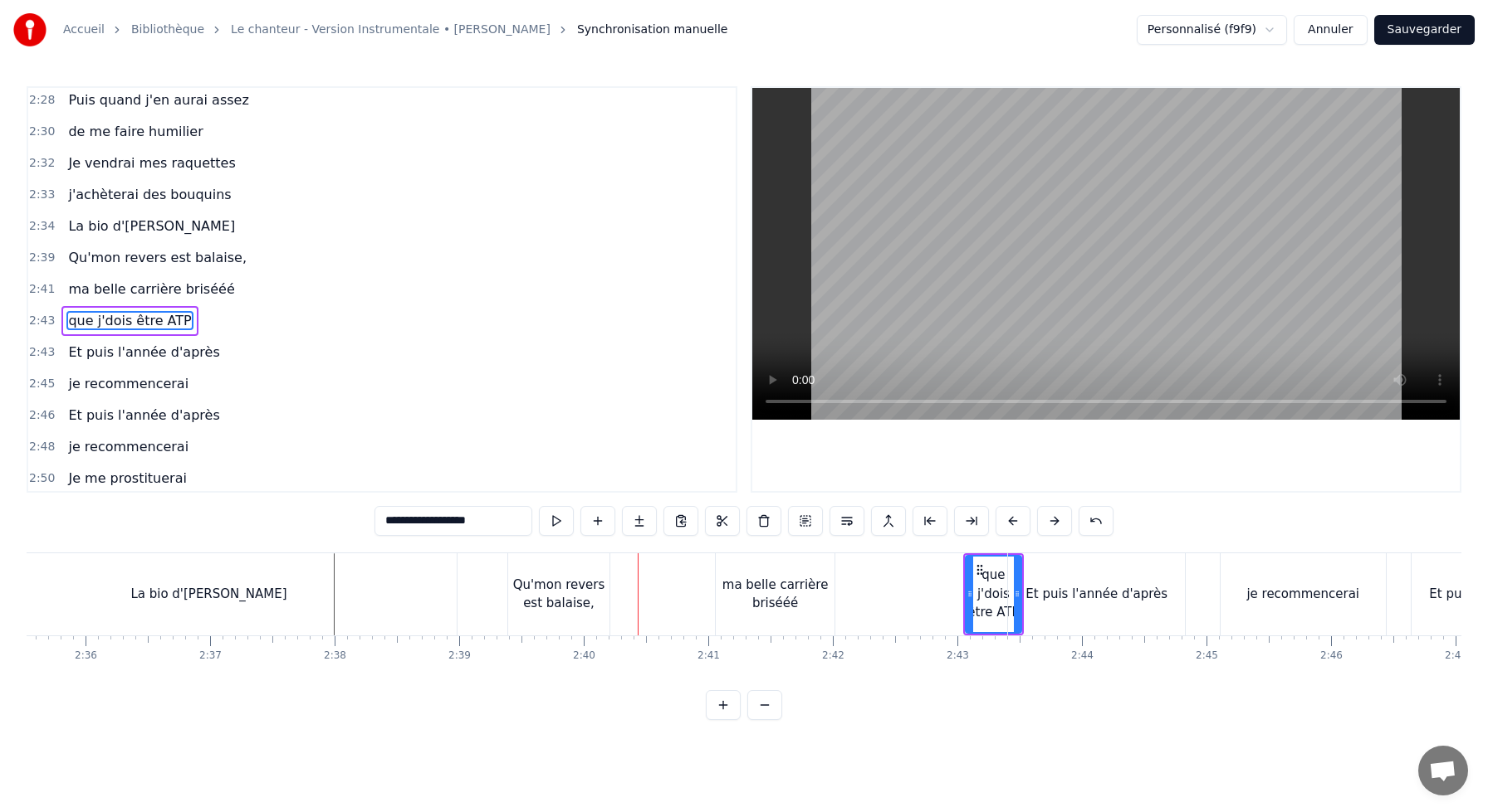
click at [517, 563] on div "Qu'mon revers est balaise," at bounding box center [558, 595] width 101 height 82
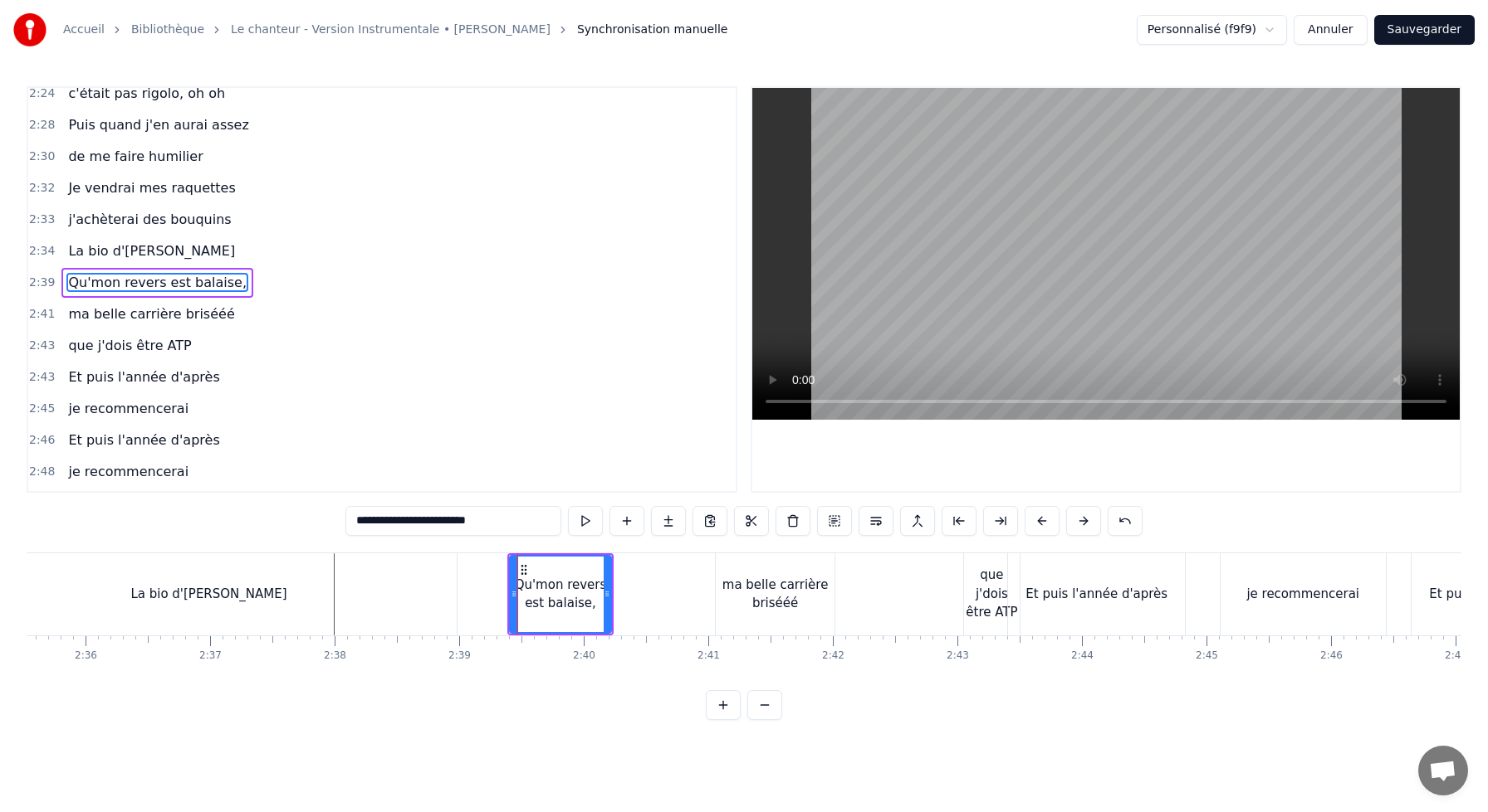
scroll to position [1170, 0]
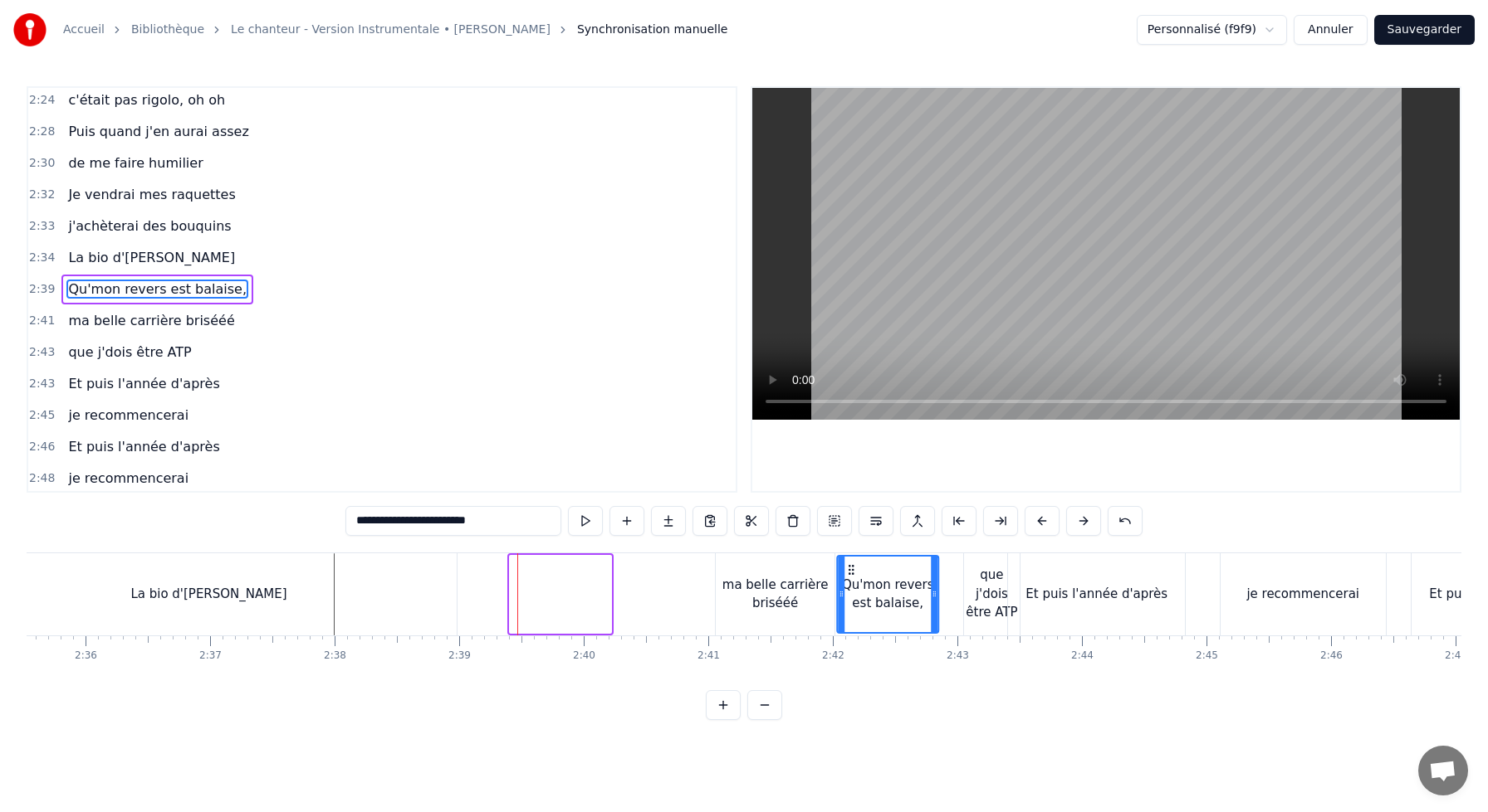
drag, startPoint x: 522, startPoint y: 572, endPoint x: 850, endPoint y: 577, distance: 328.0
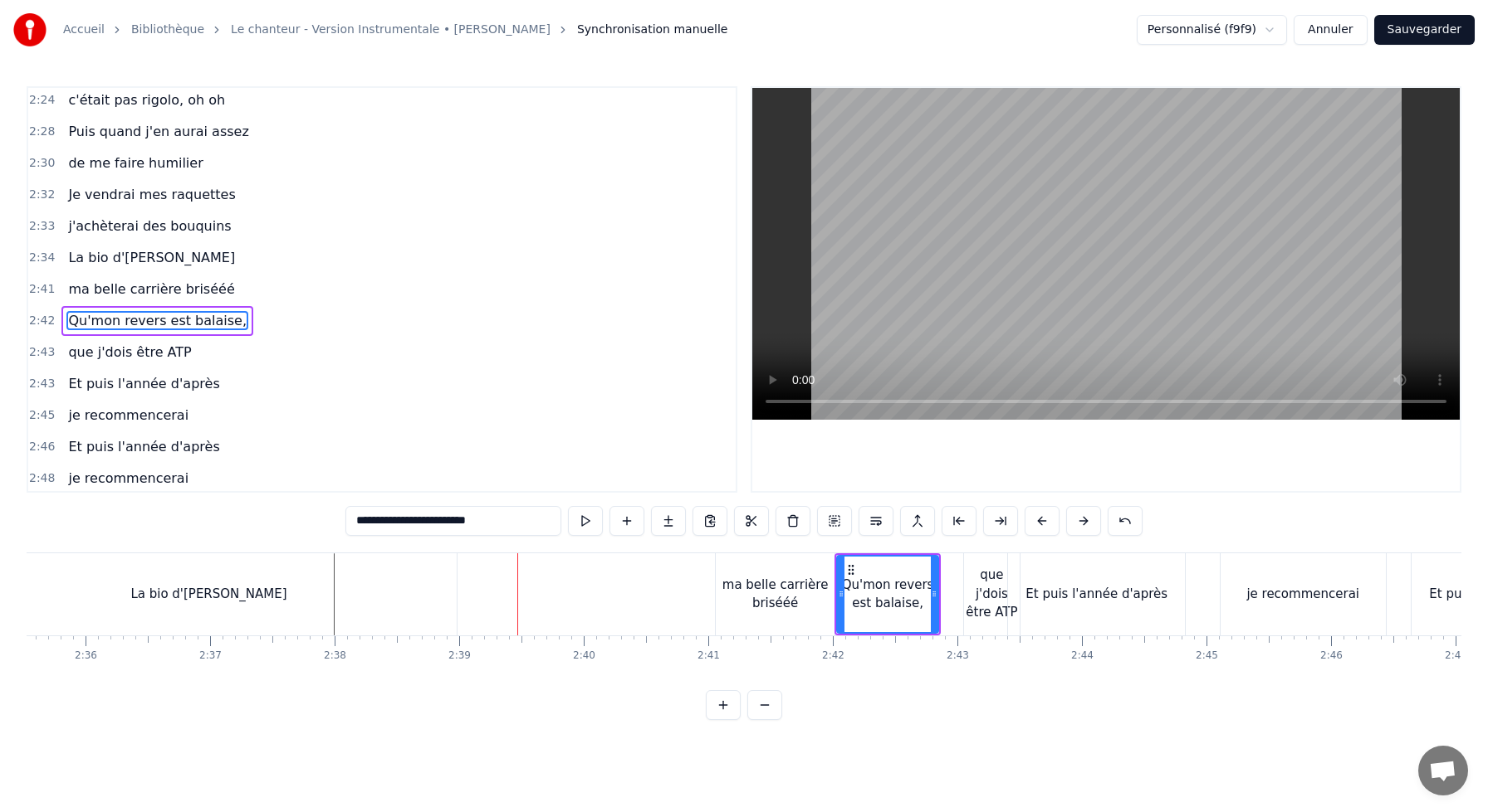
click at [744, 565] on div "ma belle carrière brisééé" at bounding box center [775, 595] width 119 height 82
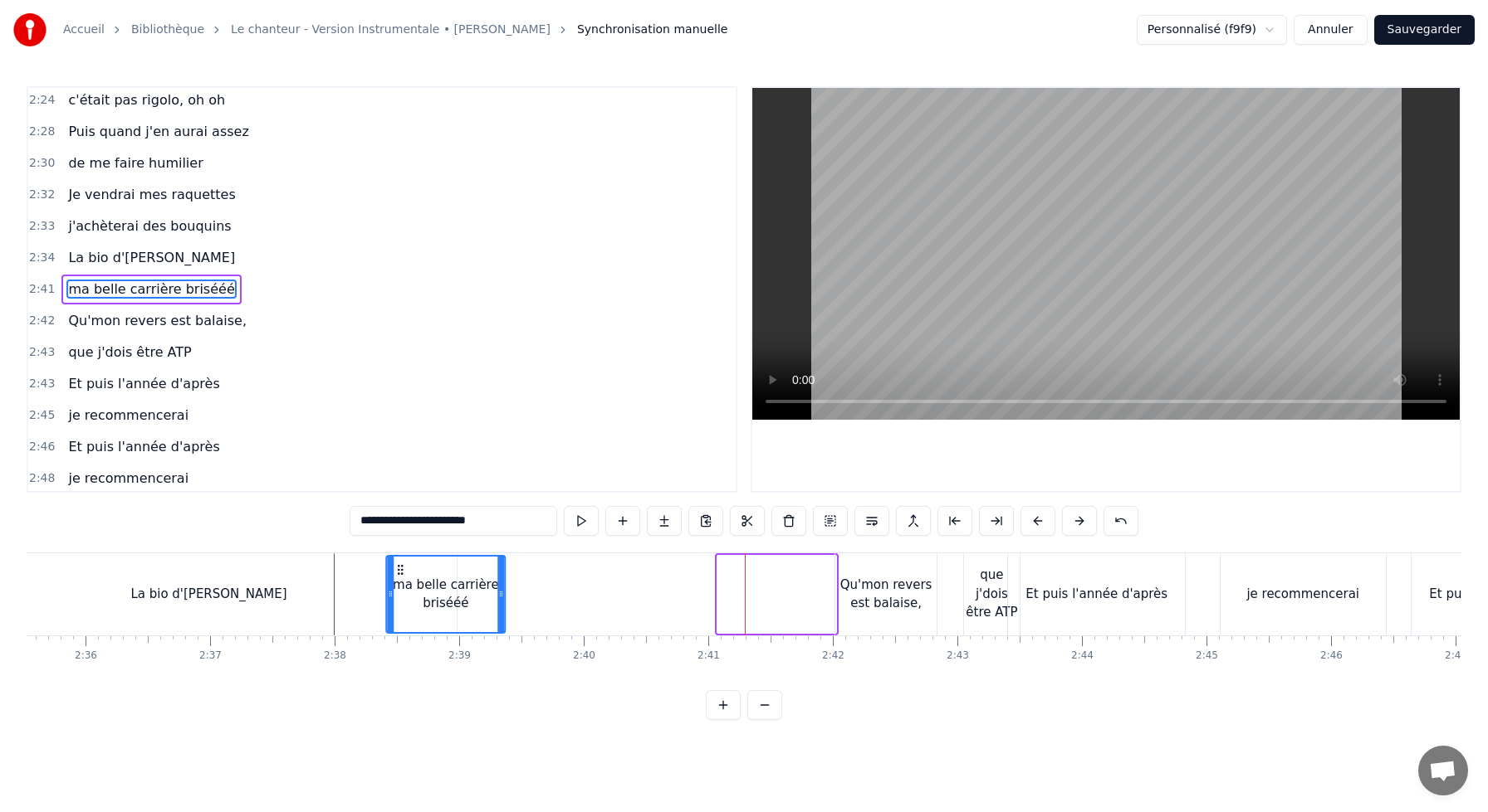
drag, startPoint x: 730, startPoint y: 569, endPoint x: 397, endPoint y: 572, distance: 333.0
click at [397, 572] on icon at bounding box center [400, 570] width 13 height 13
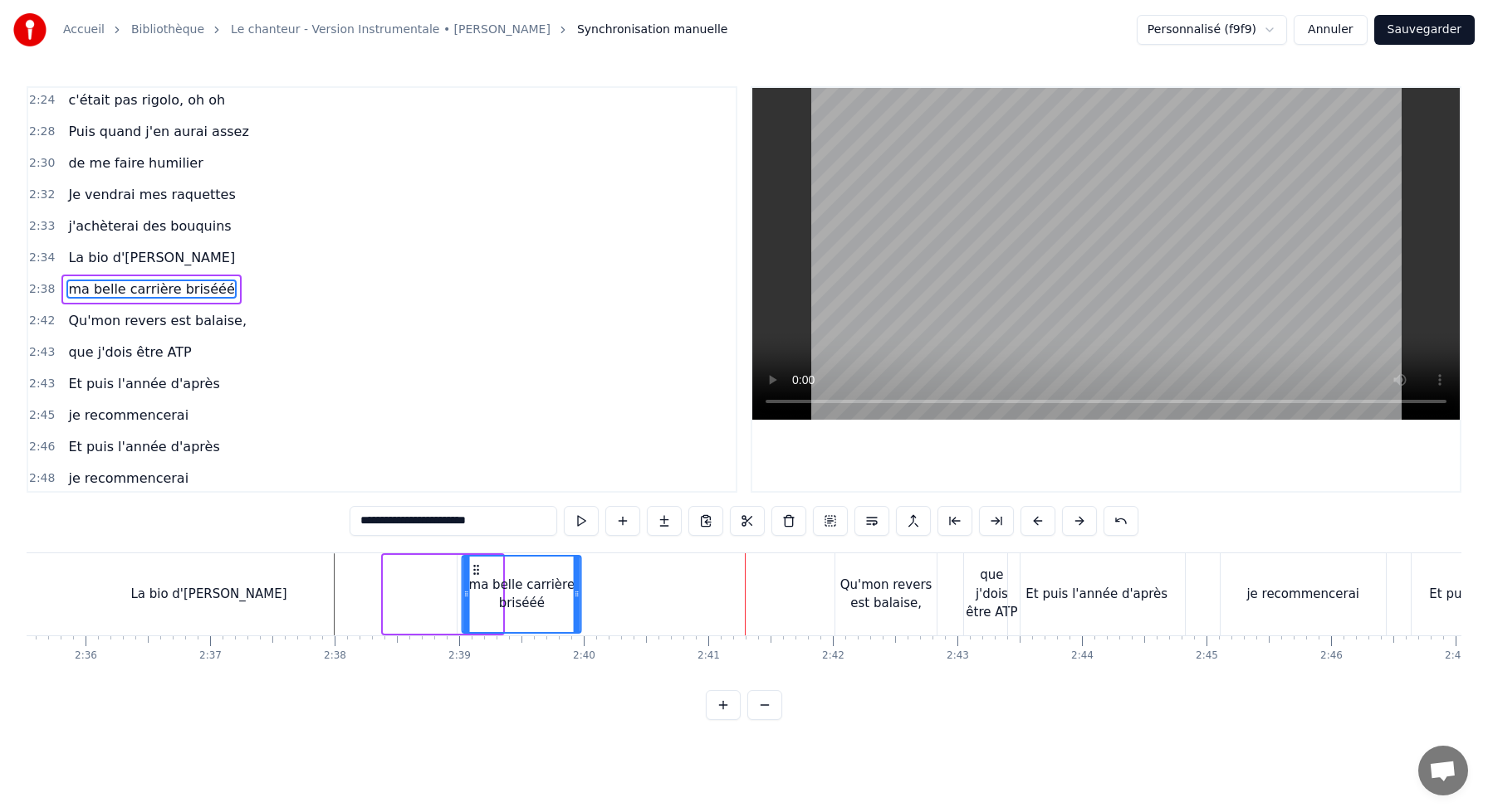
drag, startPoint x: 395, startPoint y: 569, endPoint x: 474, endPoint y: 581, distance: 79.9
click at [474, 581] on div "ma belle carrière brisééé" at bounding box center [522, 594] width 117 height 75
click at [386, 569] on div "La bio d'[PERSON_NAME]" at bounding box center [208, 595] width 495 height 82
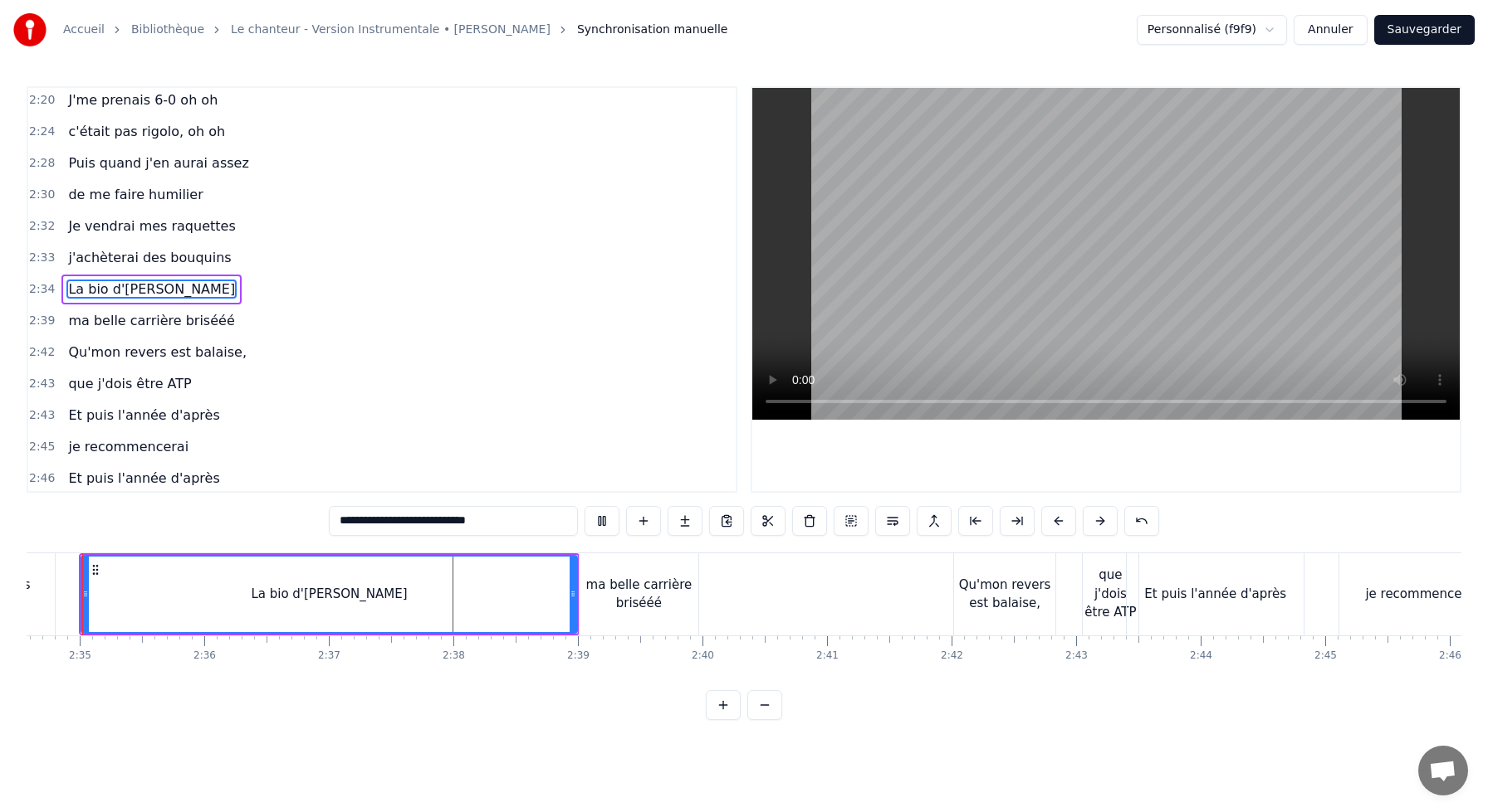
scroll to position [0, 19217]
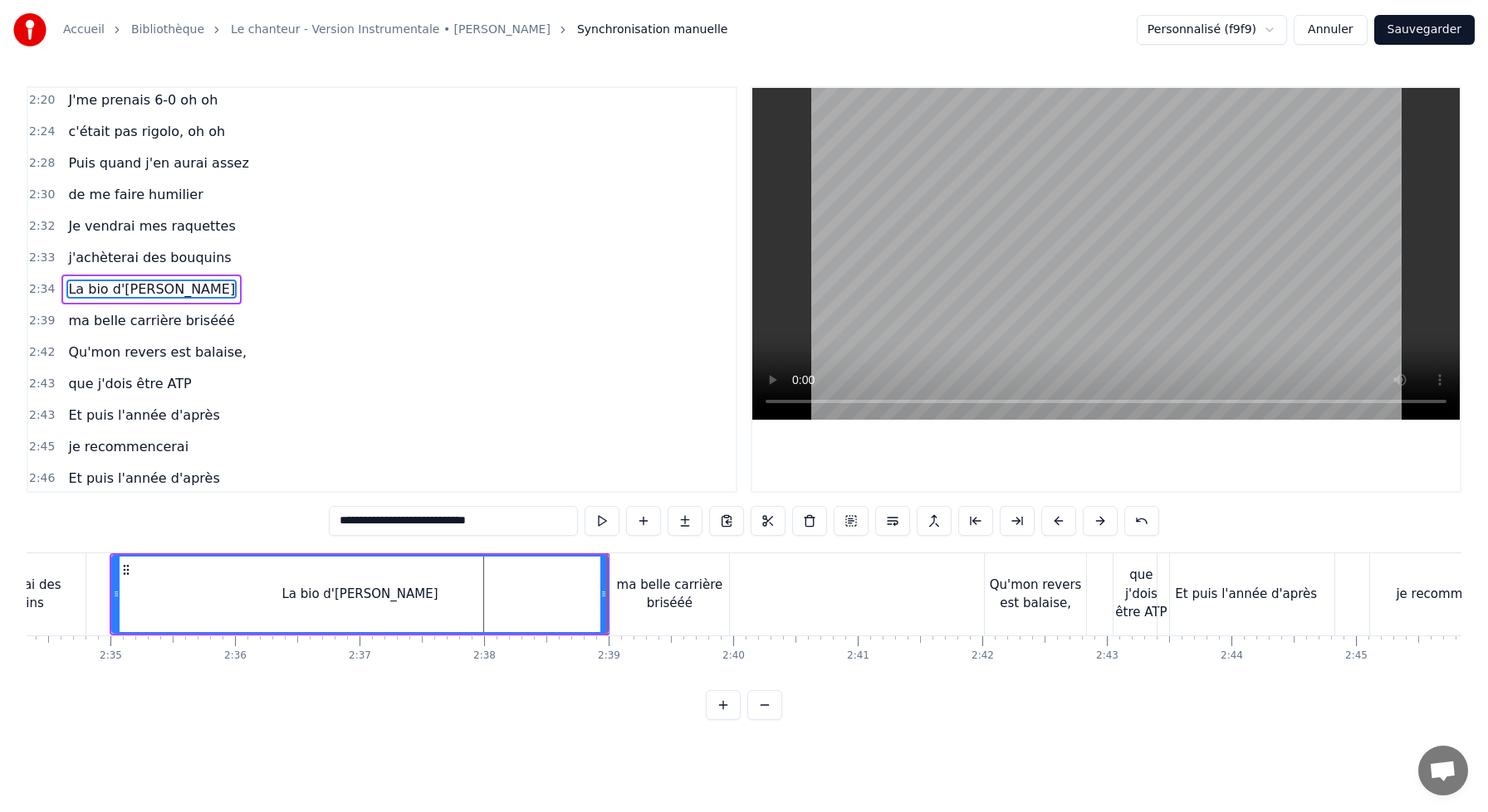
click at [675, 612] on div "ma belle carrière brisééé" at bounding box center [670, 594] width 119 height 38
type input "**********"
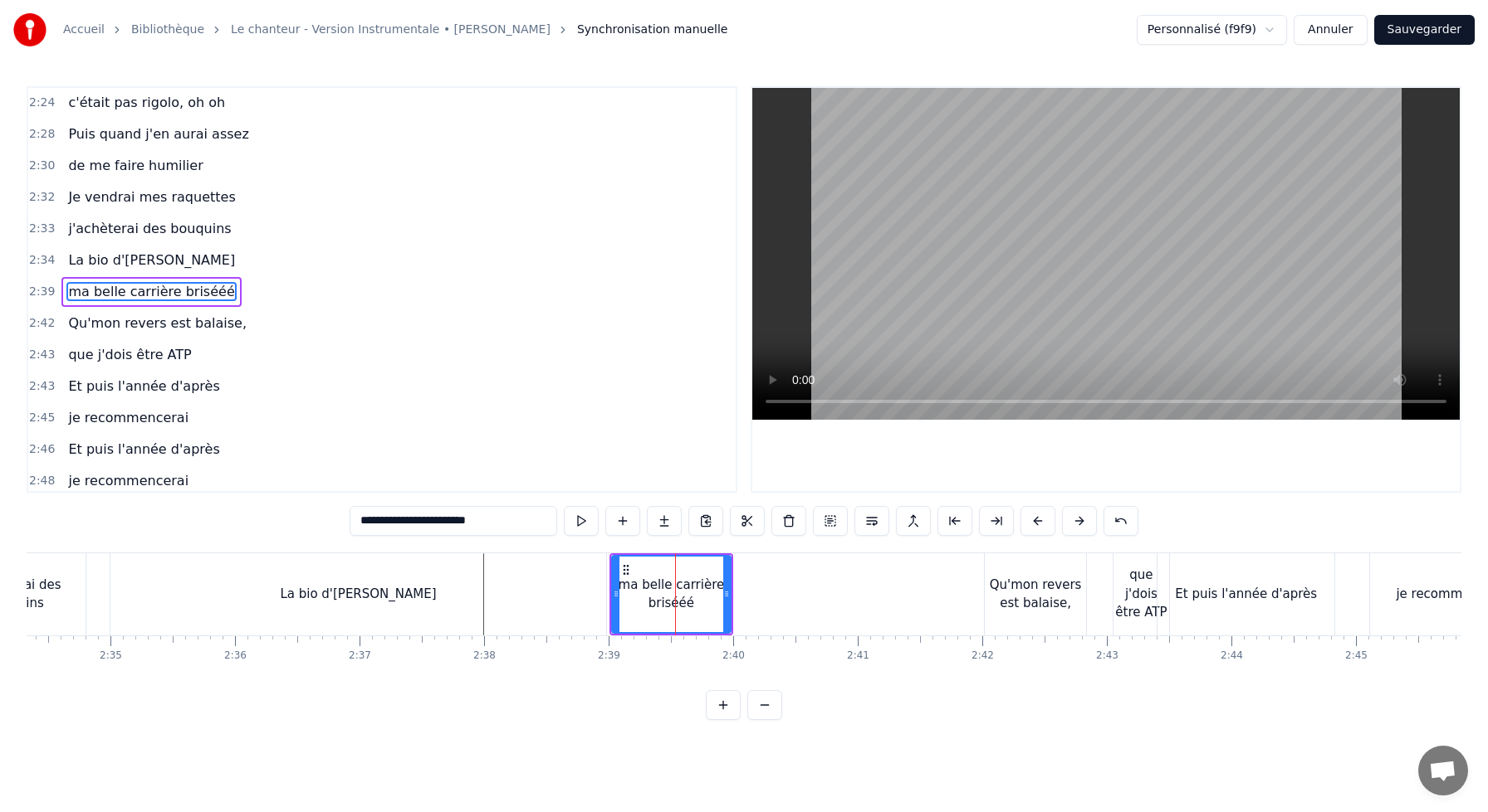
scroll to position [1170, 0]
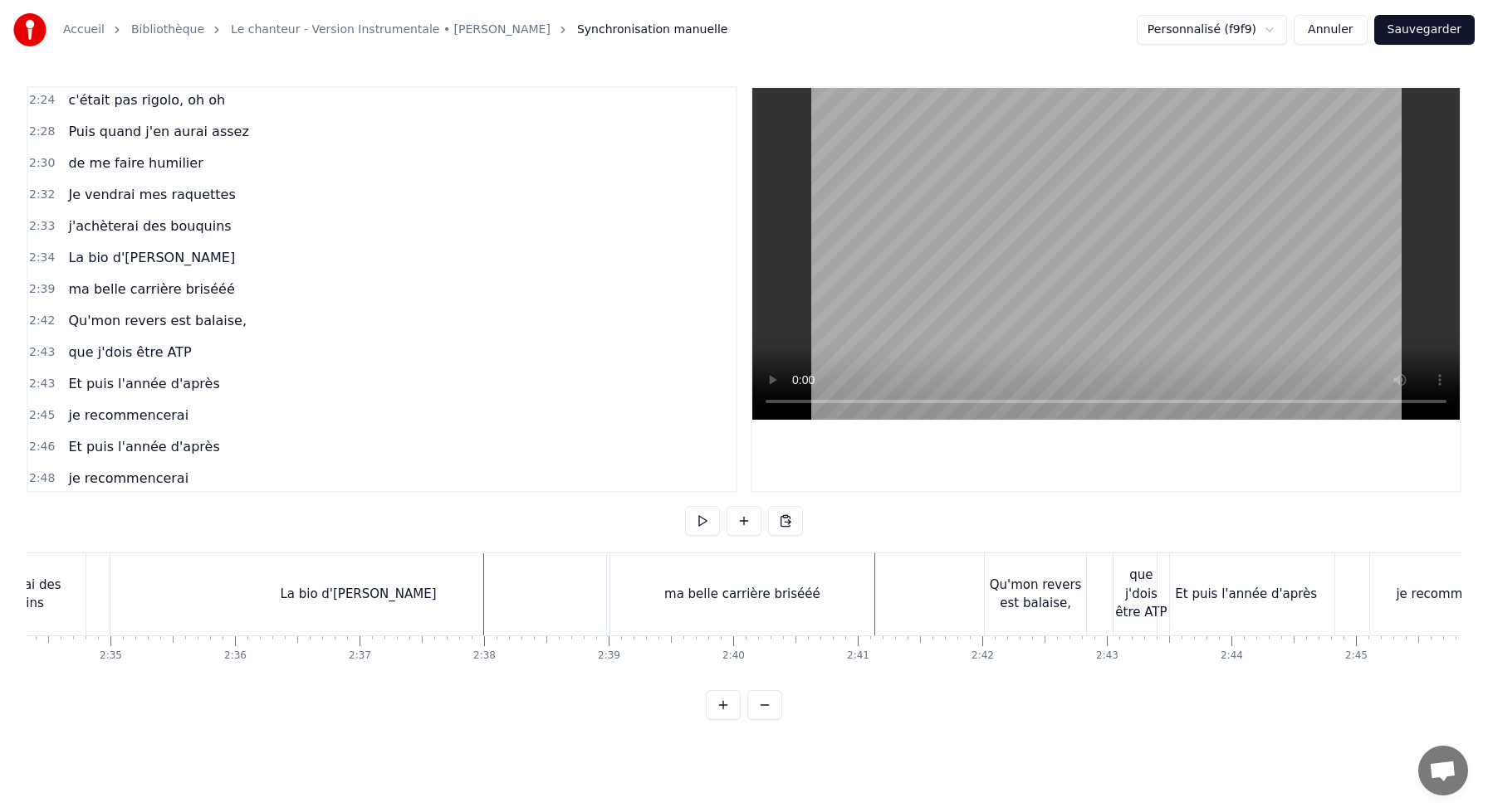
click at [633, 568] on div "ma belle carrière brisééé" at bounding box center [742, 595] width 264 height 82
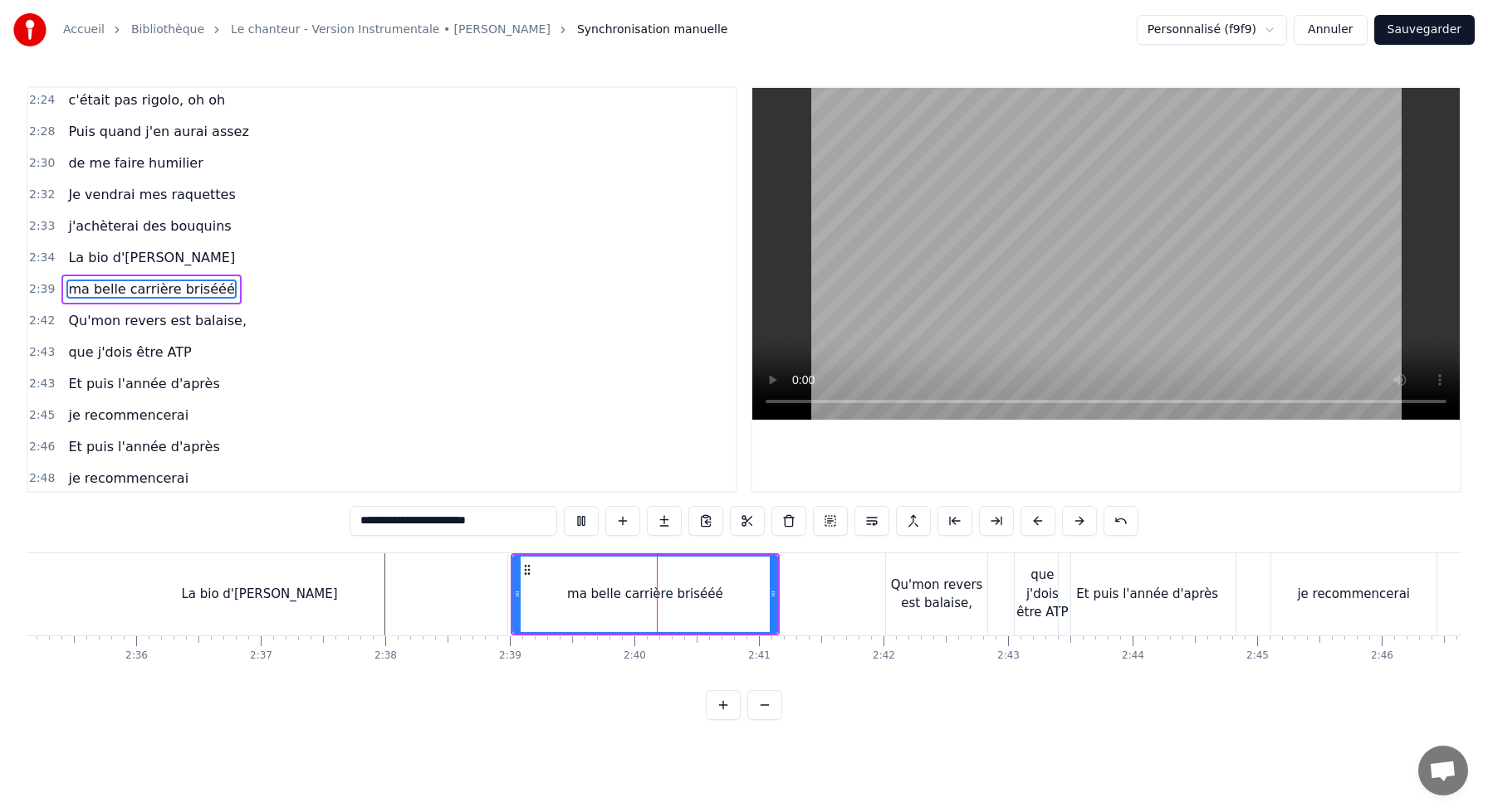
scroll to position [0, 19332]
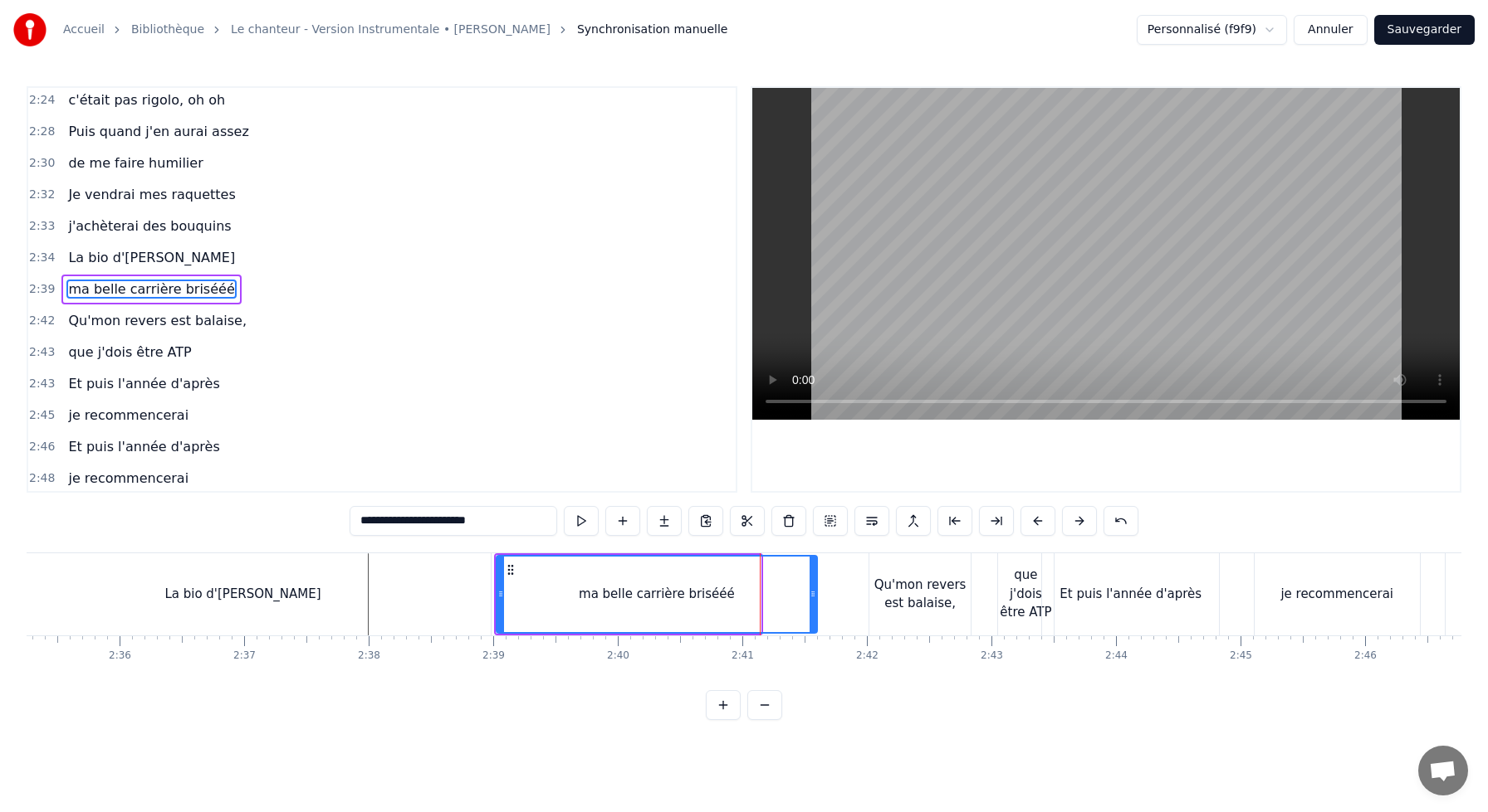
drag, startPoint x: 757, startPoint y: 592, endPoint x: 820, endPoint y: 599, distance: 63.4
click at [816, 599] on icon at bounding box center [813, 594] width 7 height 13
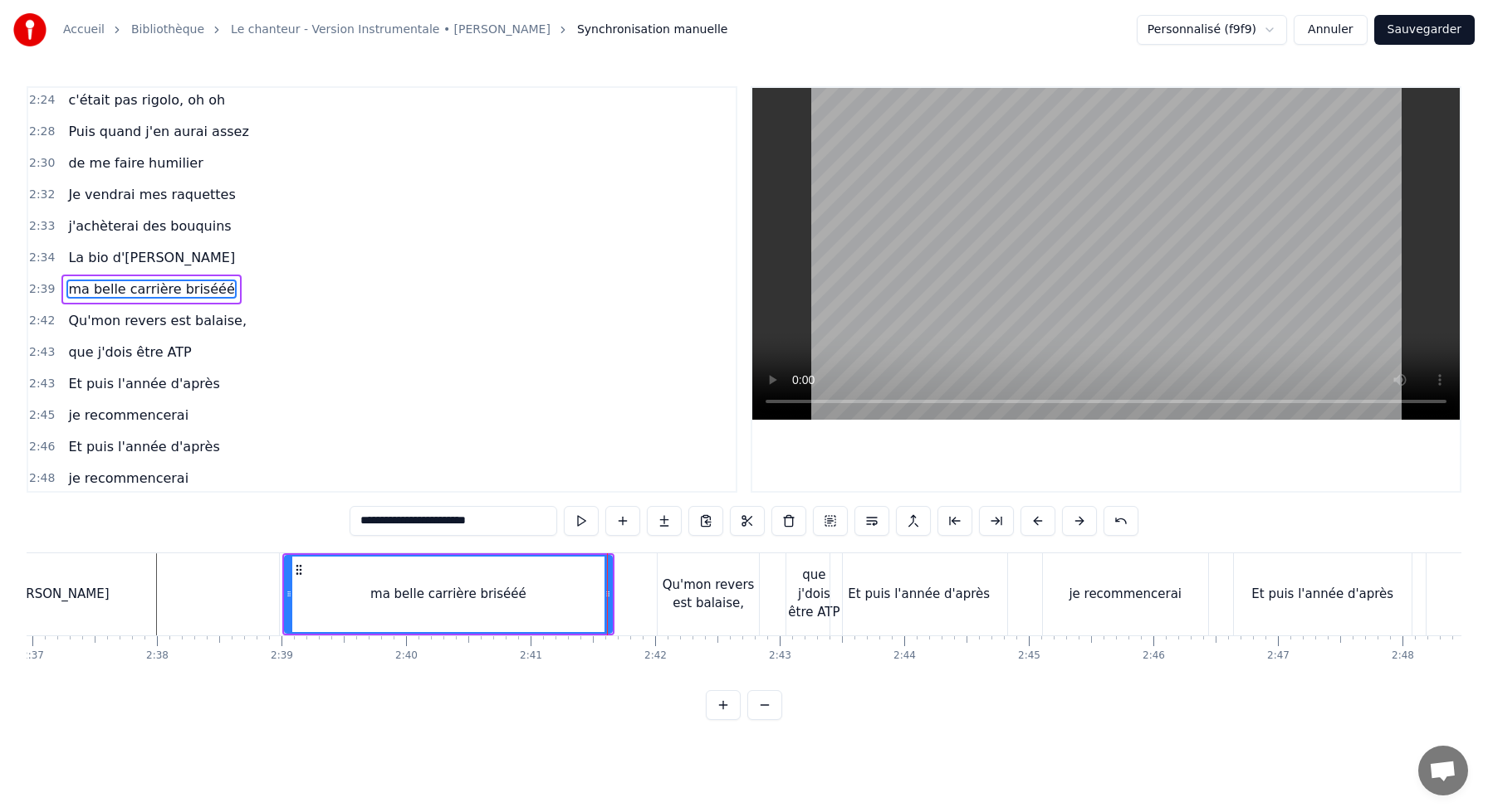
scroll to position [0, 19525]
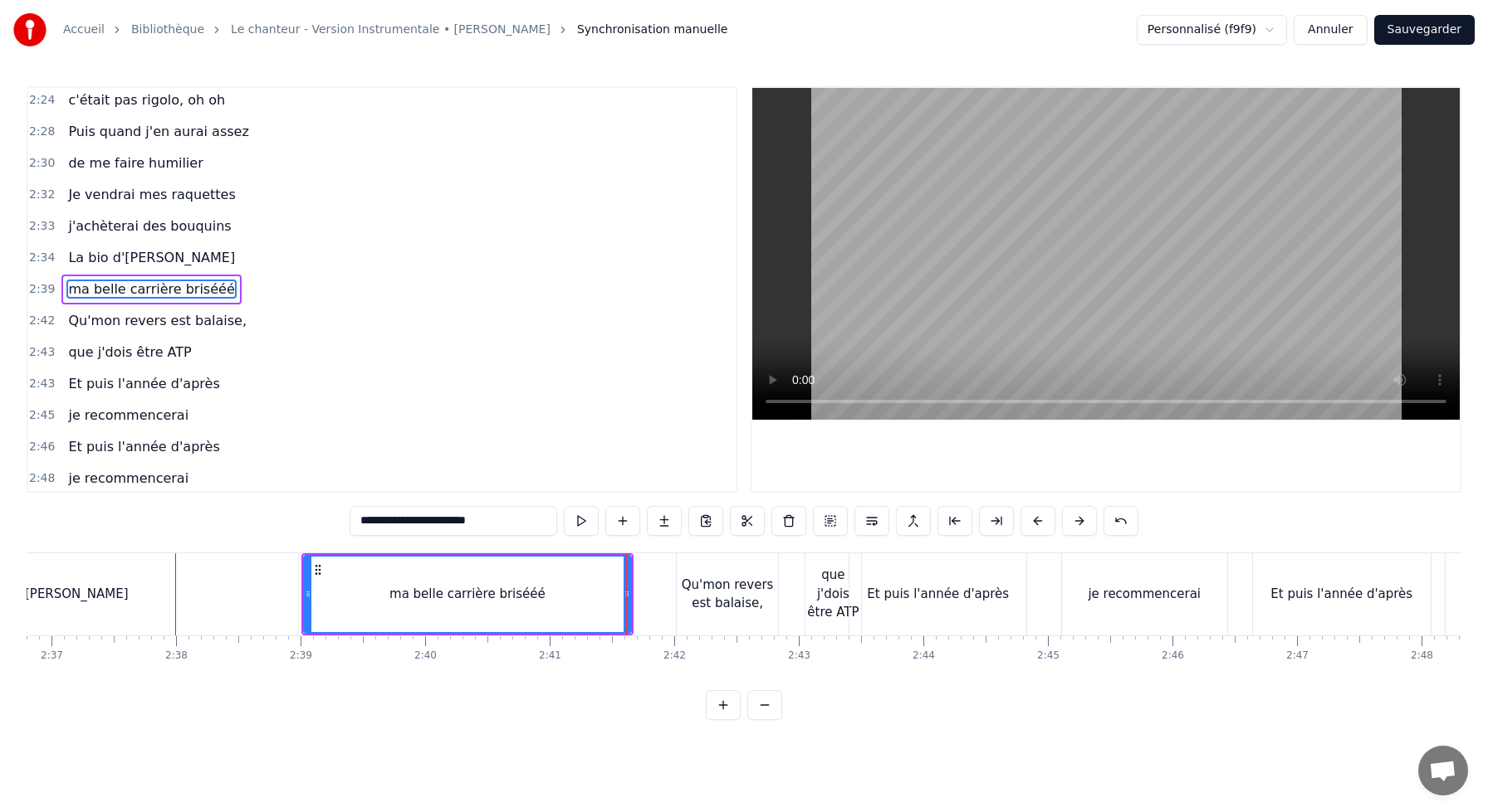
click at [707, 605] on div "Qu'mon revers est balaise," at bounding box center [727, 594] width 101 height 38
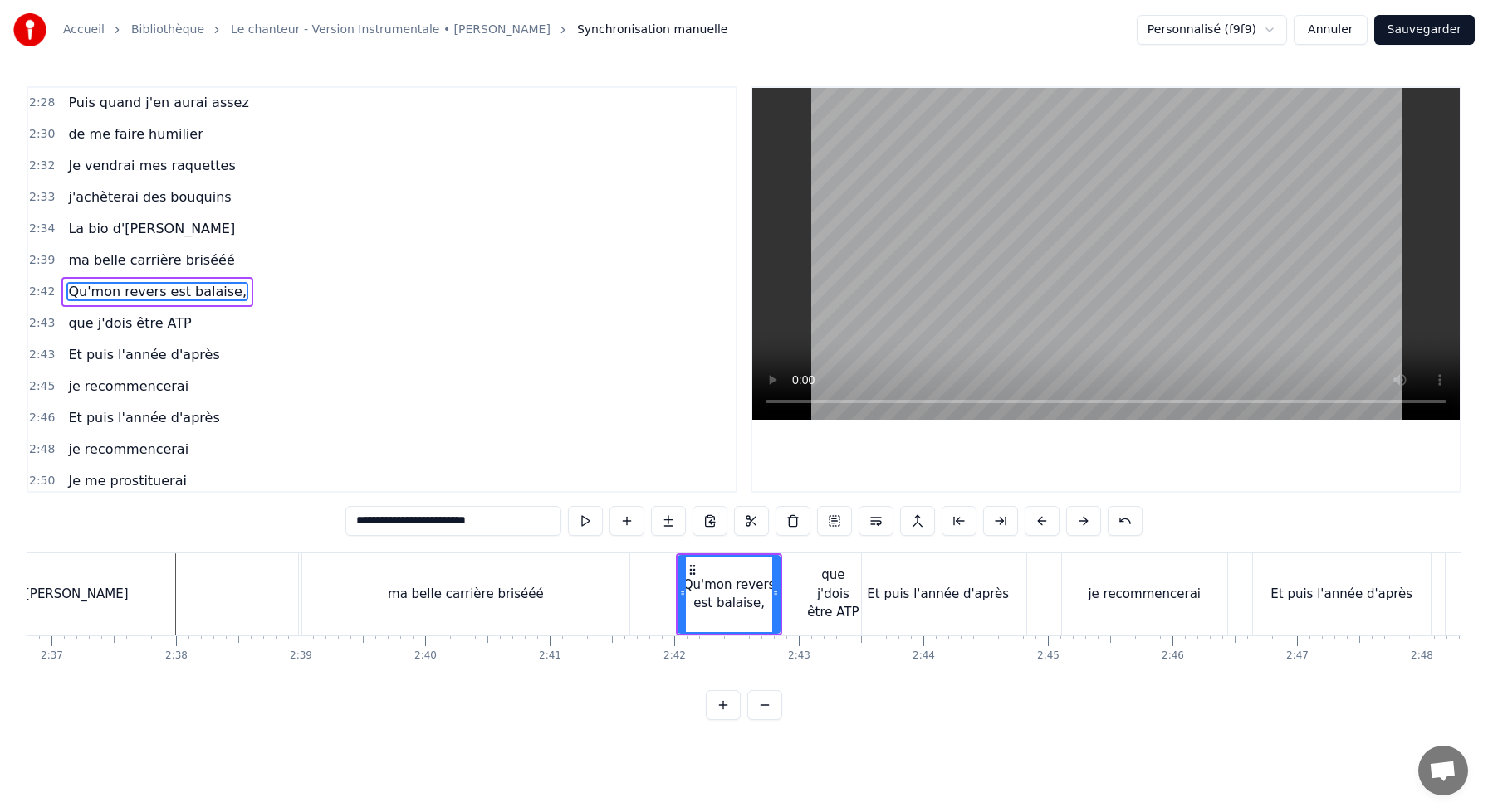
scroll to position [1202, 0]
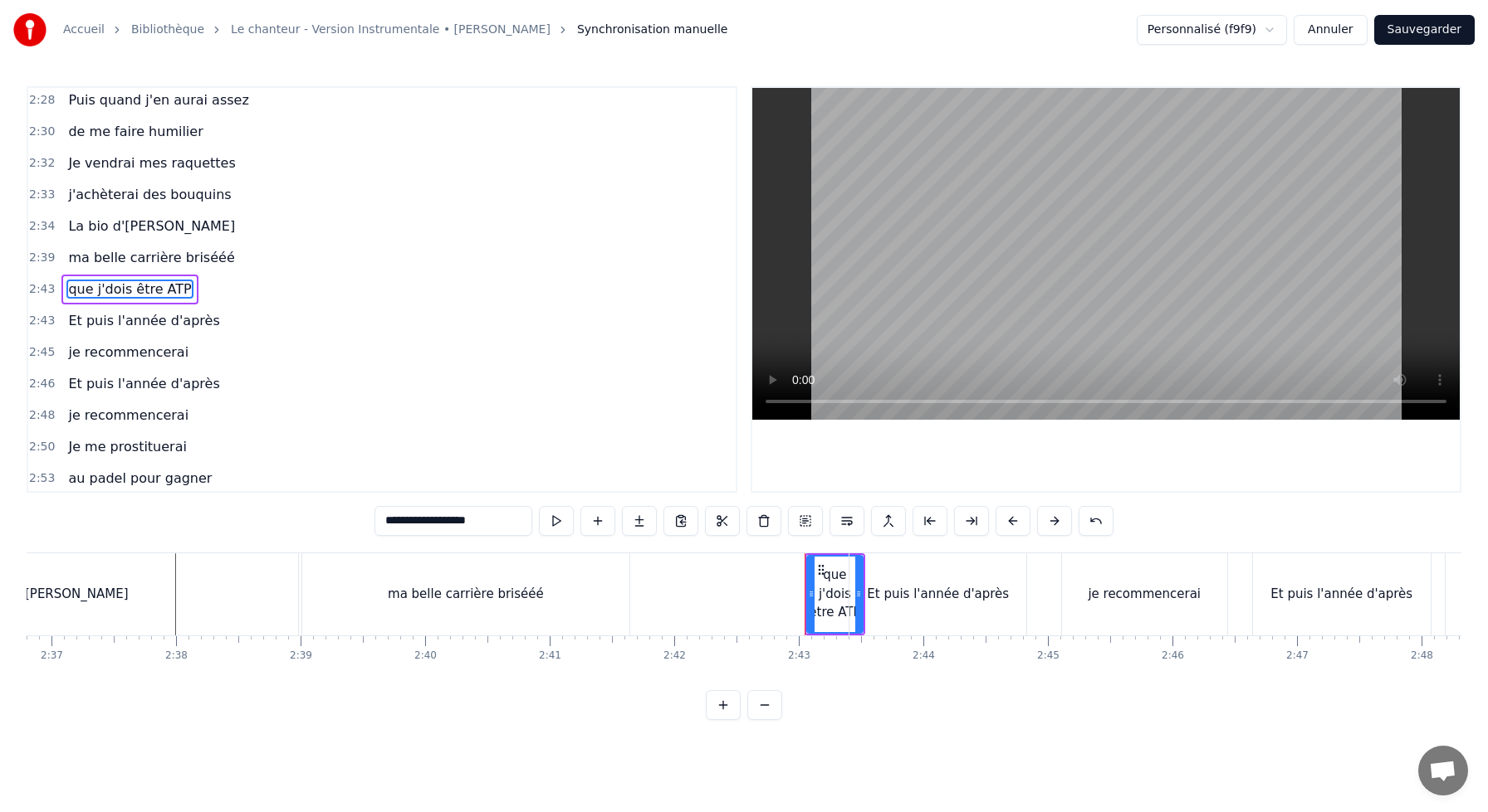
click at [829, 584] on div "que j'dois être ATP" at bounding box center [835, 593] width 54 height 56
type input "**********"
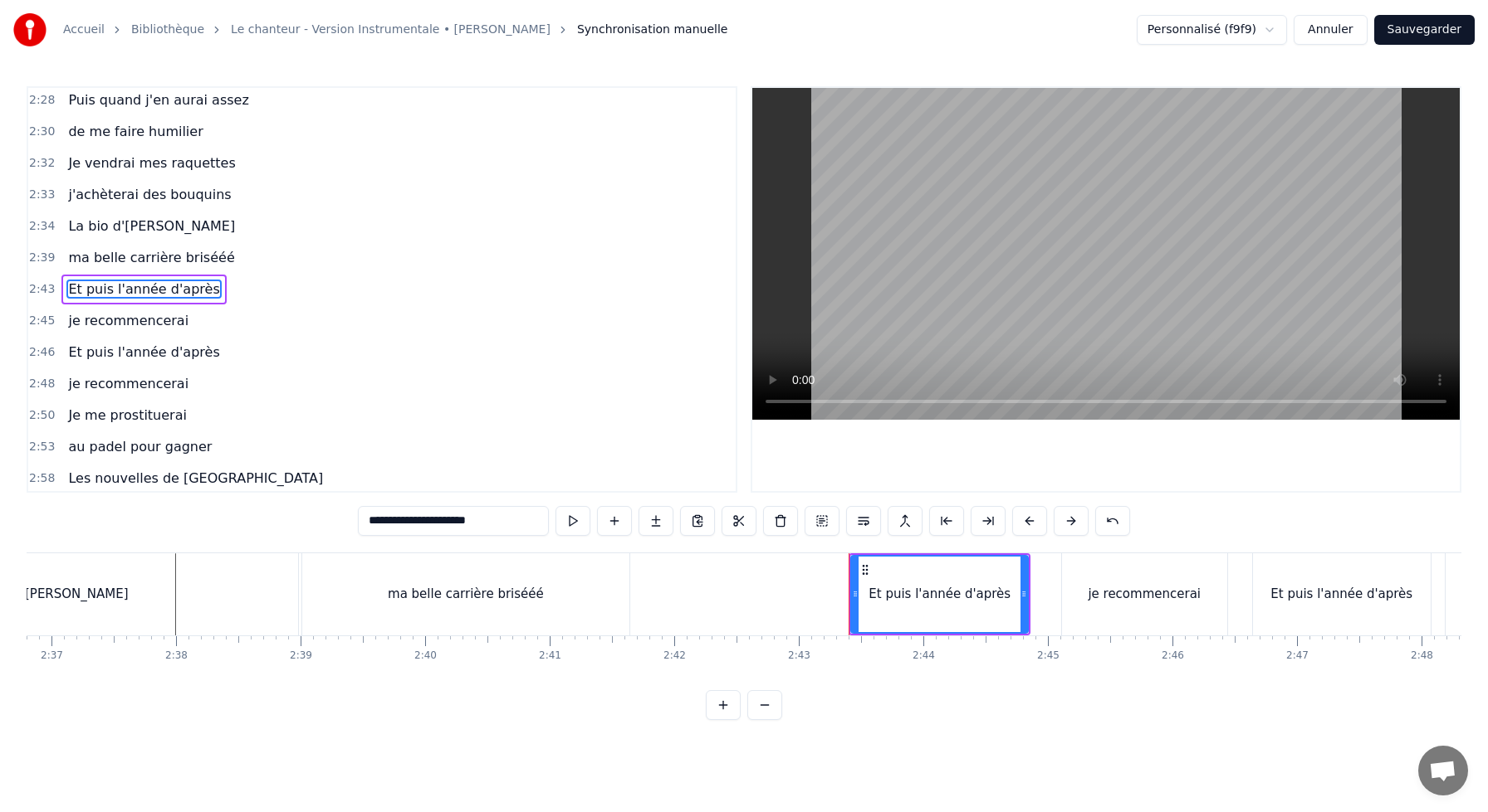
click at [417, 711] on div "0:10 J'me présente, je m'appelle [PERSON_NAME] 0:14 J'voudrais bien réussir ma …" at bounding box center [744, 403] width 1434 height 634
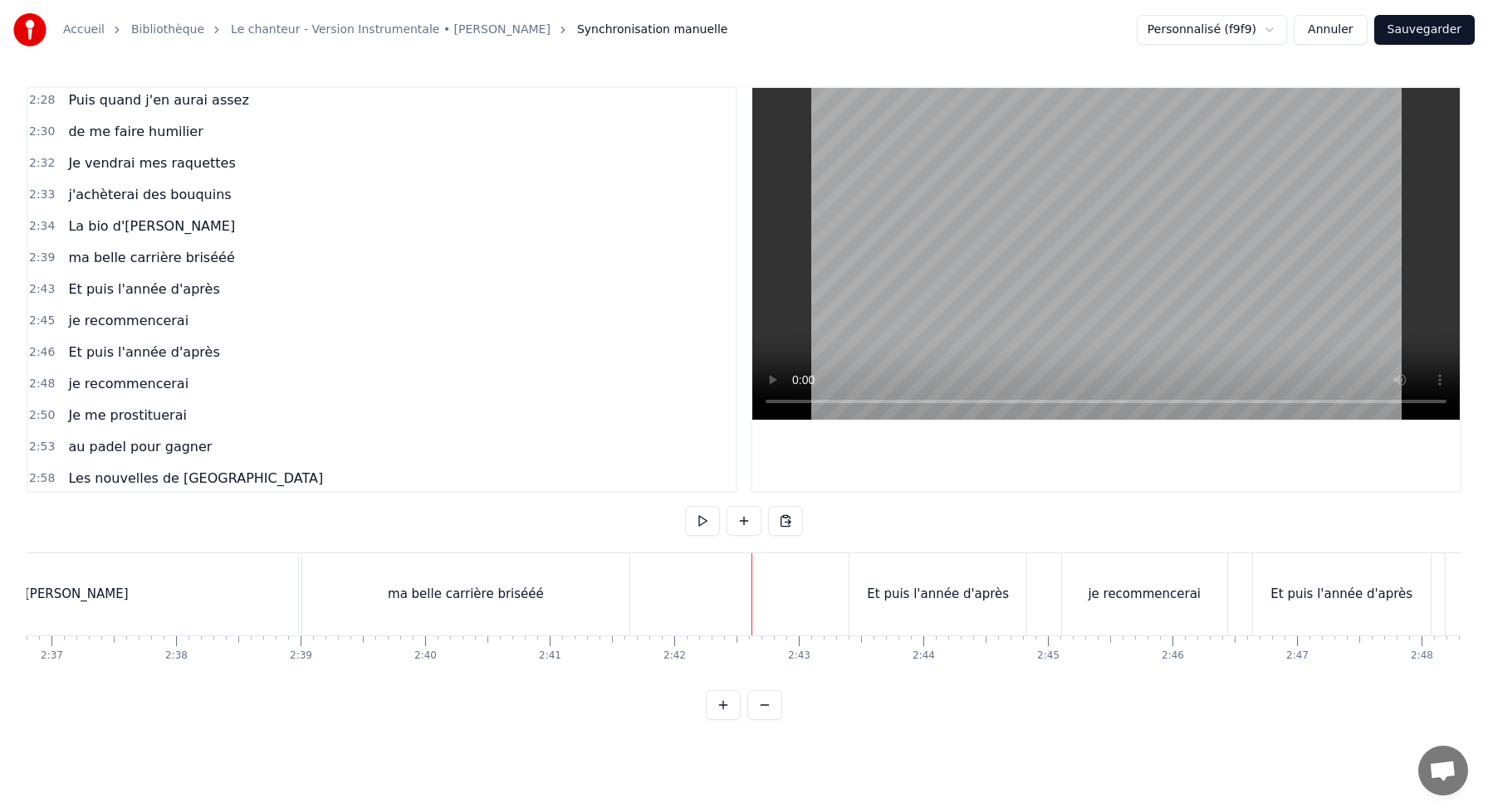
click at [1413, 34] on button "Sauvegarder" at bounding box center [1424, 30] width 101 height 30
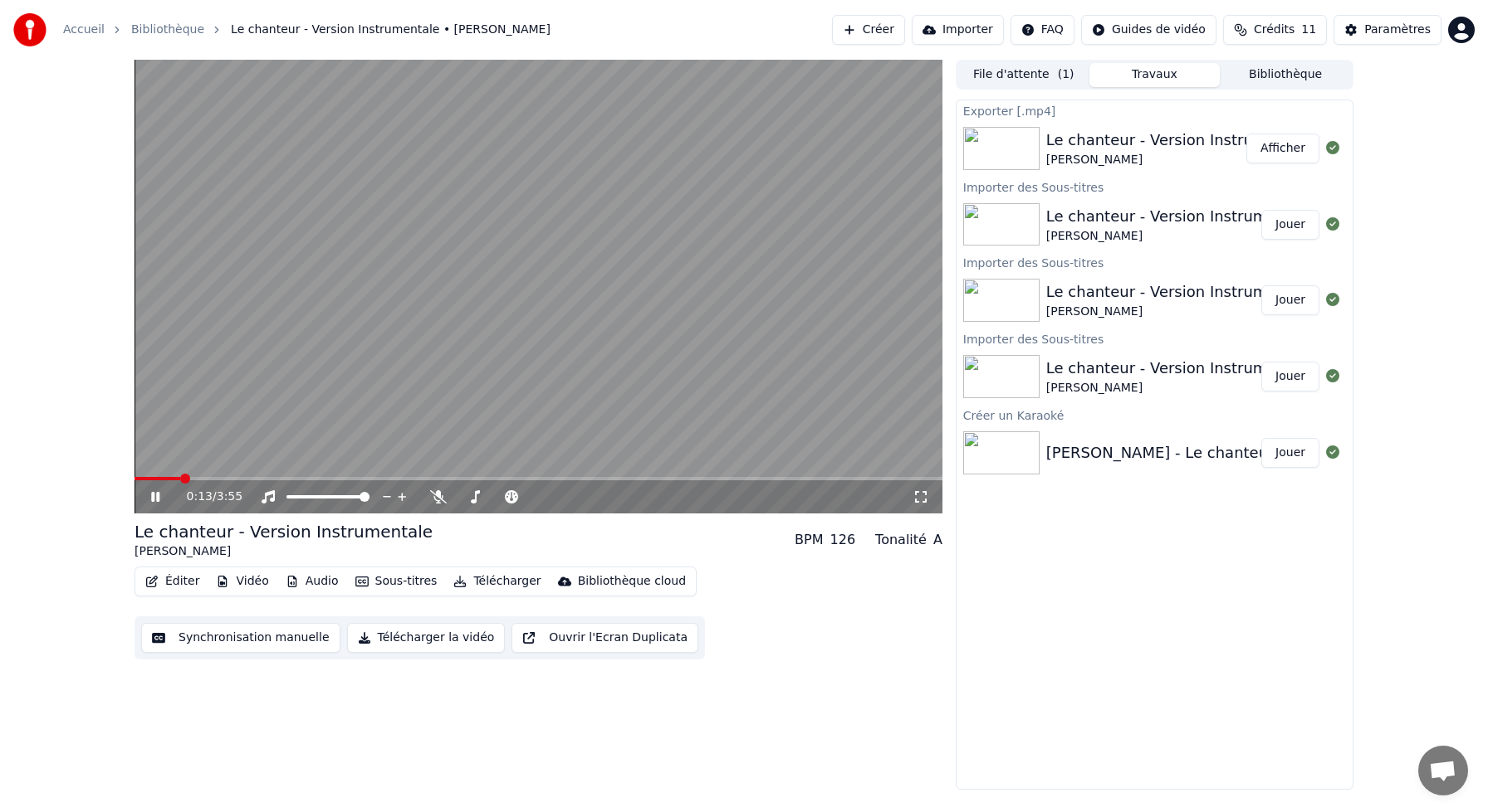
click at [155, 494] on icon at bounding box center [167, 497] width 39 height 13
click at [485, 579] on button "Télécharger" at bounding box center [497, 582] width 101 height 23
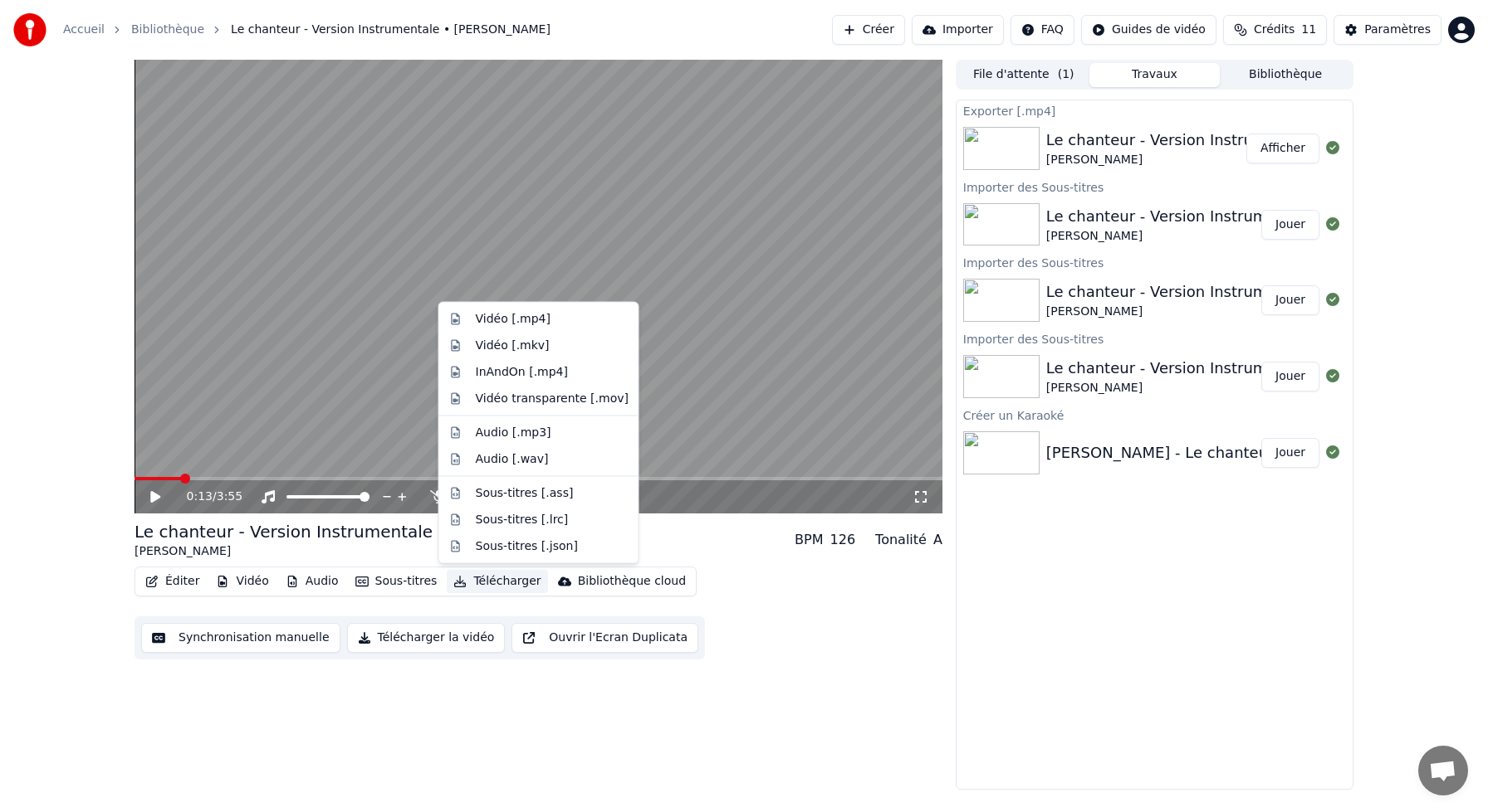
click at [443, 613] on div "Éditer Vidéo Audio Sous-titres Télécharger Bibliothèque cloud Synchronisation m…" at bounding box center [538, 613] width 808 height 93
click at [485, 575] on button "Télécharger" at bounding box center [497, 582] width 101 height 23
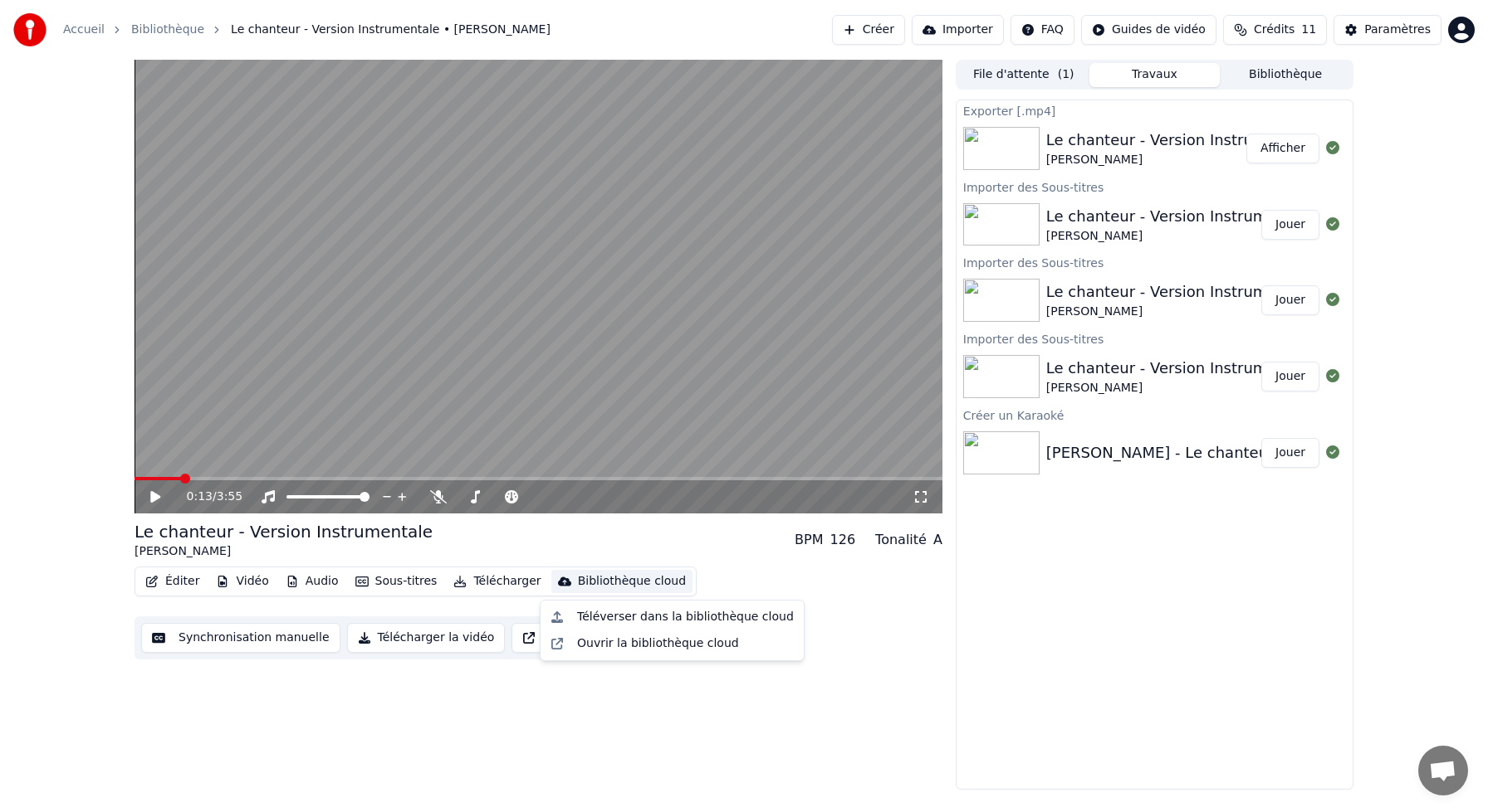
click at [449, 675] on div "0:13 / 3:55 Le chanteur - Version Instrumentale [PERSON_NAME] BPM 126 Tonalité …" at bounding box center [538, 424] width 808 height 730
click at [448, 634] on button "Télécharger la vidéo" at bounding box center [426, 639] width 158 height 30
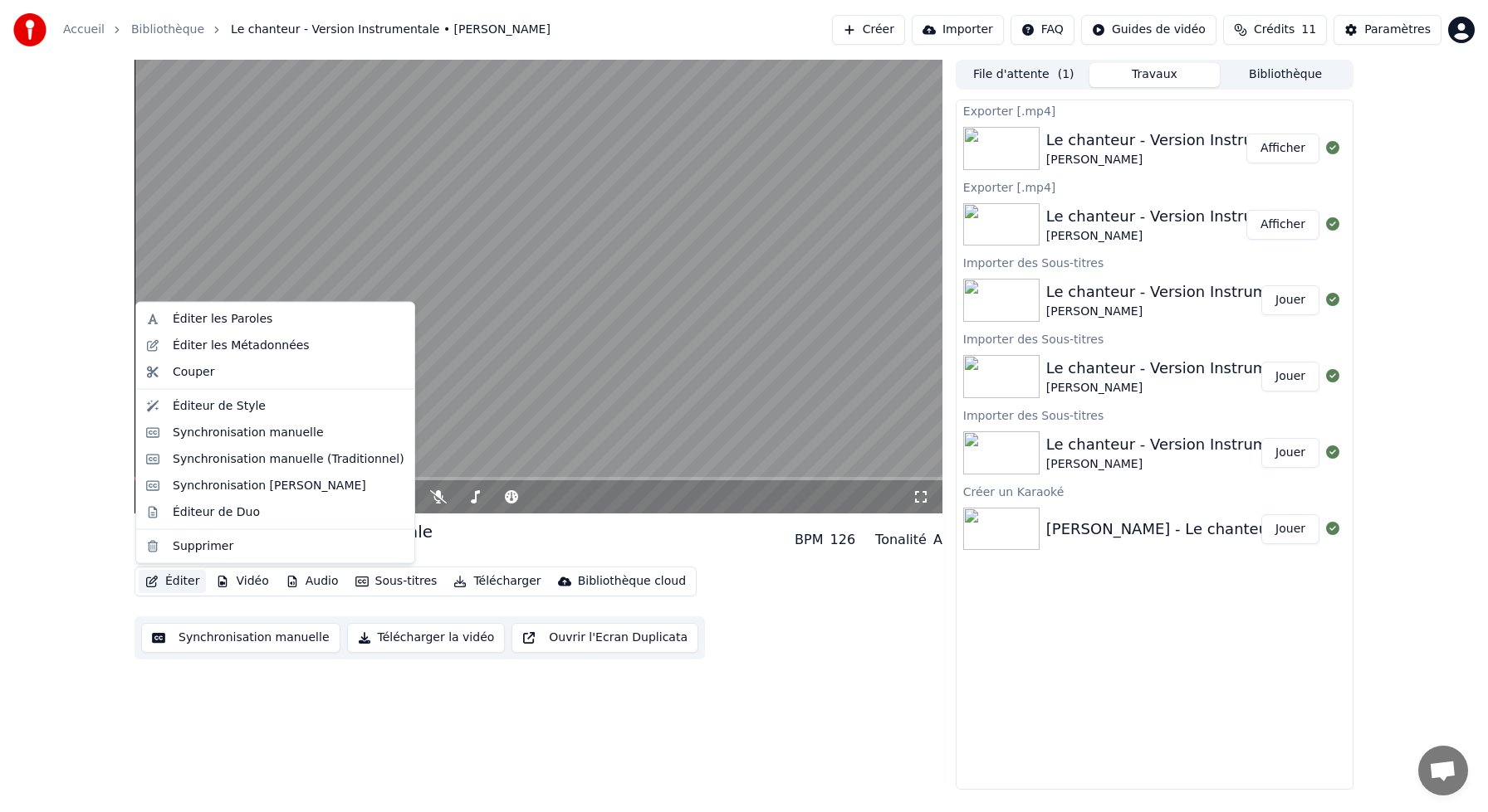
click at [175, 579] on button "Éditer" at bounding box center [172, 582] width 67 height 23
click at [251, 404] on div "Éditeur de Style" at bounding box center [219, 406] width 93 height 17
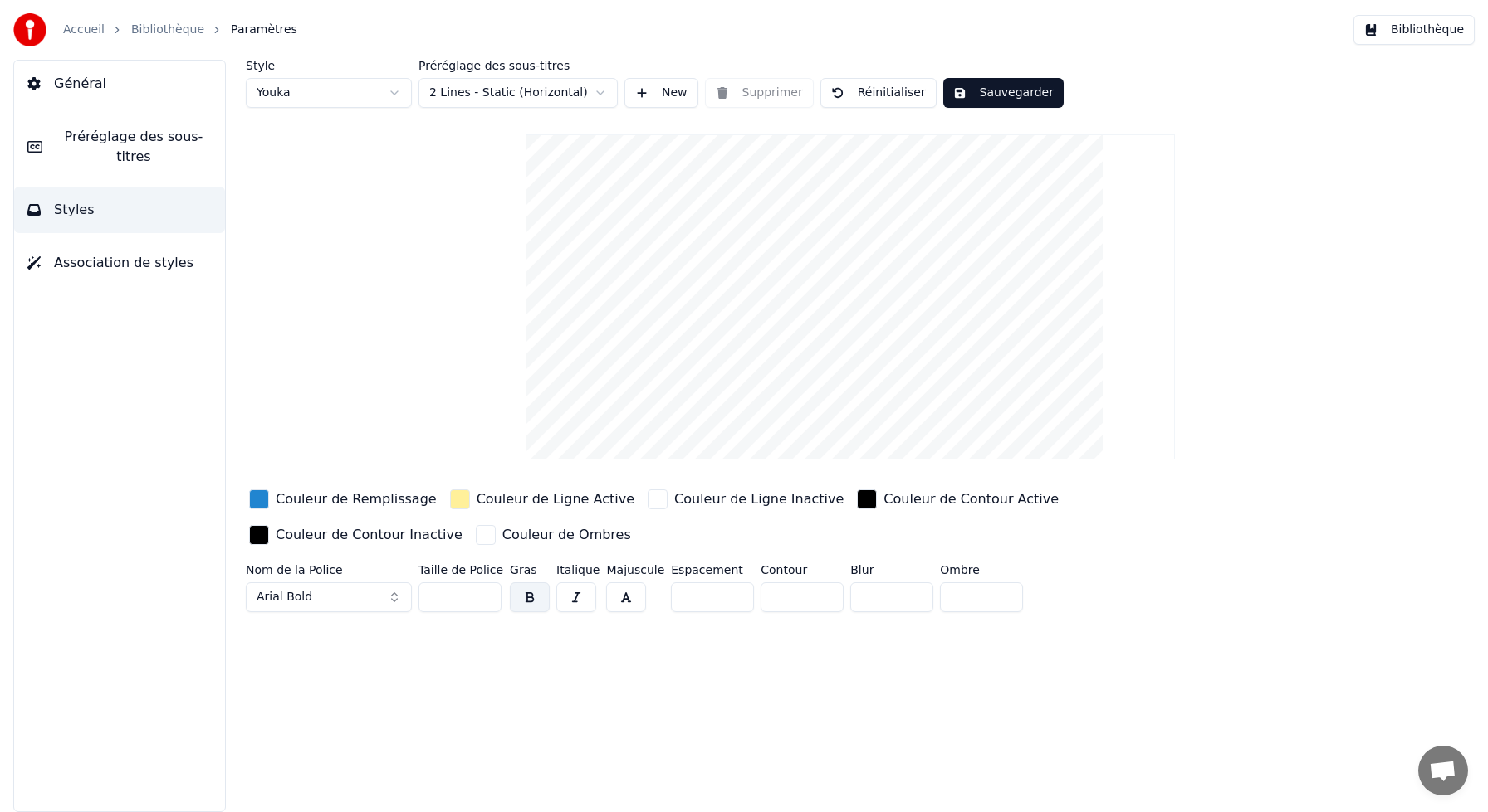
click at [253, 494] on div "button" at bounding box center [259, 499] width 20 height 20
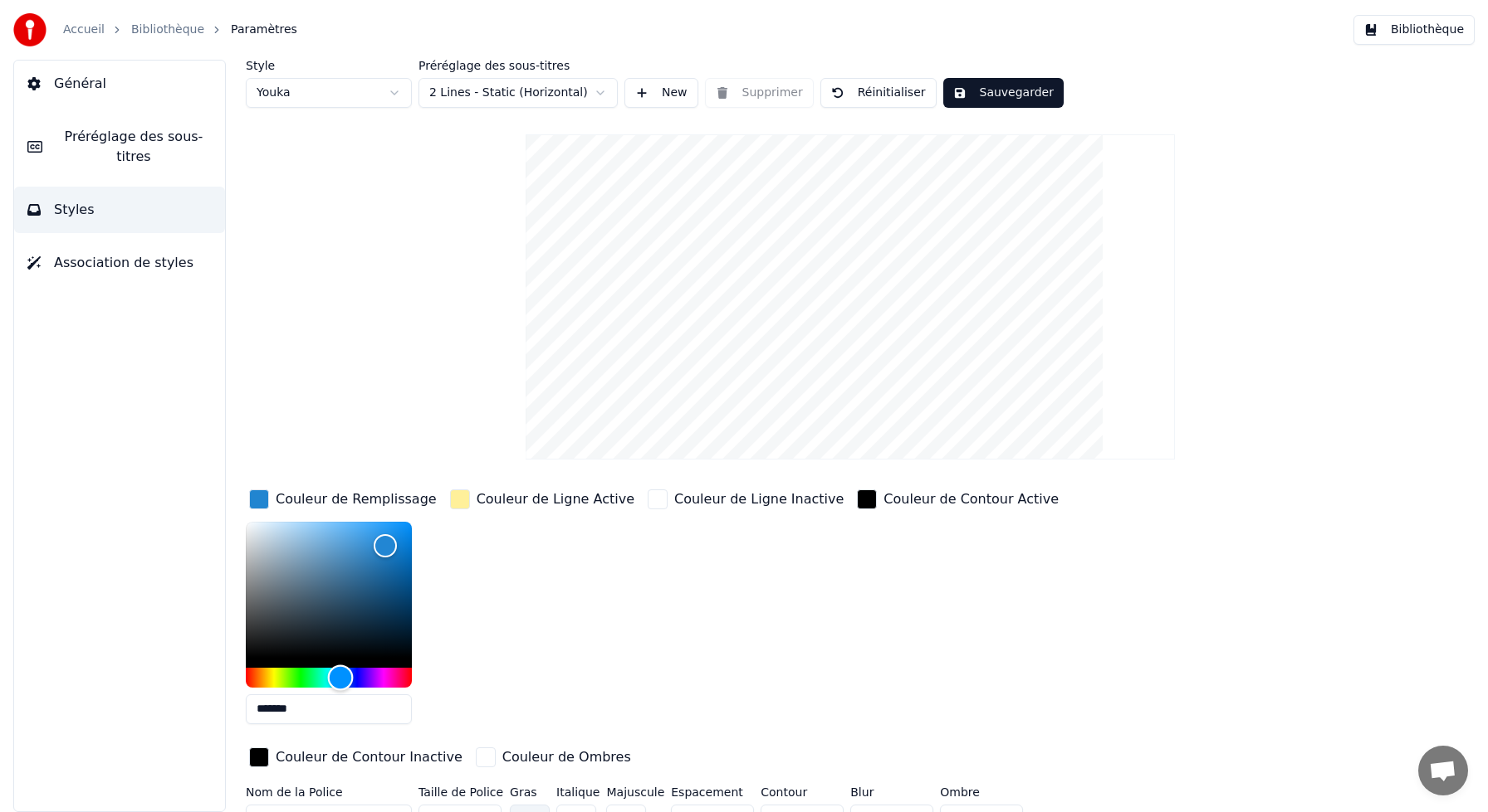
type input "*******"
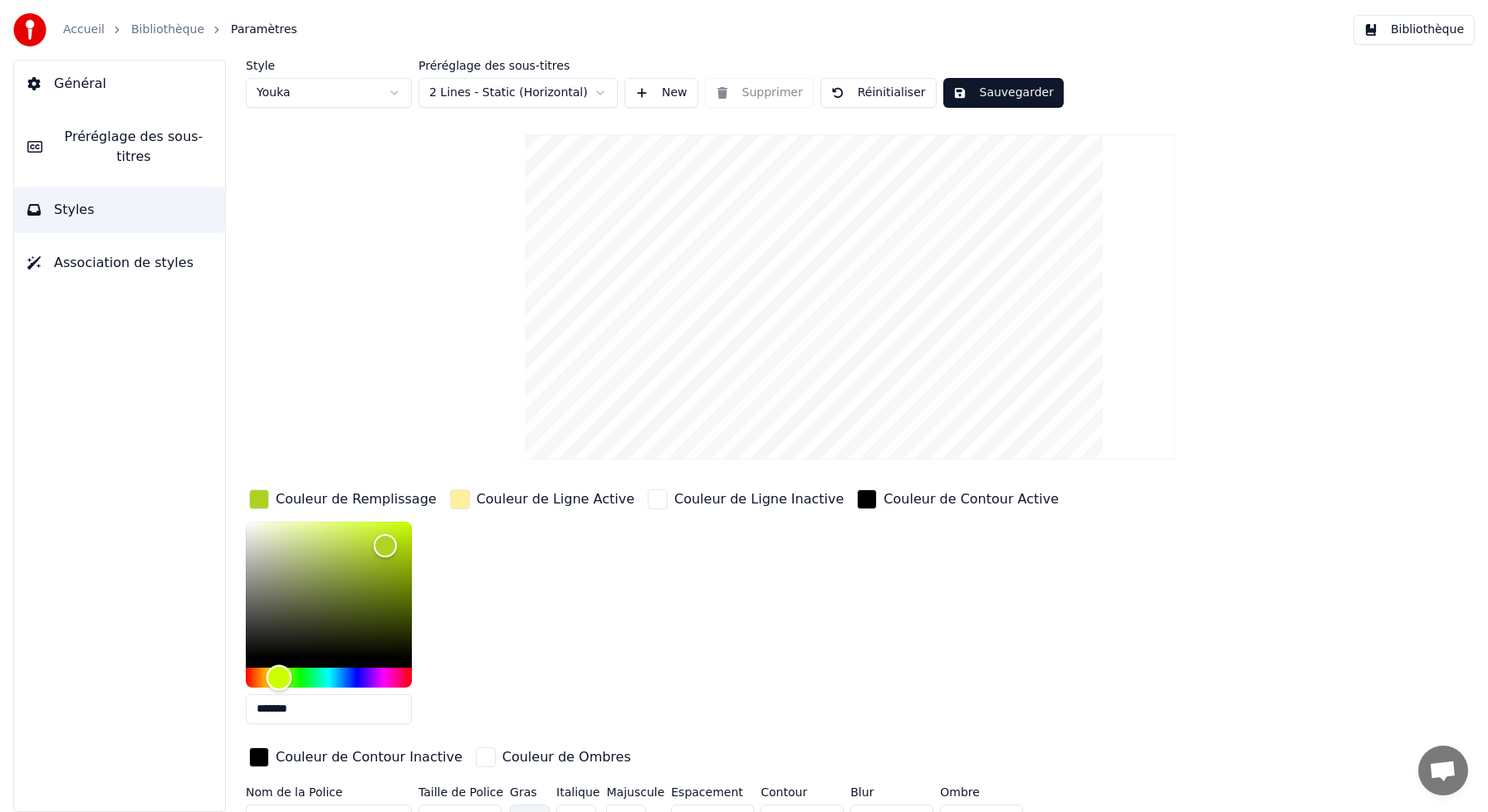
click at [279, 675] on div "Hue" at bounding box center [329, 678] width 166 height 20
click at [1009, 90] on button "Sauvegarder" at bounding box center [1003, 93] width 121 height 30
click at [998, 93] on button "Sauvegarder" at bounding box center [1003, 93] width 121 height 30
click at [1366, 34] on button "Bibliothèque" at bounding box center [1413, 30] width 122 height 30
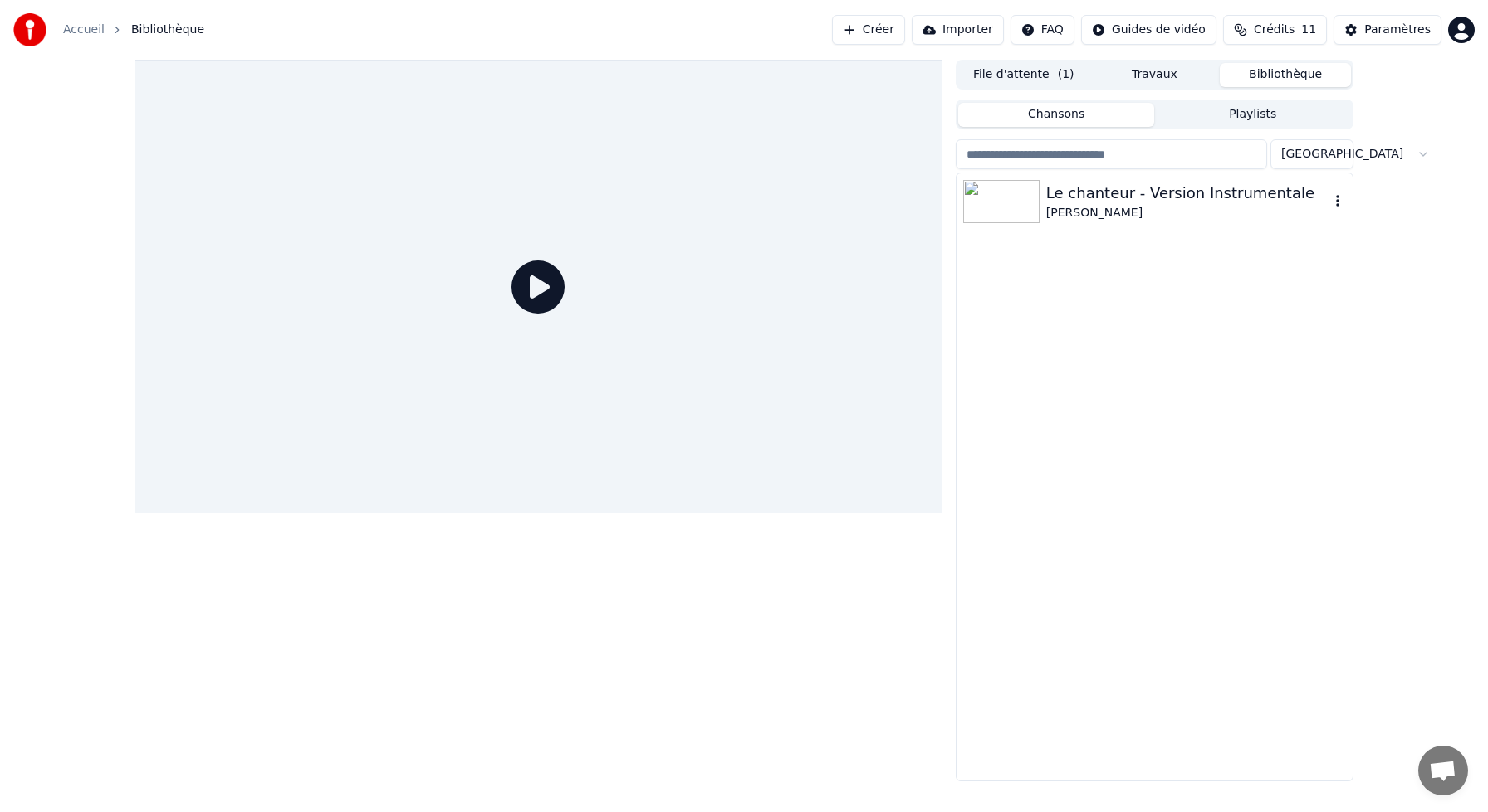
click at [1173, 199] on div "Le chanteur - Version Instrumentale" at bounding box center [1188, 194] width 283 height 23
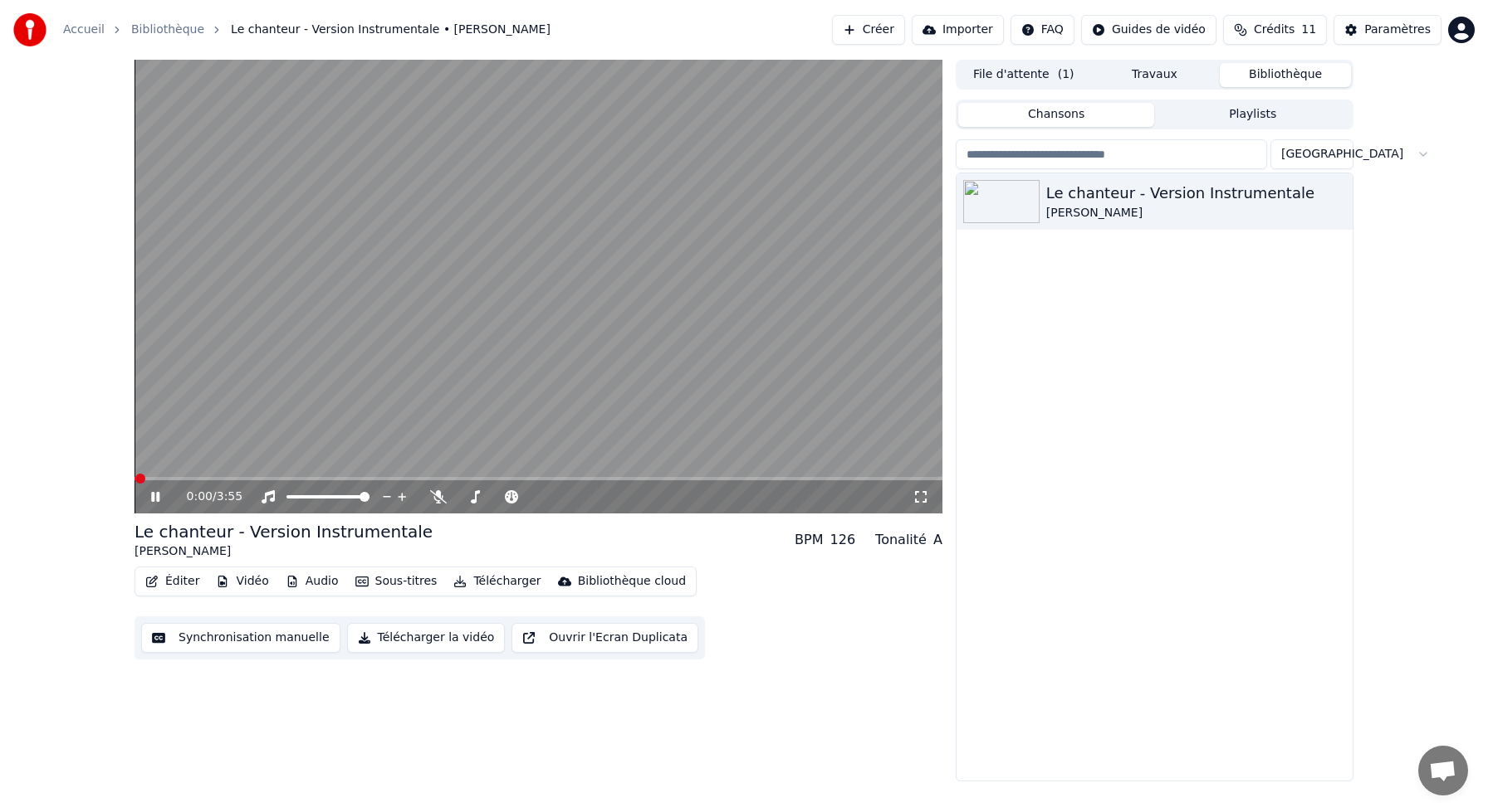
click at [184, 575] on button "Éditer" at bounding box center [172, 582] width 67 height 23
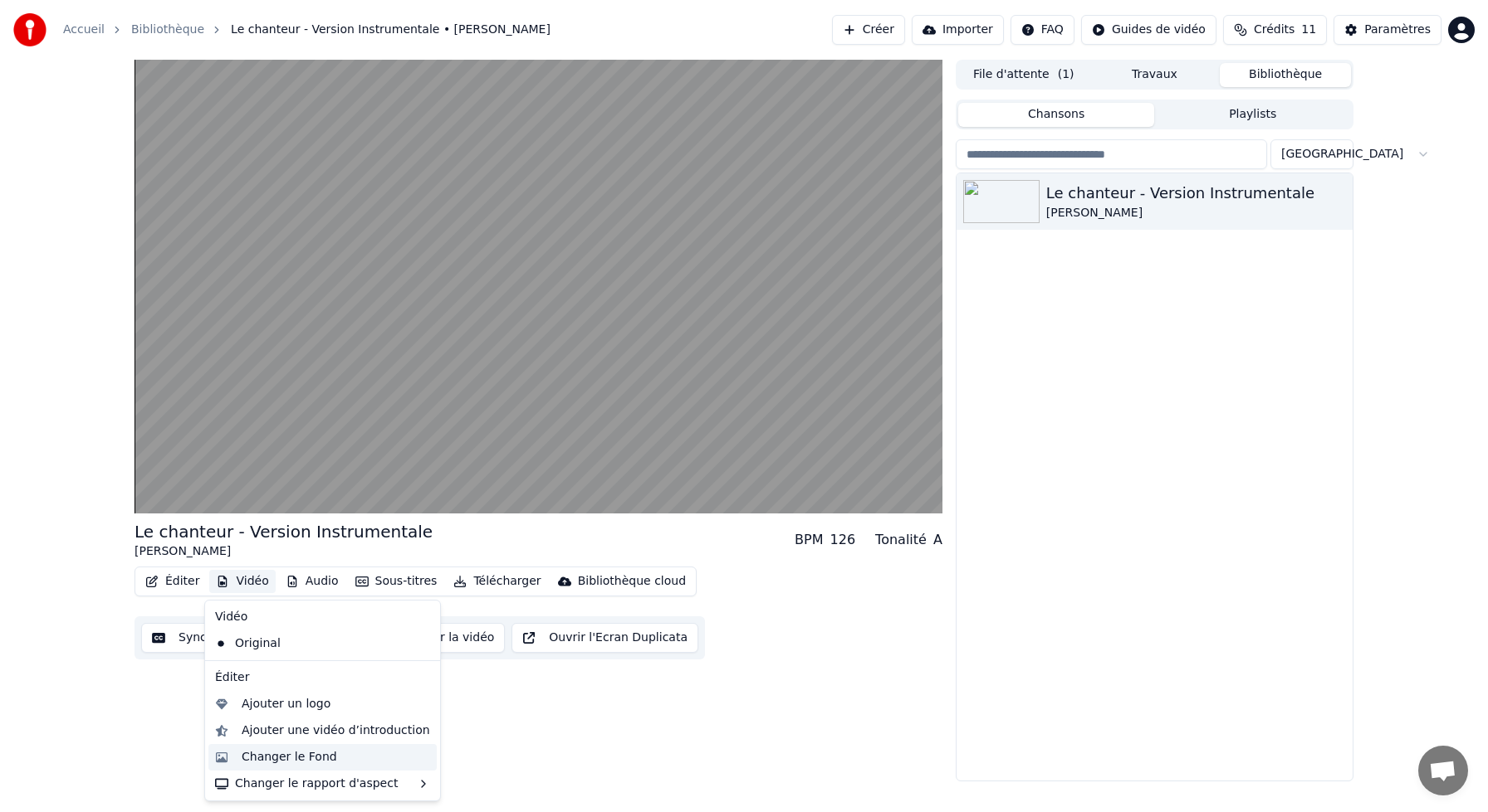
click at [246, 761] on div "Changer le Fond" at bounding box center [289, 758] width 96 height 17
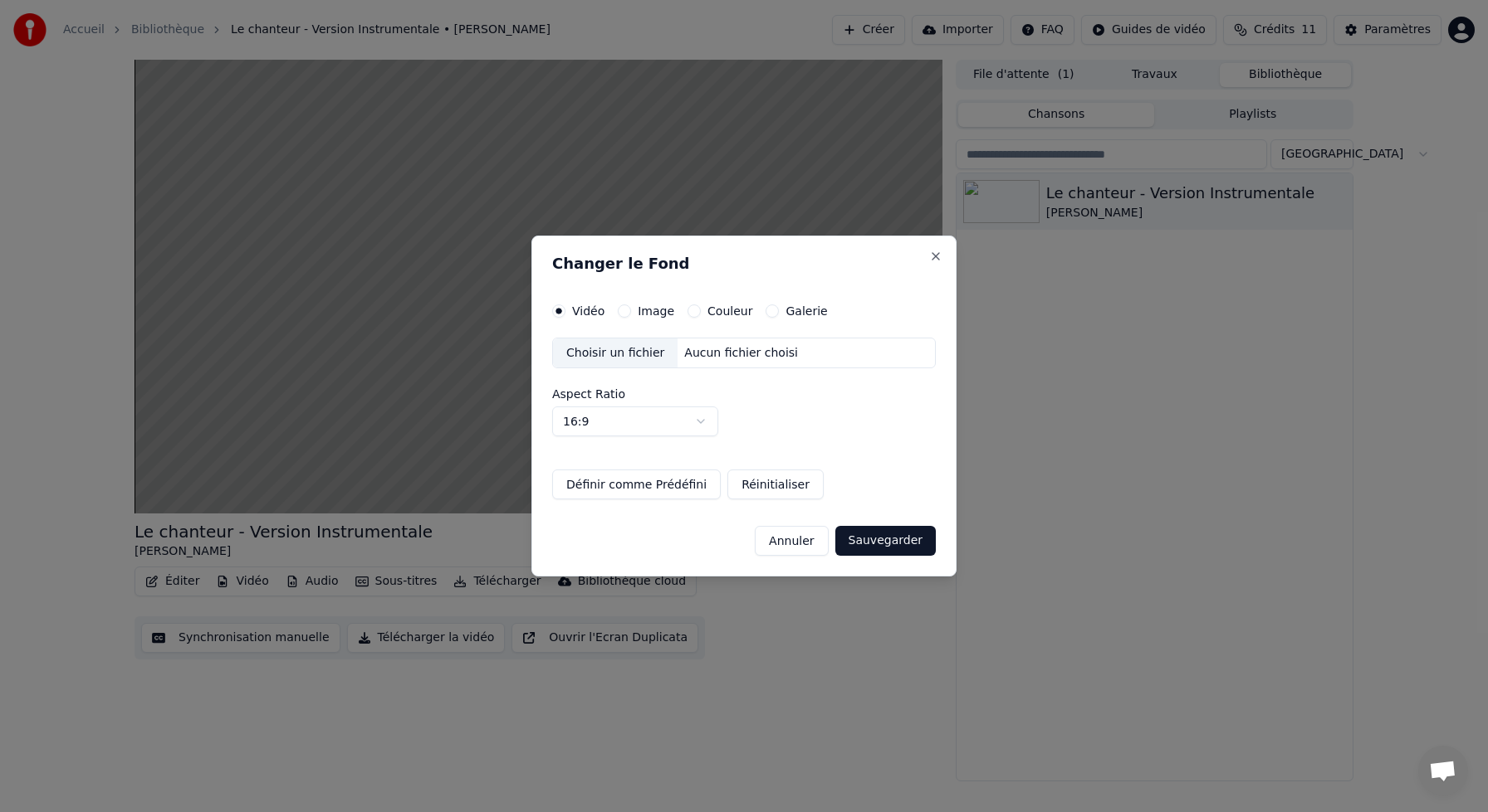
click at [620, 312] on button "Image" at bounding box center [625, 311] width 13 height 13
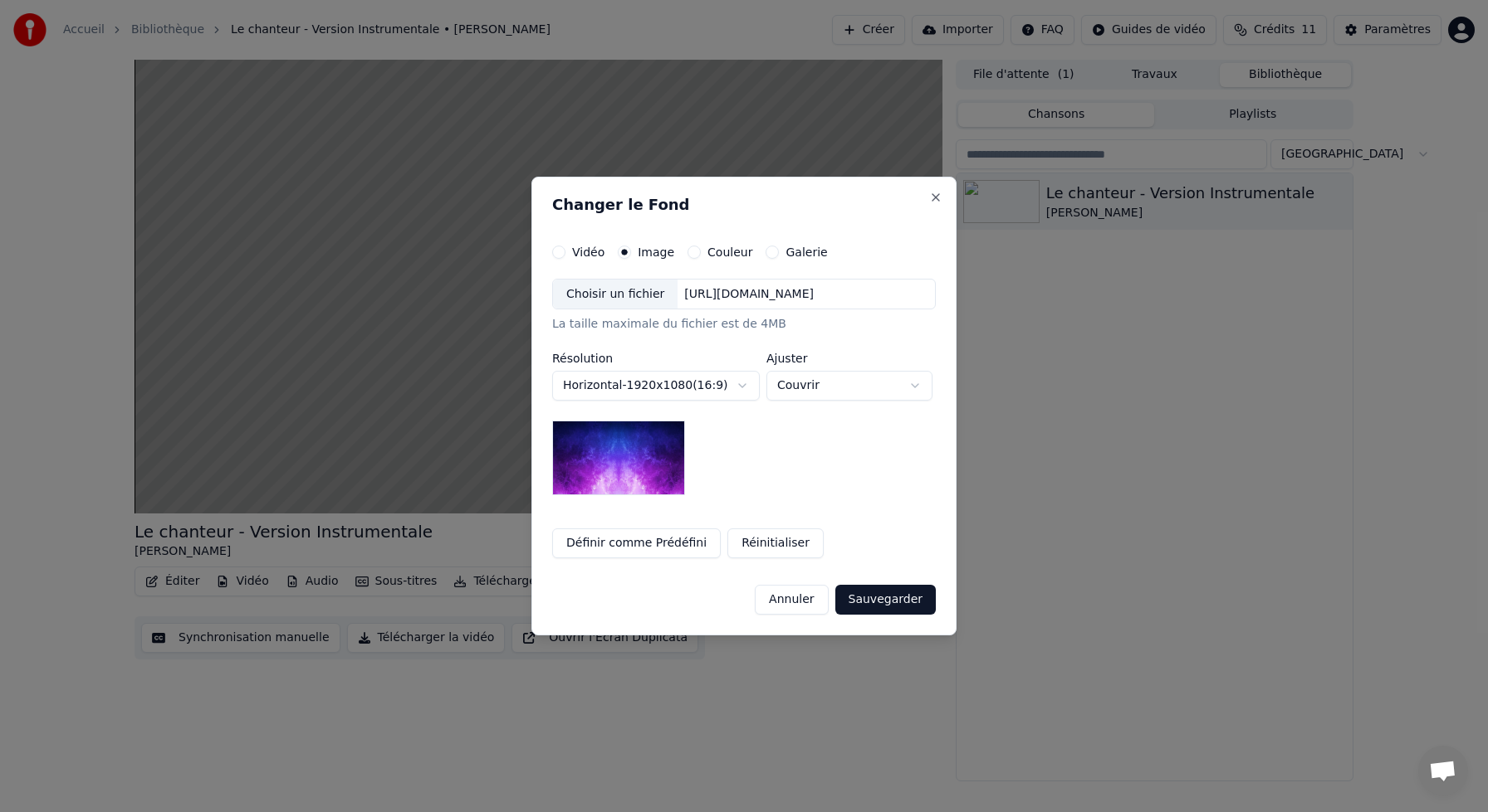
click at [640, 458] on img at bounding box center [619, 458] width 132 height 75
click at [653, 473] on img at bounding box center [619, 458] width 132 height 75
click at [691, 253] on div "Couleur" at bounding box center [719, 252] width 65 height 13
click at [687, 252] on button "Couleur" at bounding box center [694, 252] width 13 height 13
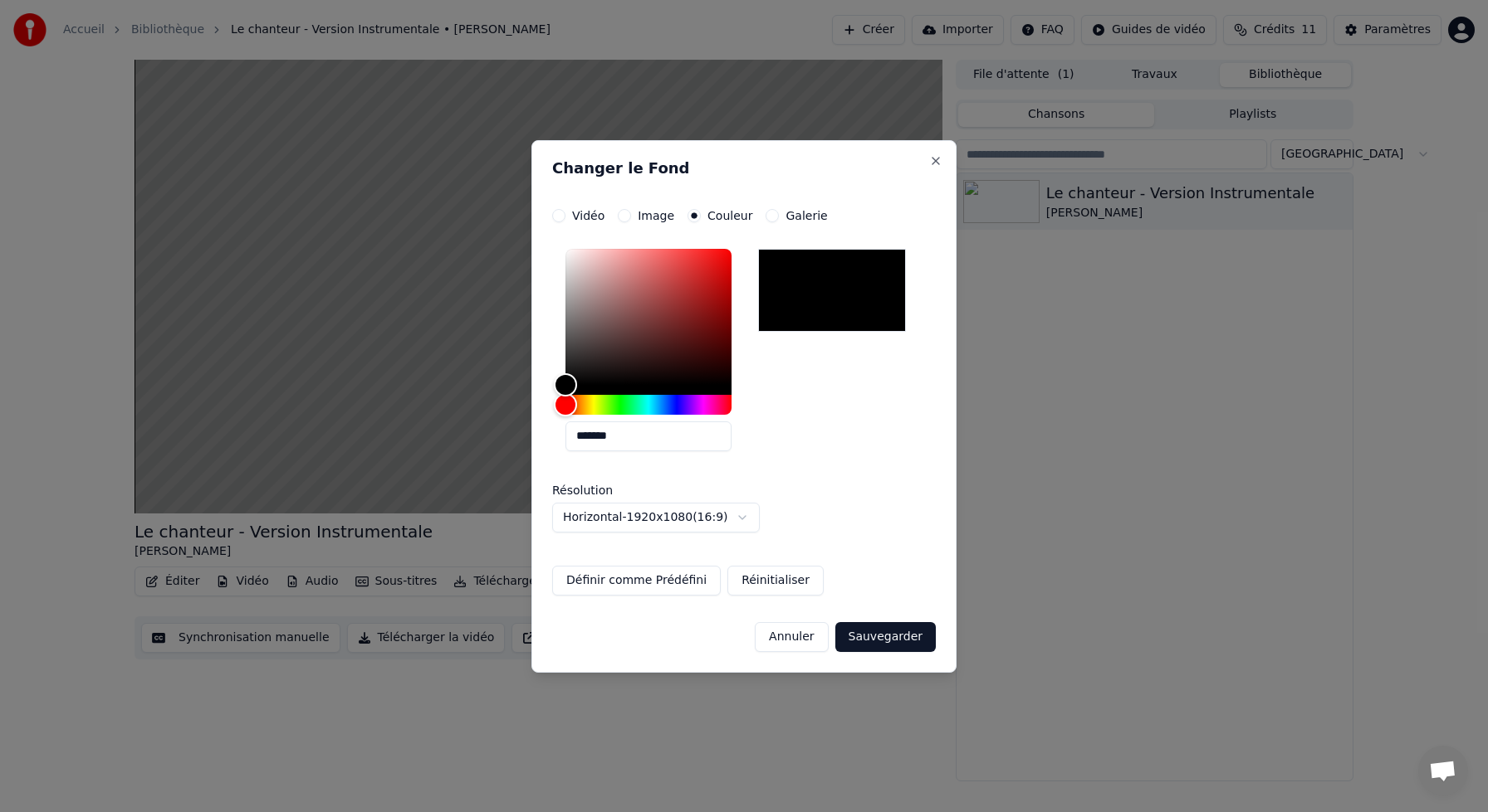
click at [872, 635] on button "Sauvegarder" at bounding box center [885, 638] width 101 height 30
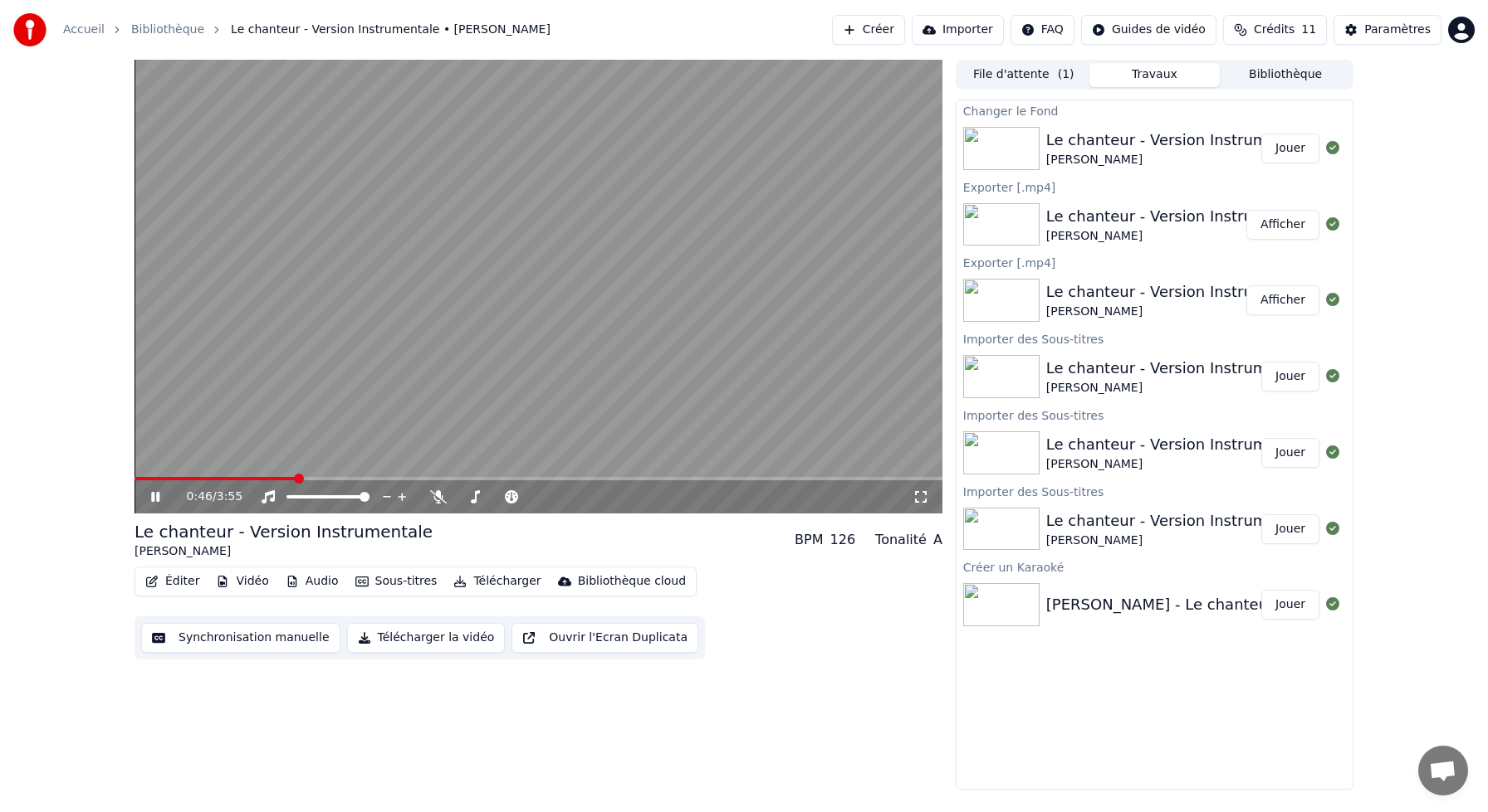
click at [152, 501] on icon at bounding box center [155, 497] width 8 height 10
click at [1281, 148] on button "Jouer" at bounding box center [1289, 148] width 58 height 30
click at [202, 478] on span at bounding box center [538, 478] width 808 height 3
click at [151, 498] on icon at bounding box center [155, 497] width 8 height 10
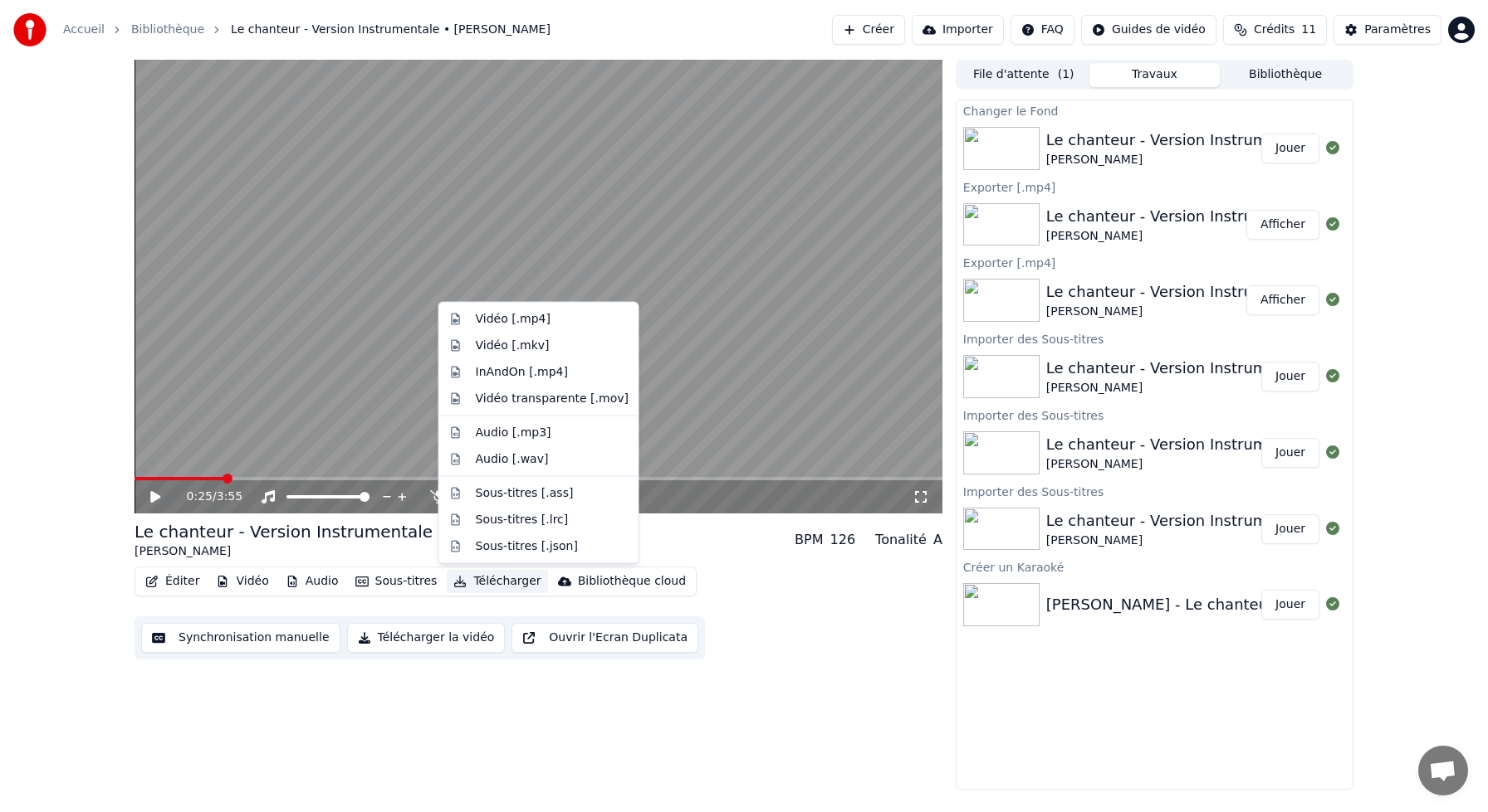
click at [469, 584] on button "Télécharger" at bounding box center [497, 582] width 101 height 23
click at [482, 587] on button "Télécharger" at bounding box center [497, 582] width 101 height 23
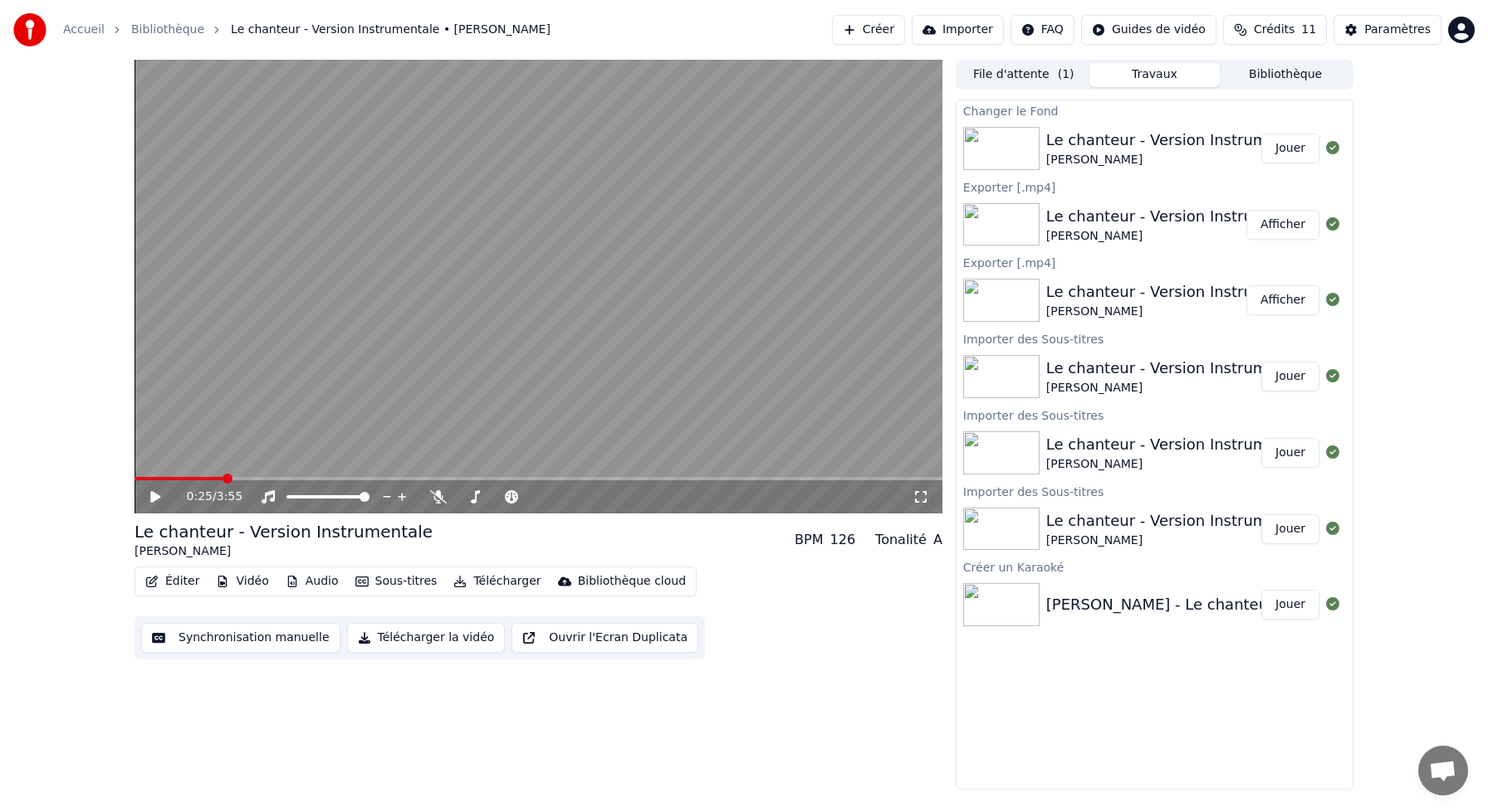
click at [484, 585] on button "Télécharger" at bounding box center [497, 582] width 101 height 23
click at [410, 629] on button "Télécharger la vidéo" at bounding box center [426, 639] width 158 height 30
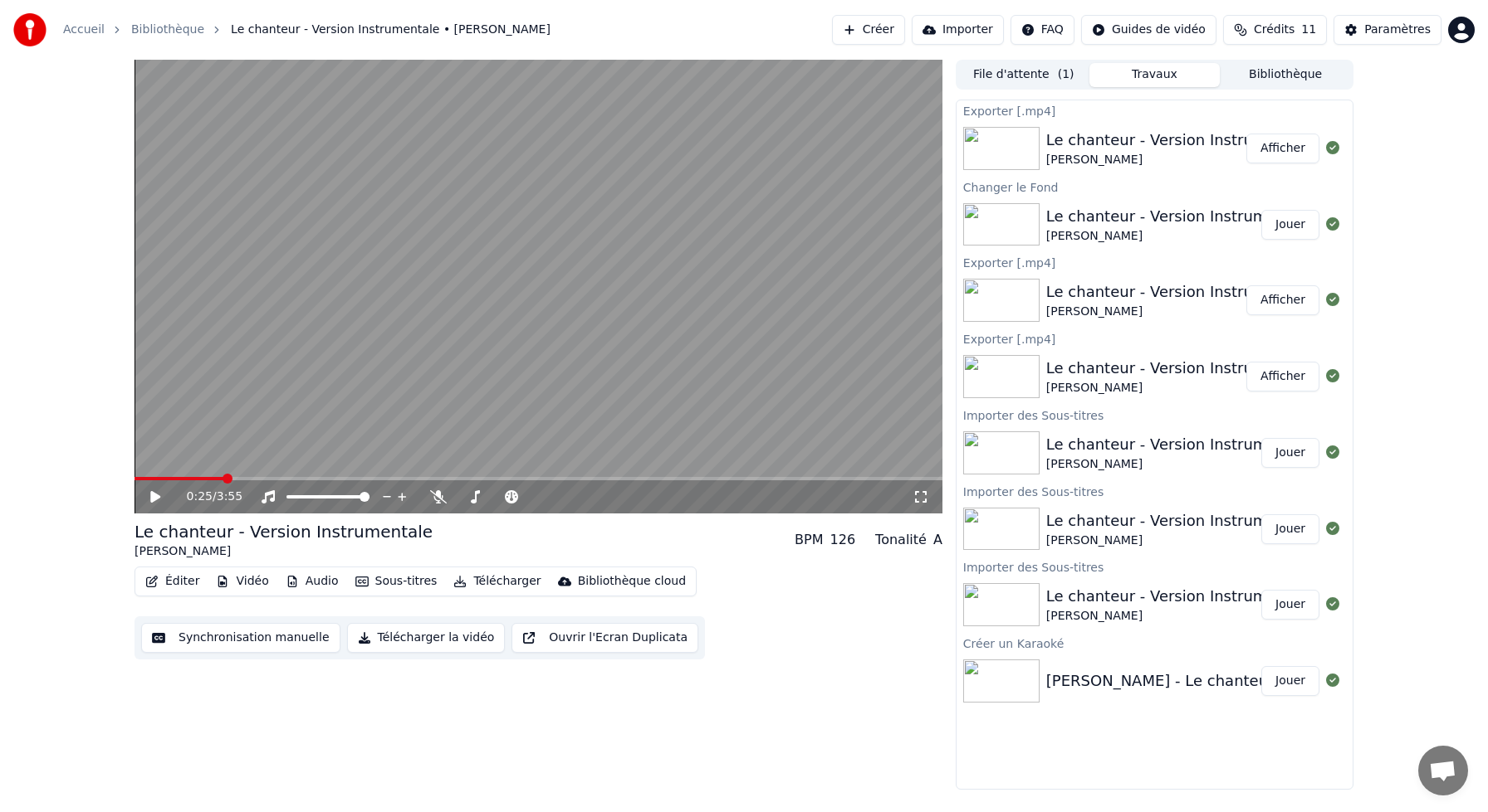
click at [306, 579] on button "Audio" at bounding box center [312, 582] width 66 height 23
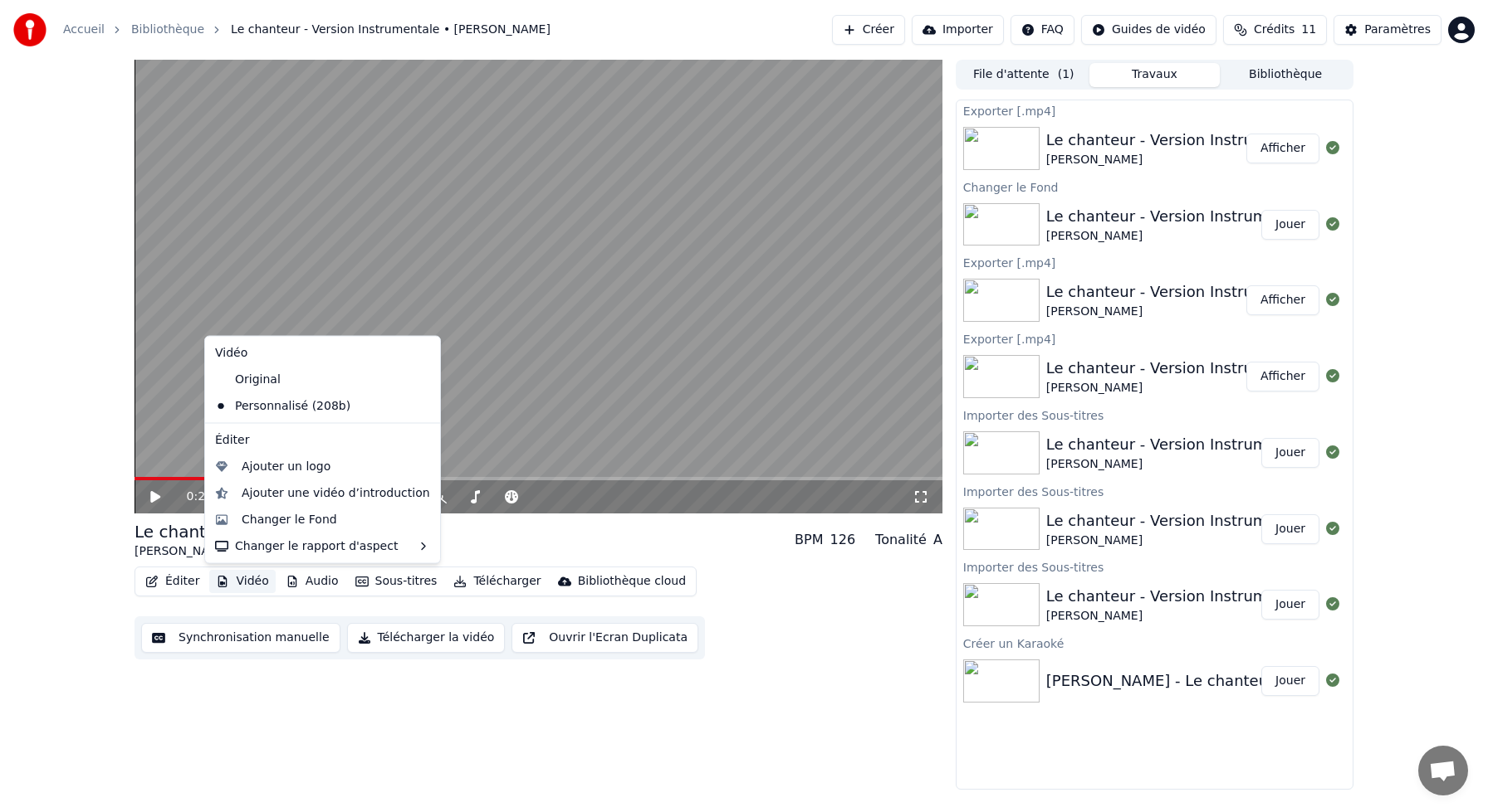
click at [249, 578] on button "Vidéo" at bounding box center [242, 582] width 65 height 23
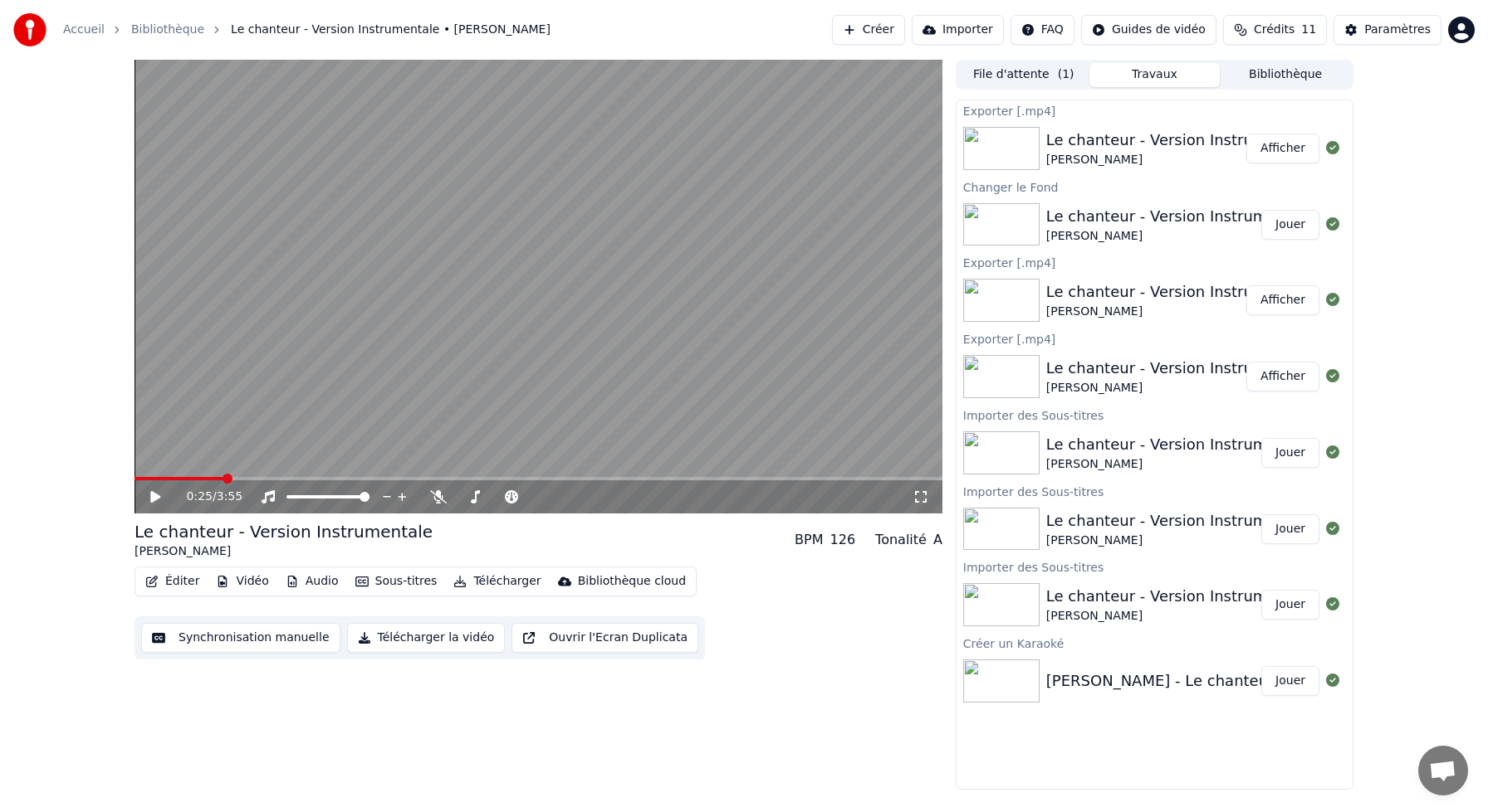
click at [254, 590] on button "Vidéo" at bounding box center [242, 582] width 65 height 23
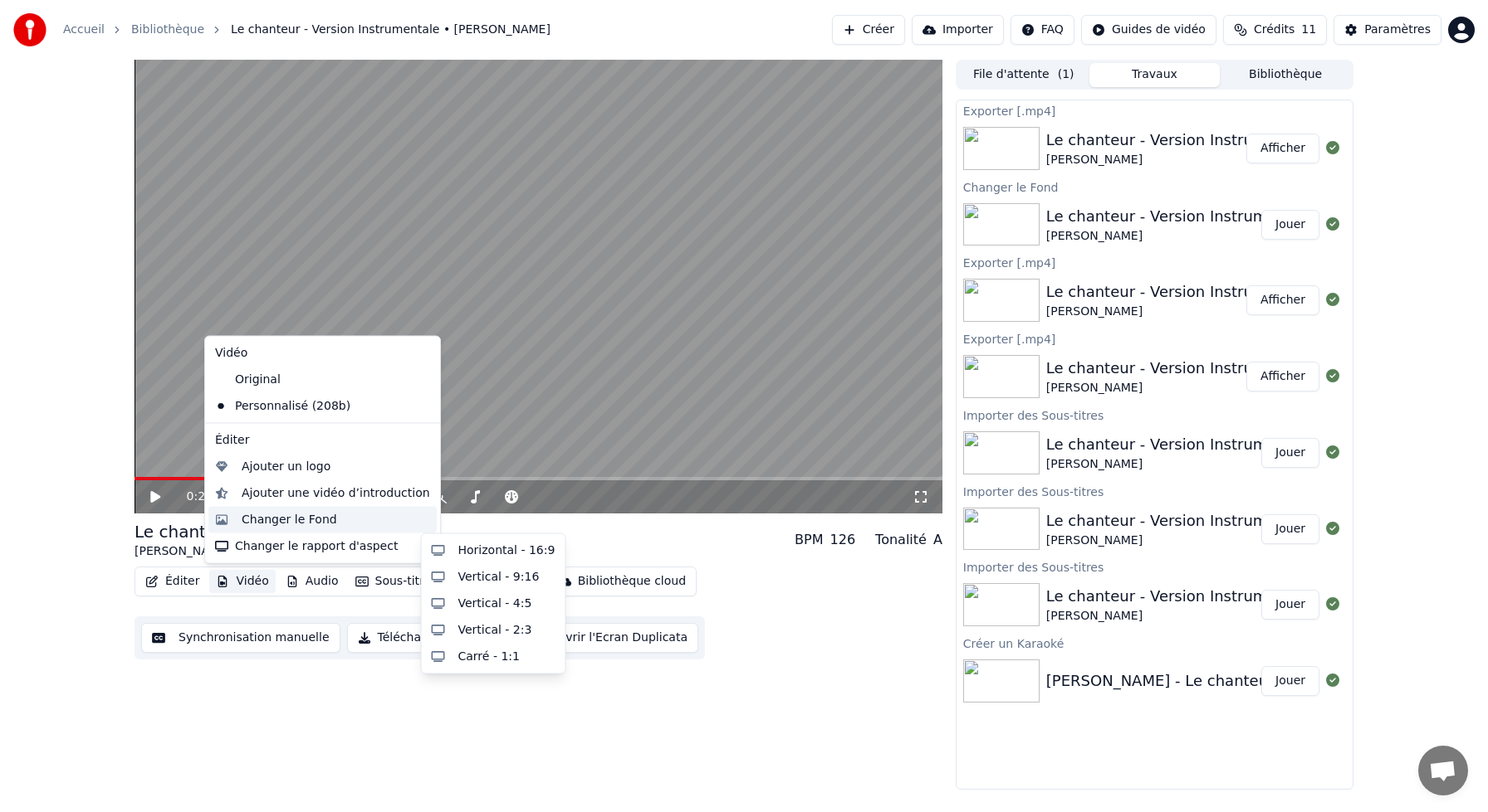
click at [294, 520] on div "Changer le Fond" at bounding box center [289, 520] width 96 height 17
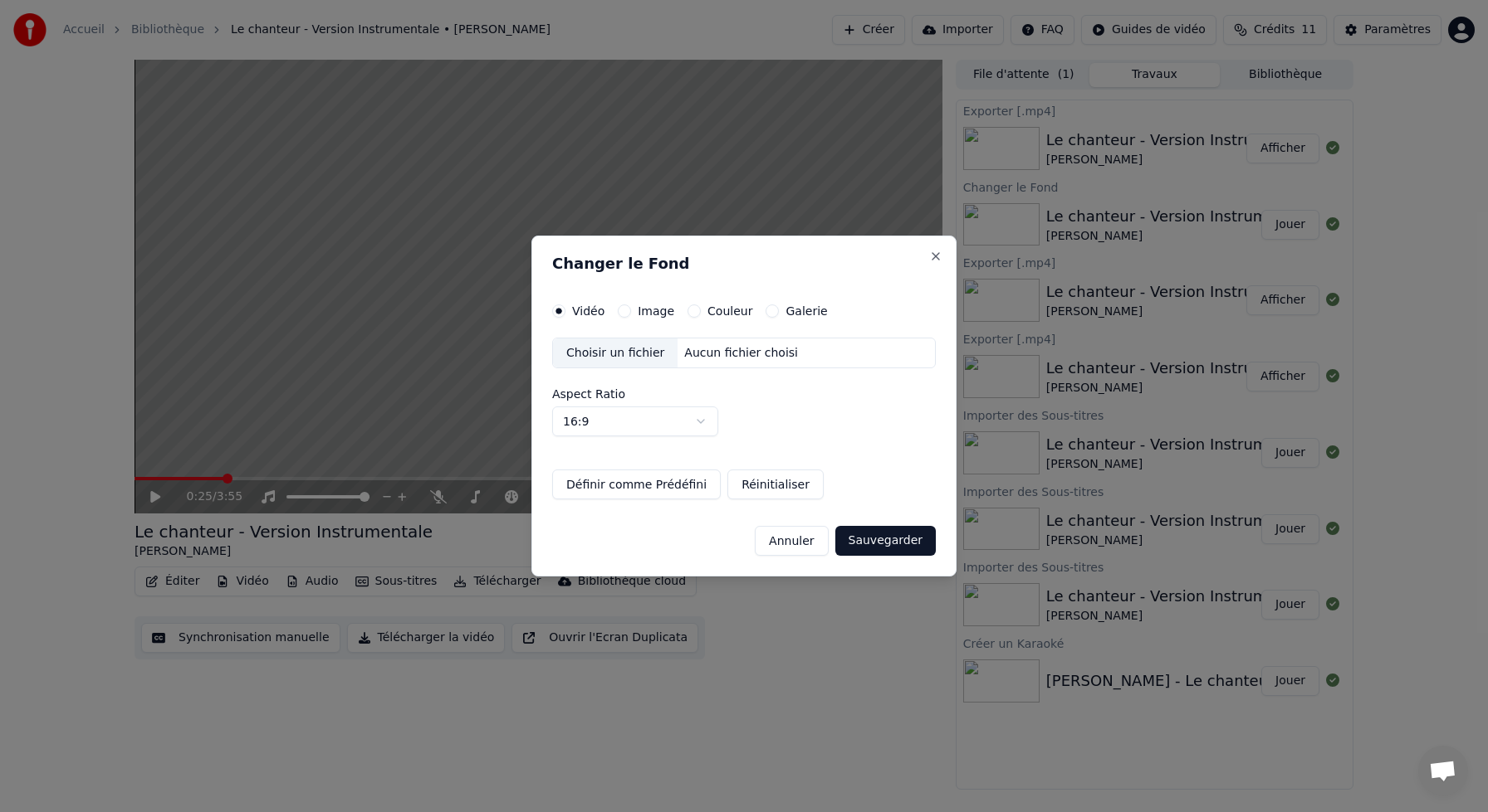
click at [634, 313] on div "Image" at bounding box center [645, 311] width 56 height 13
click at [626, 311] on button "Image" at bounding box center [625, 311] width 13 height 13
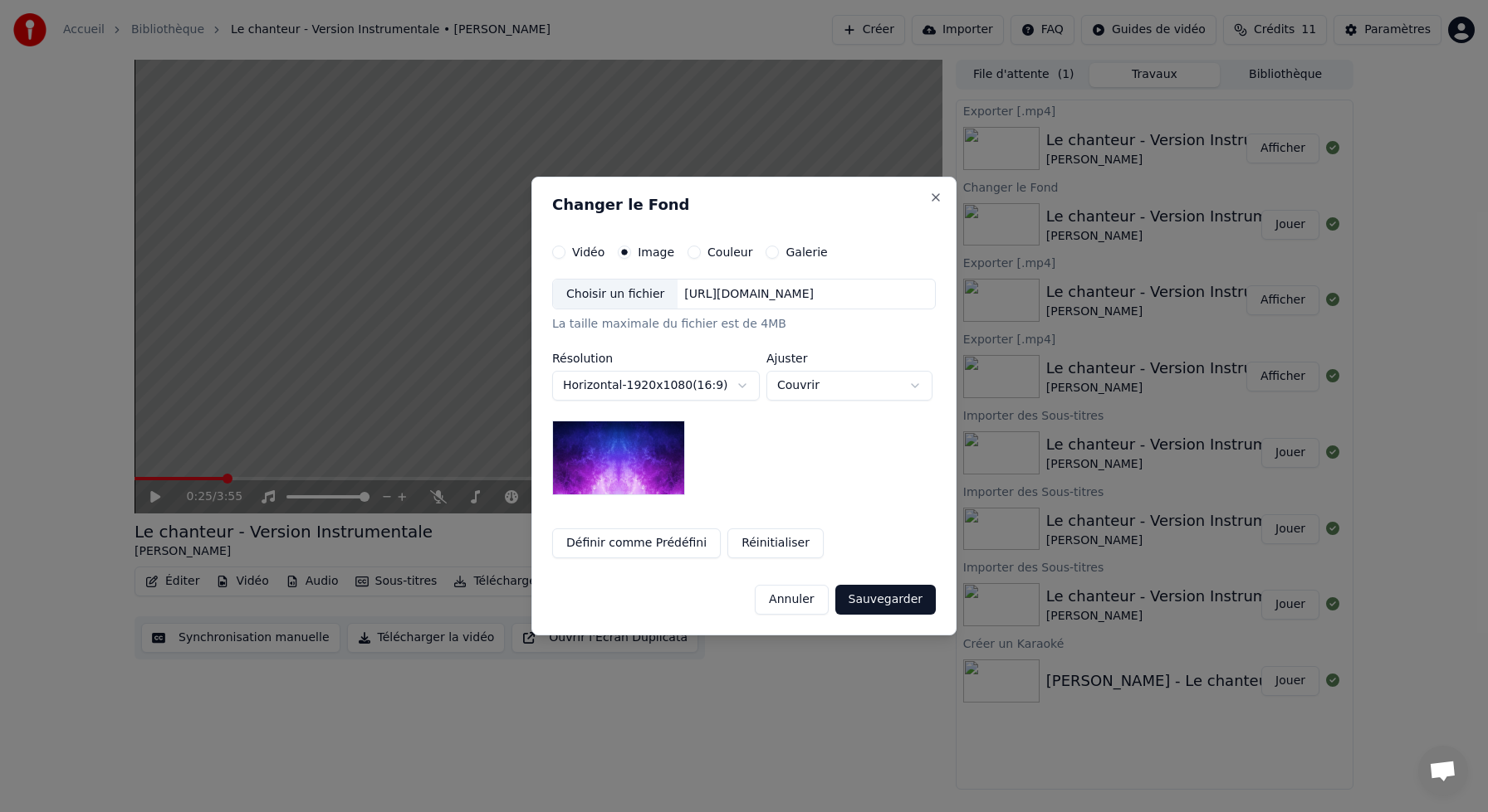
click at [617, 292] on div "Choisir un fichier" at bounding box center [615, 295] width 125 height 30
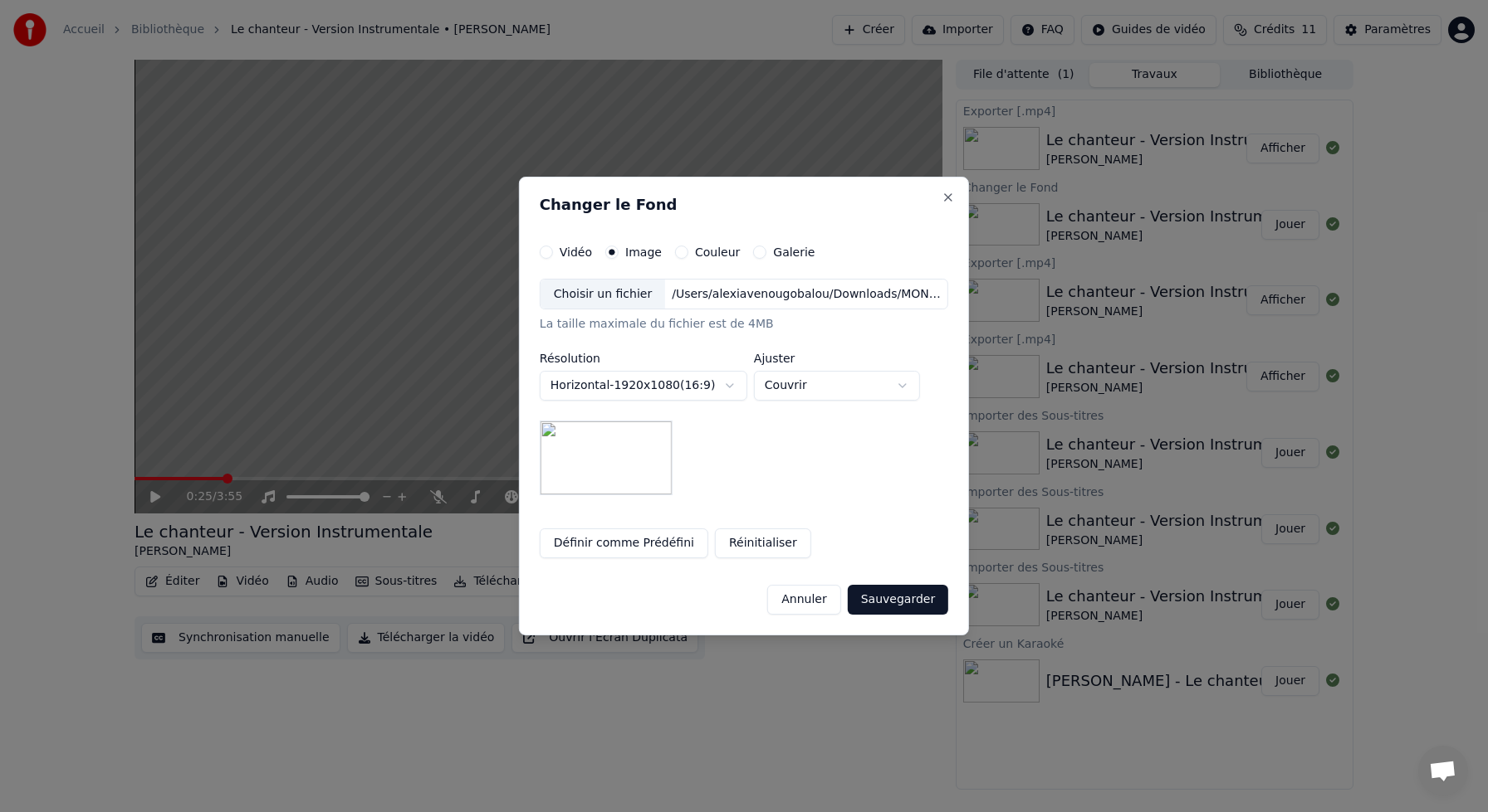
click at [908, 597] on button "Sauvegarder" at bounding box center [898, 600] width 101 height 30
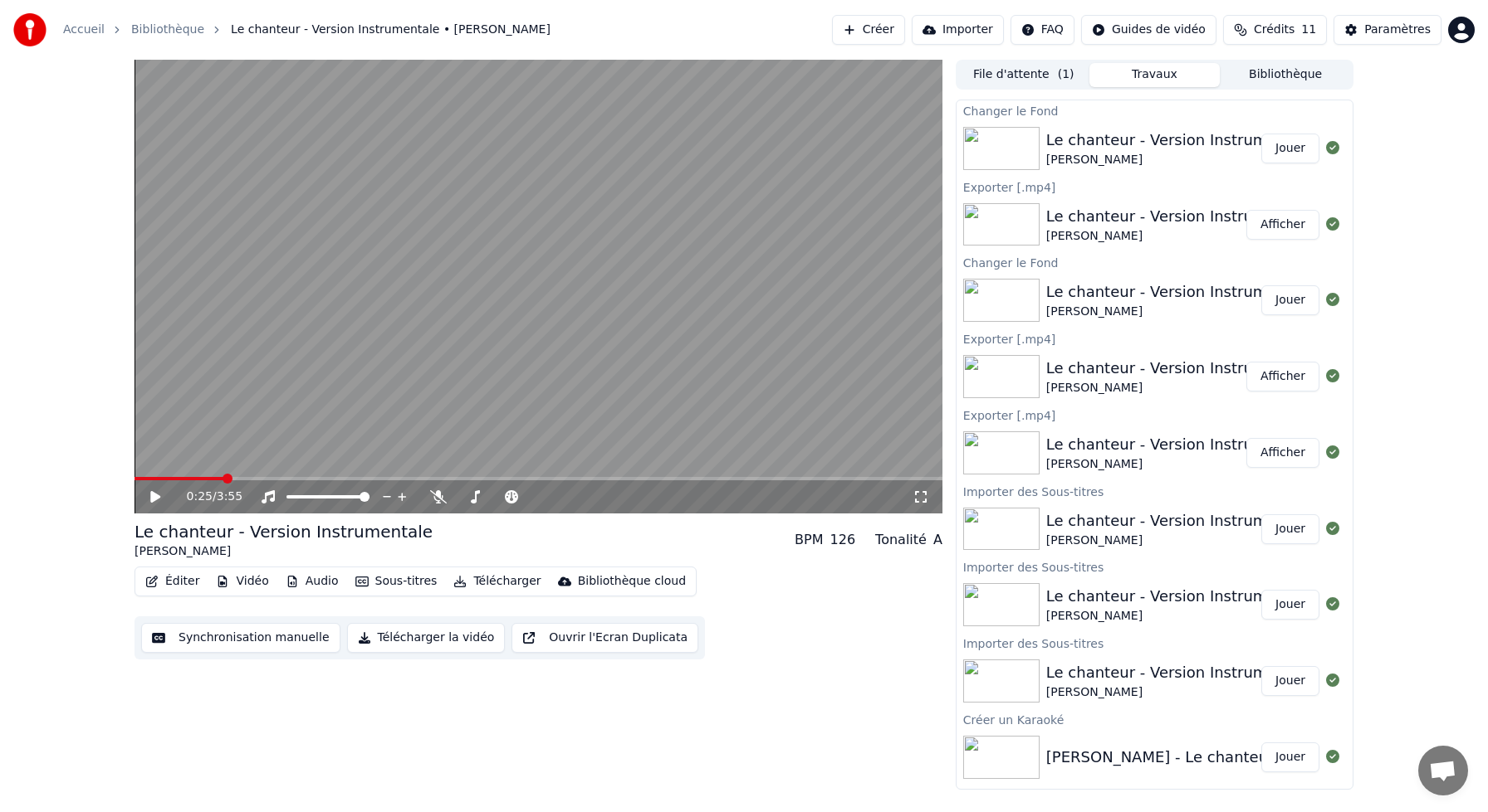
click at [1286, 153] on button "Jouer" at bounding box center [1289, 148] width 58 height 30
click at [291, 477] on span at bounding box center [538, 478] width 808 height 3
click at [153, 491] on icon at bounding box center [167, 497] width 39 height 13
click at [489, 586] on button "Télécharger" at bounding box center [497, 582] width 101 height 23
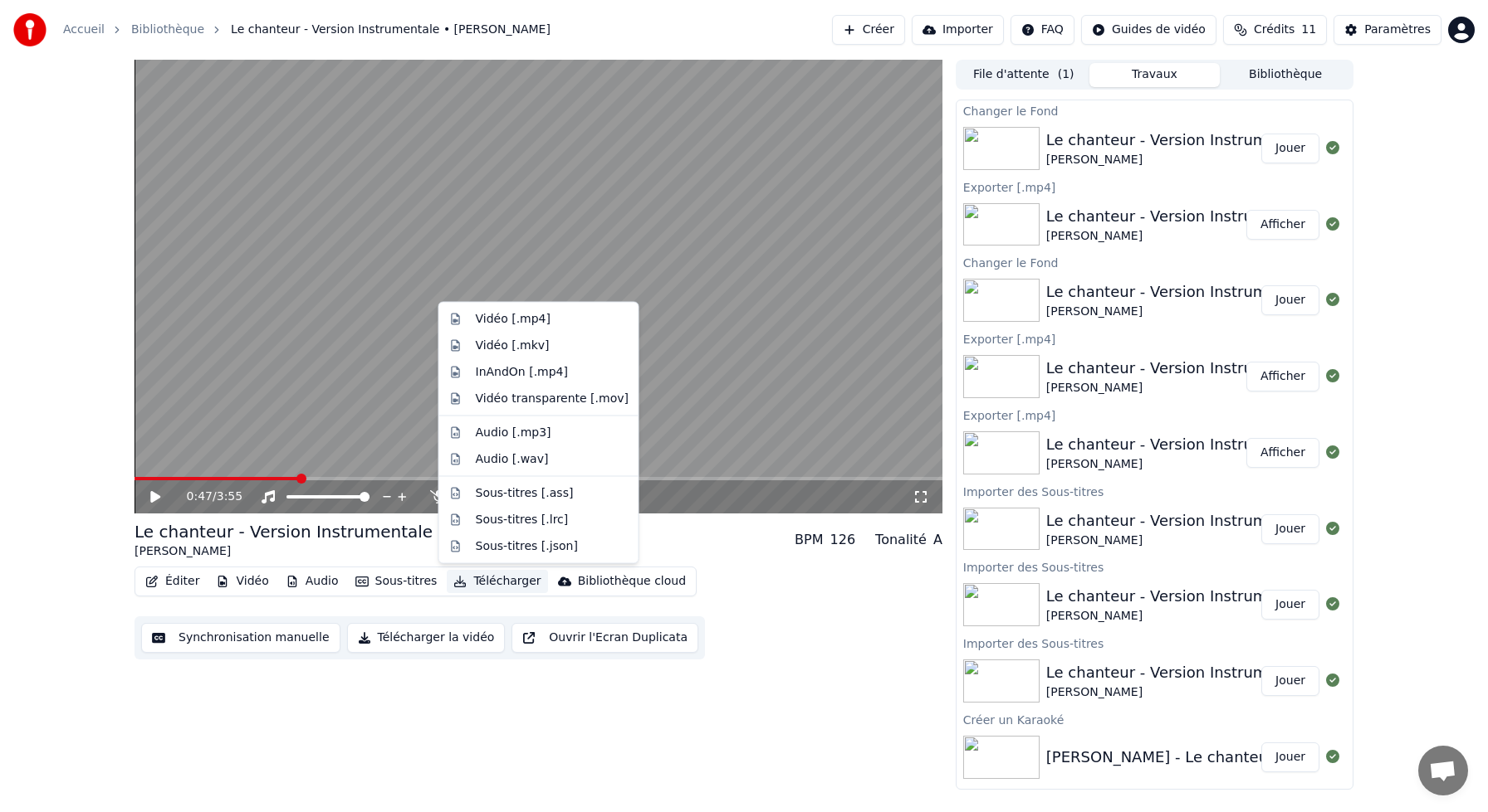
click at [433, 617] on div "Synchronisation manuelle Télécharger la vidéo Ouvrir l'Ecran Duplicata" at bounding box center [419, 638] width 570 height 43
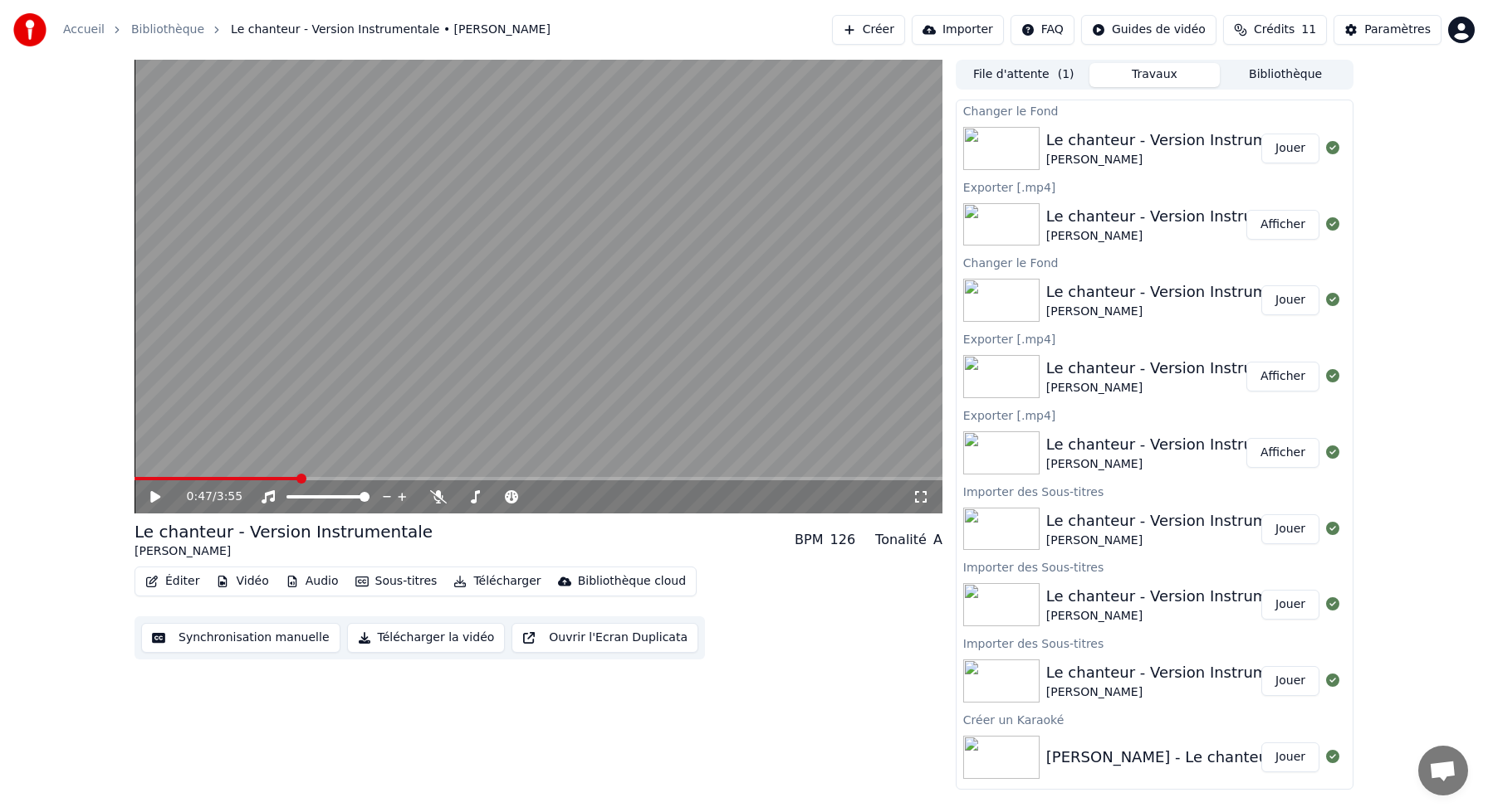
click at [420, 649] on button "Télécharger la vidéo" at bounding box center [426, 639] width 158 height 30
